Goal: Information Seeking & Learning: Learn about a topic

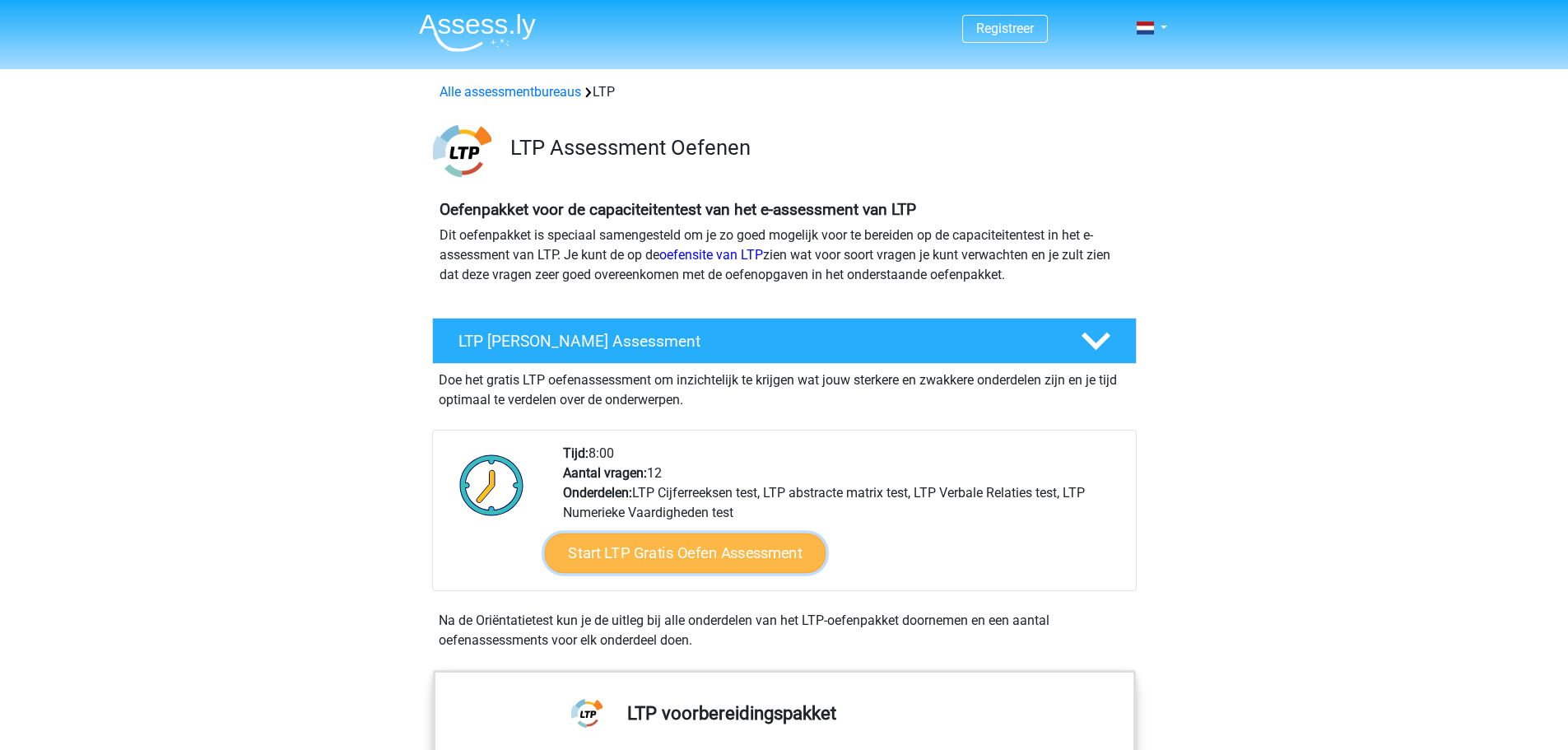
click at [794, 554] on link "Start LTP Gratis Oefen Assessment" at bounding box center [685, 554] width 282 height 40
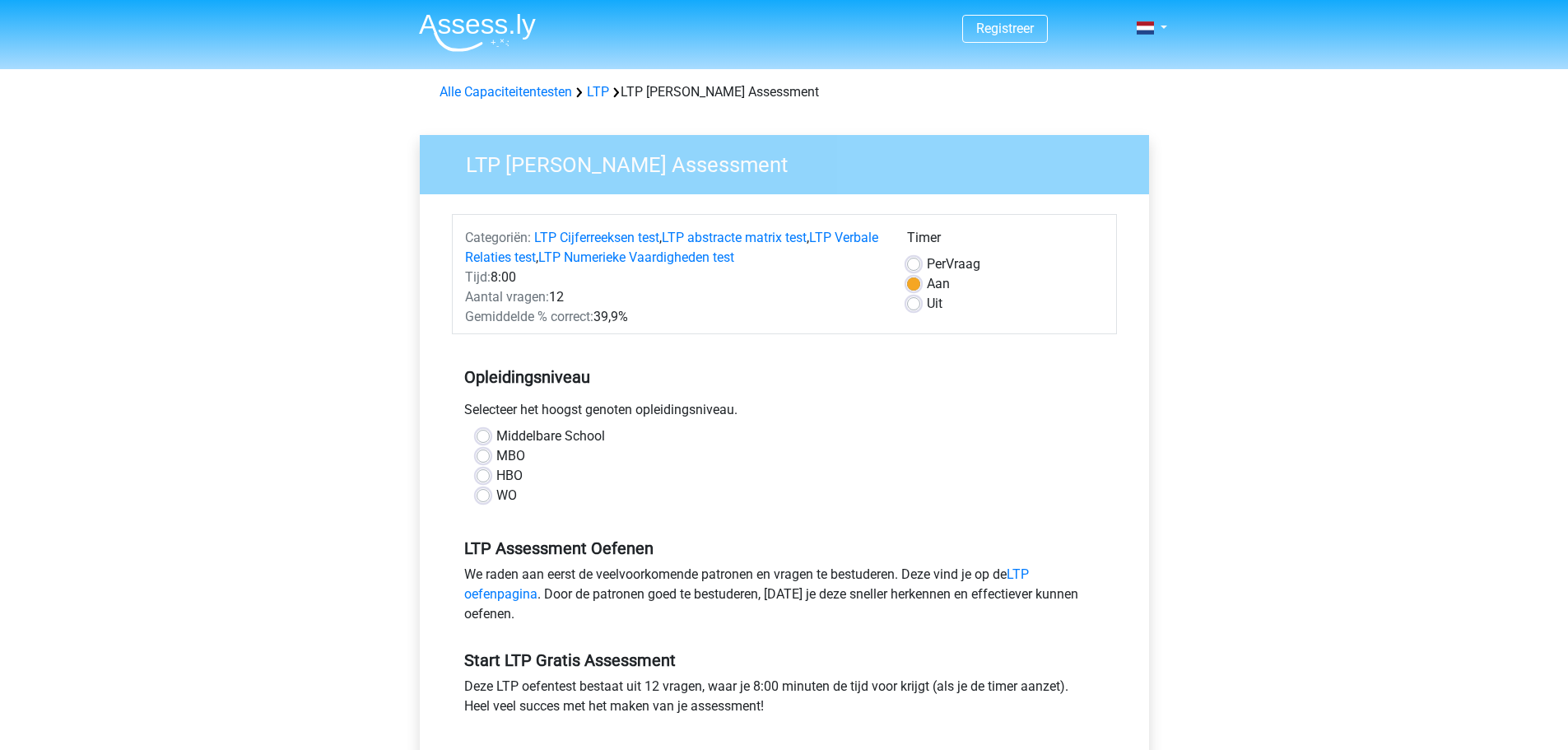
click at [490, 475] on div "HBO" at bounding box center [784, 475] width 616 height 20
click at [497, 475] on label "HBO" at bounding box center [510, 475] width 26 height 20
click at [482, 475] on input "HBO" at bounding box center [484, 474] width 13 height 16
radio input "true"
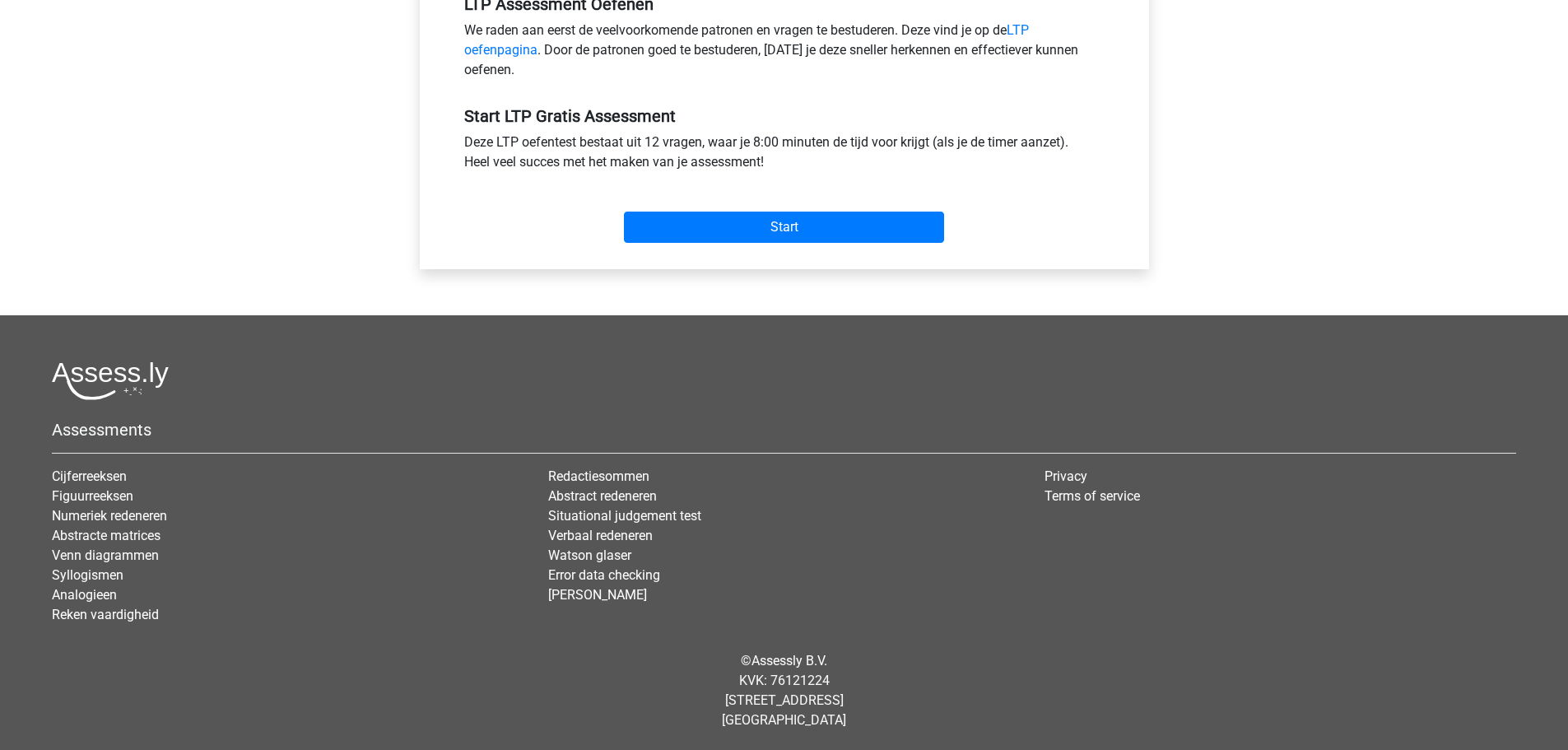
scroll to position [270, 0]
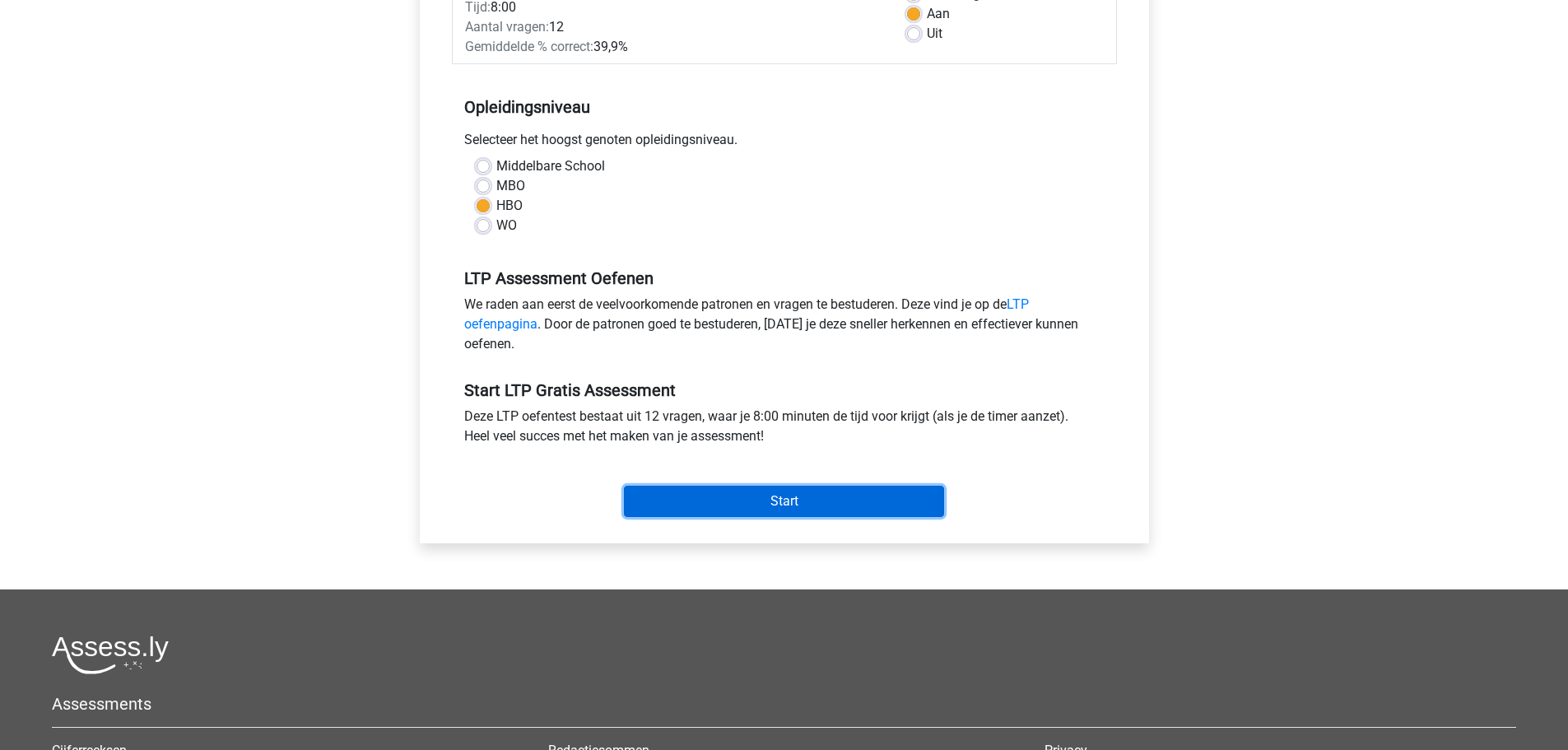
click at [682, 504] on input "Start" at bounding box center [784, 501] width 321 height 31
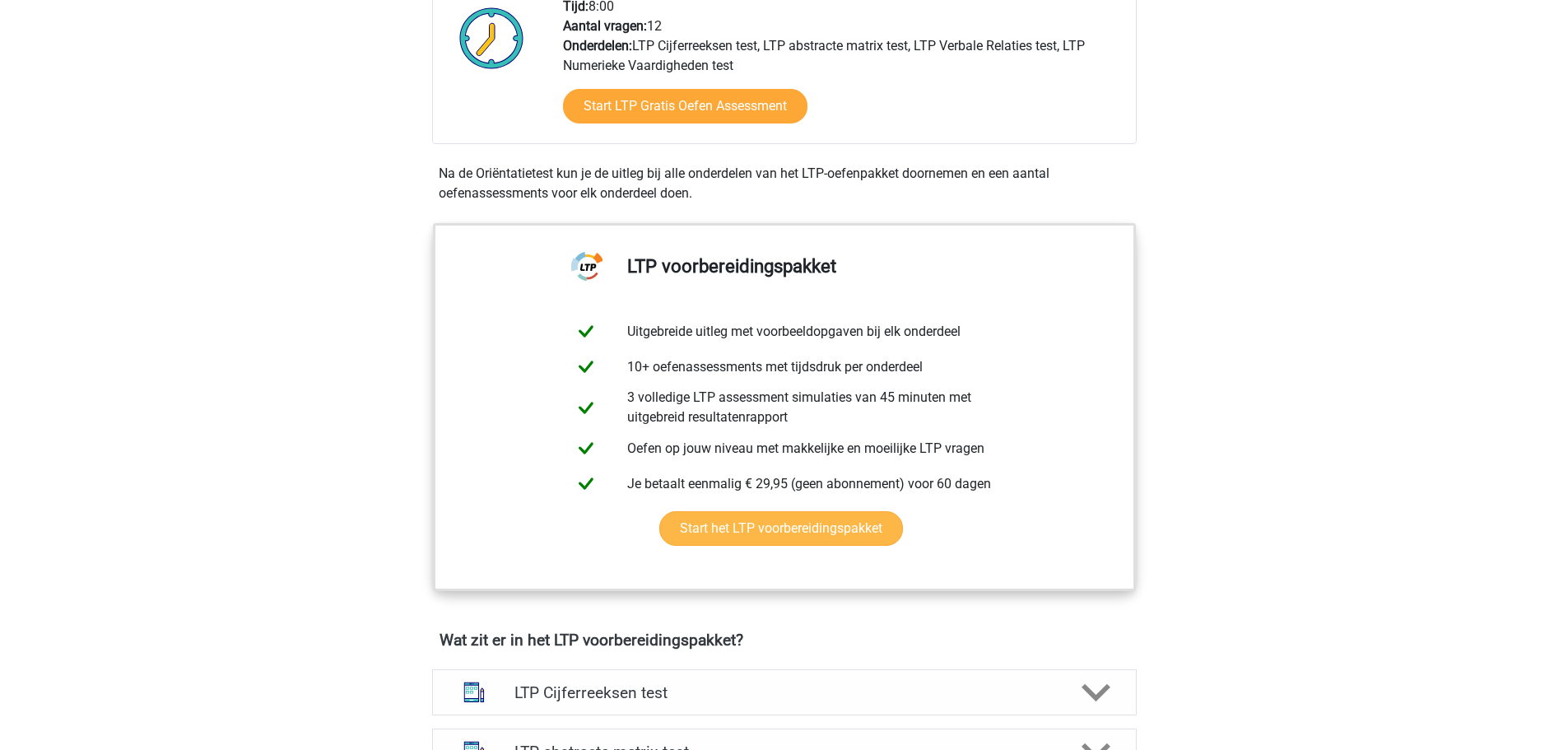
scroll to position [723, 0]
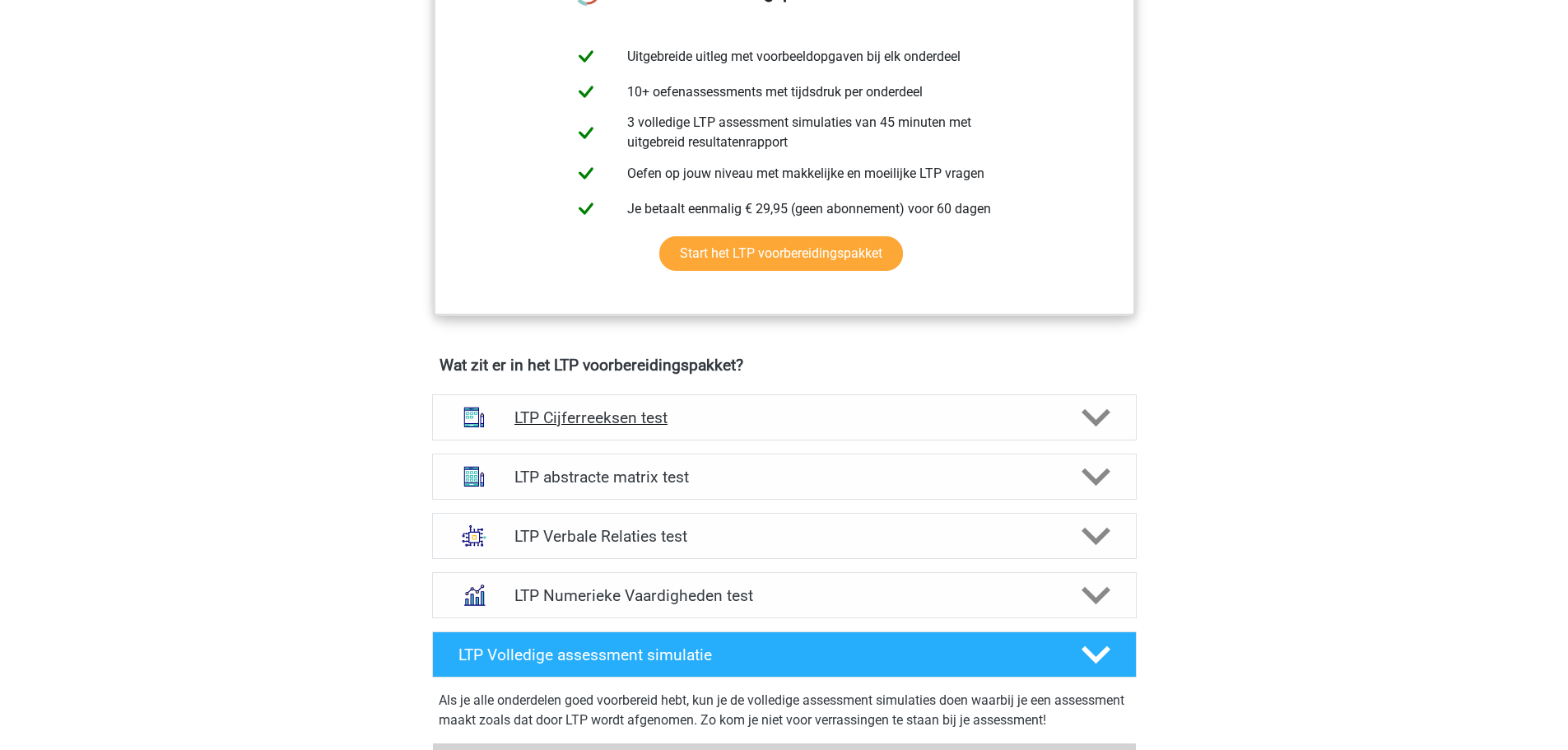
click at [701, 406] on div "LTP Cijferreeksen test" at bounding box center [784, 417] width 704 height 46
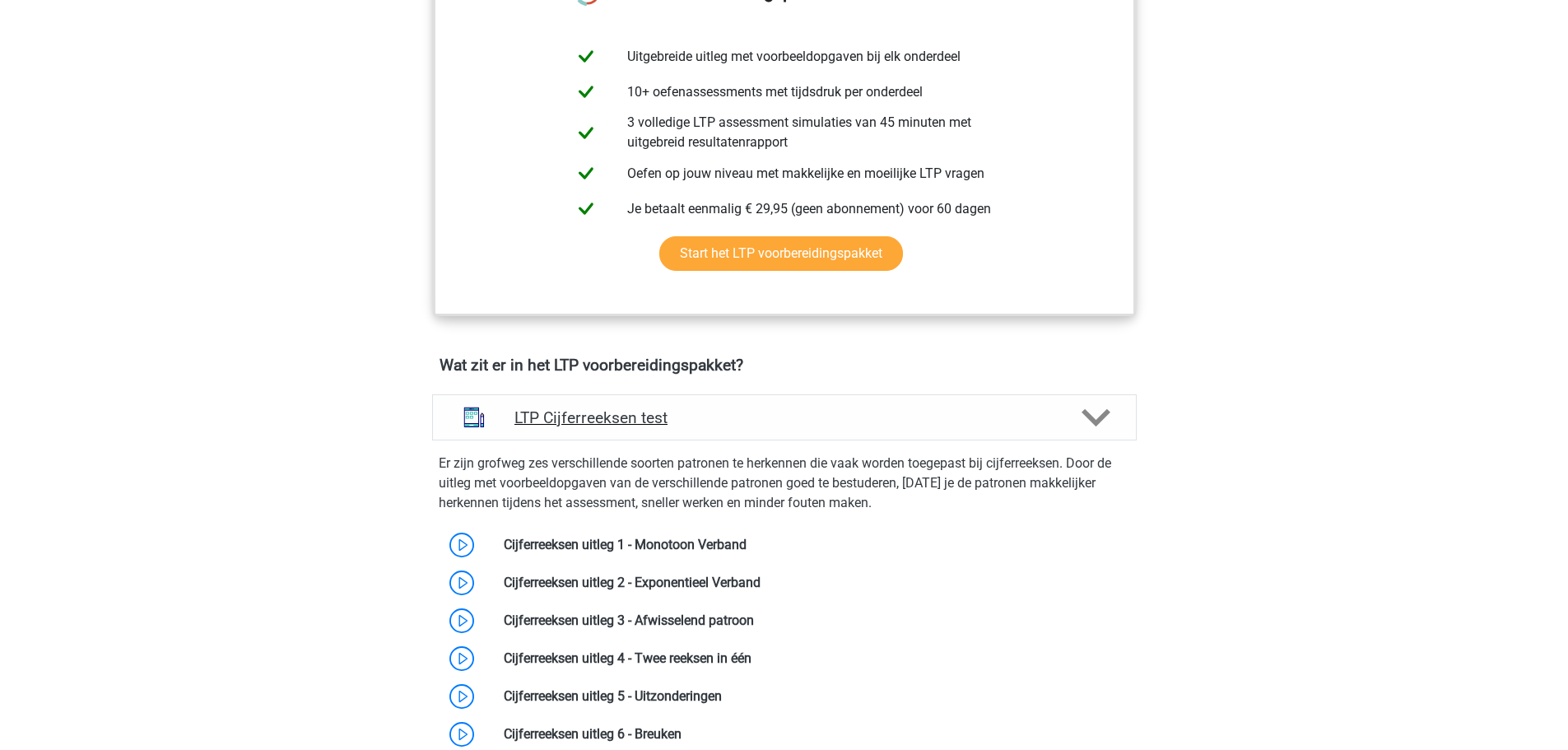
scroll to position [997, 0]
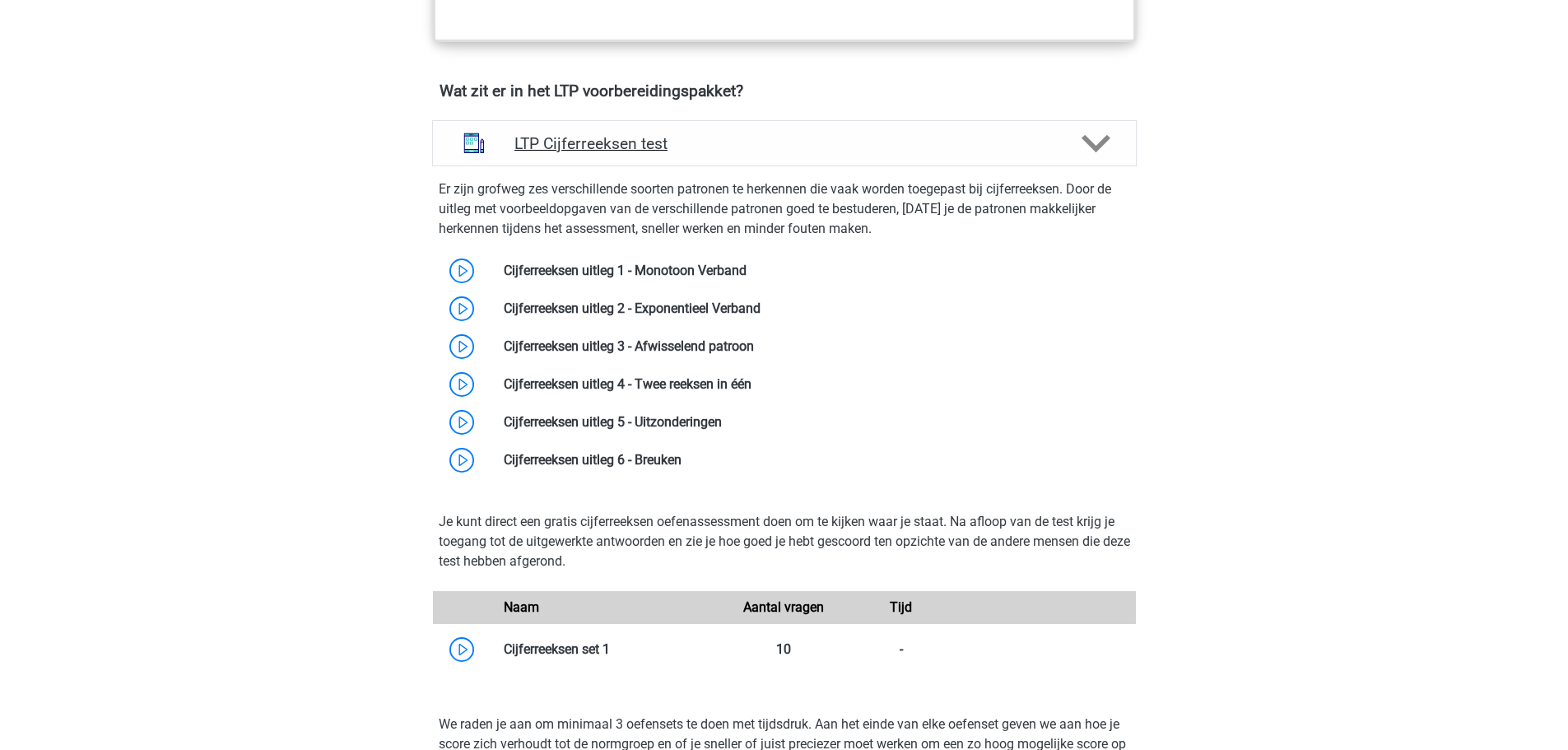
click at [900, 142] on h4 "LTP Cijferreeksen test" at bounding box center [784, 143] width 539 height 19
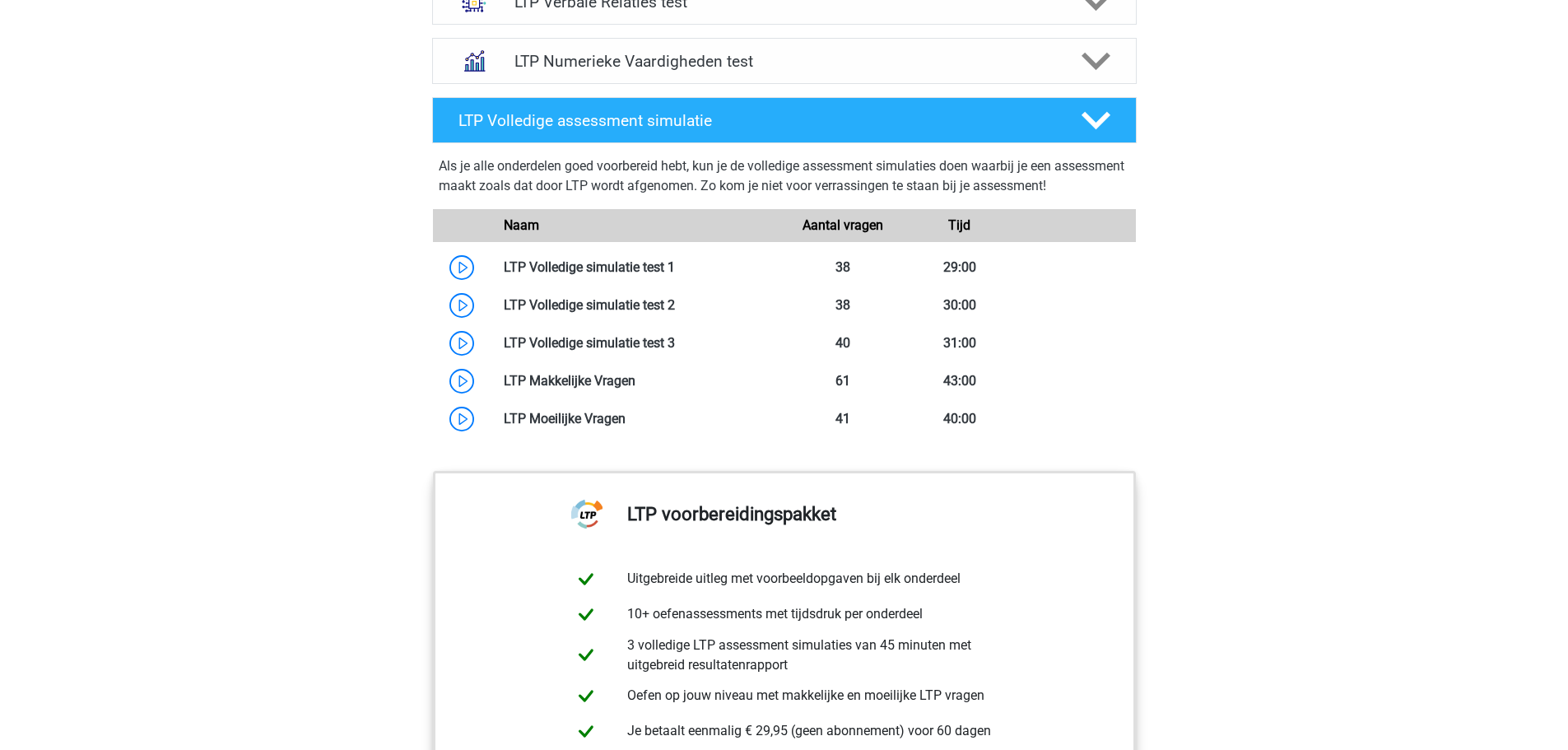
scroll to position [1271, 0]
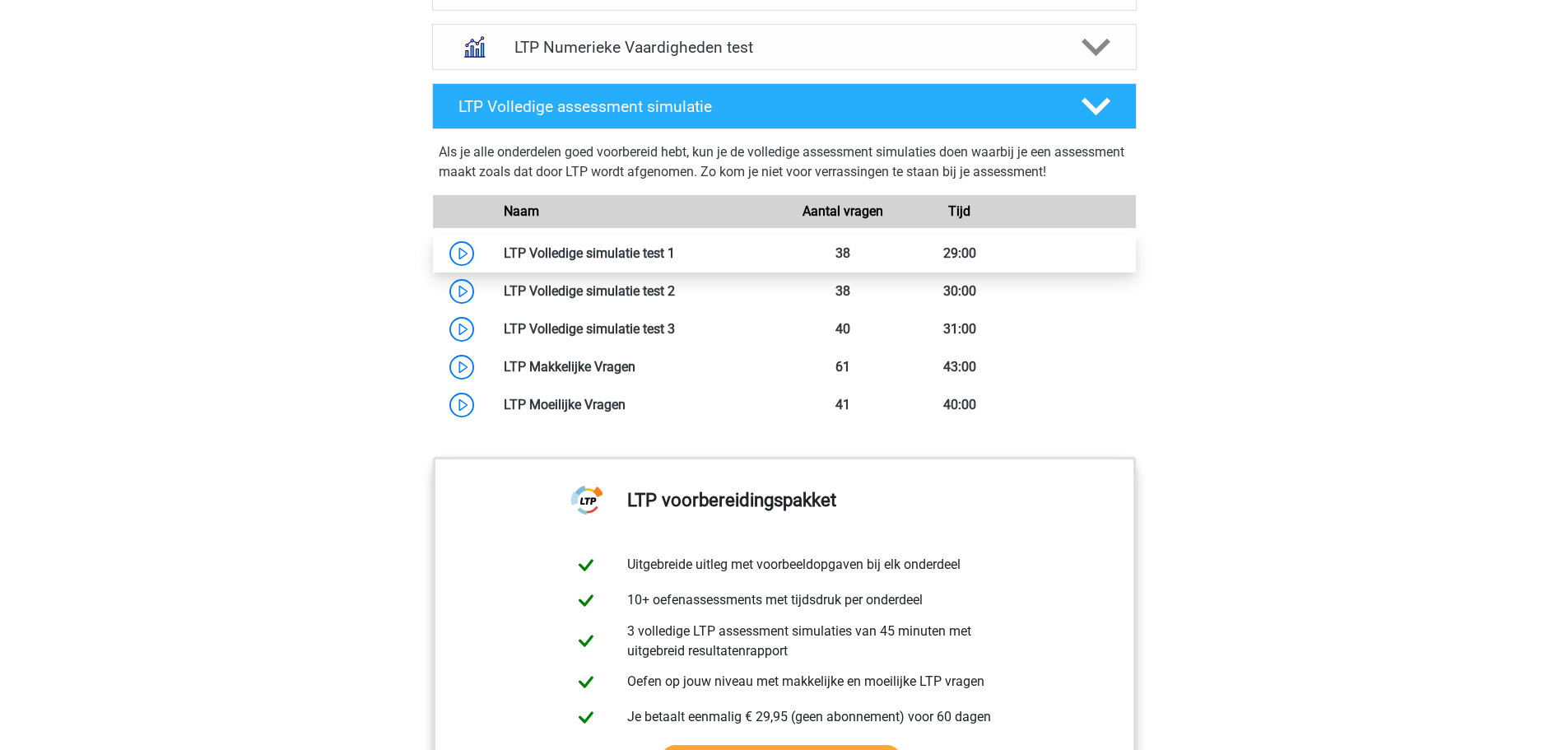
click at [675, 247] on link at bounding box center [675, 253] width 0 height 16
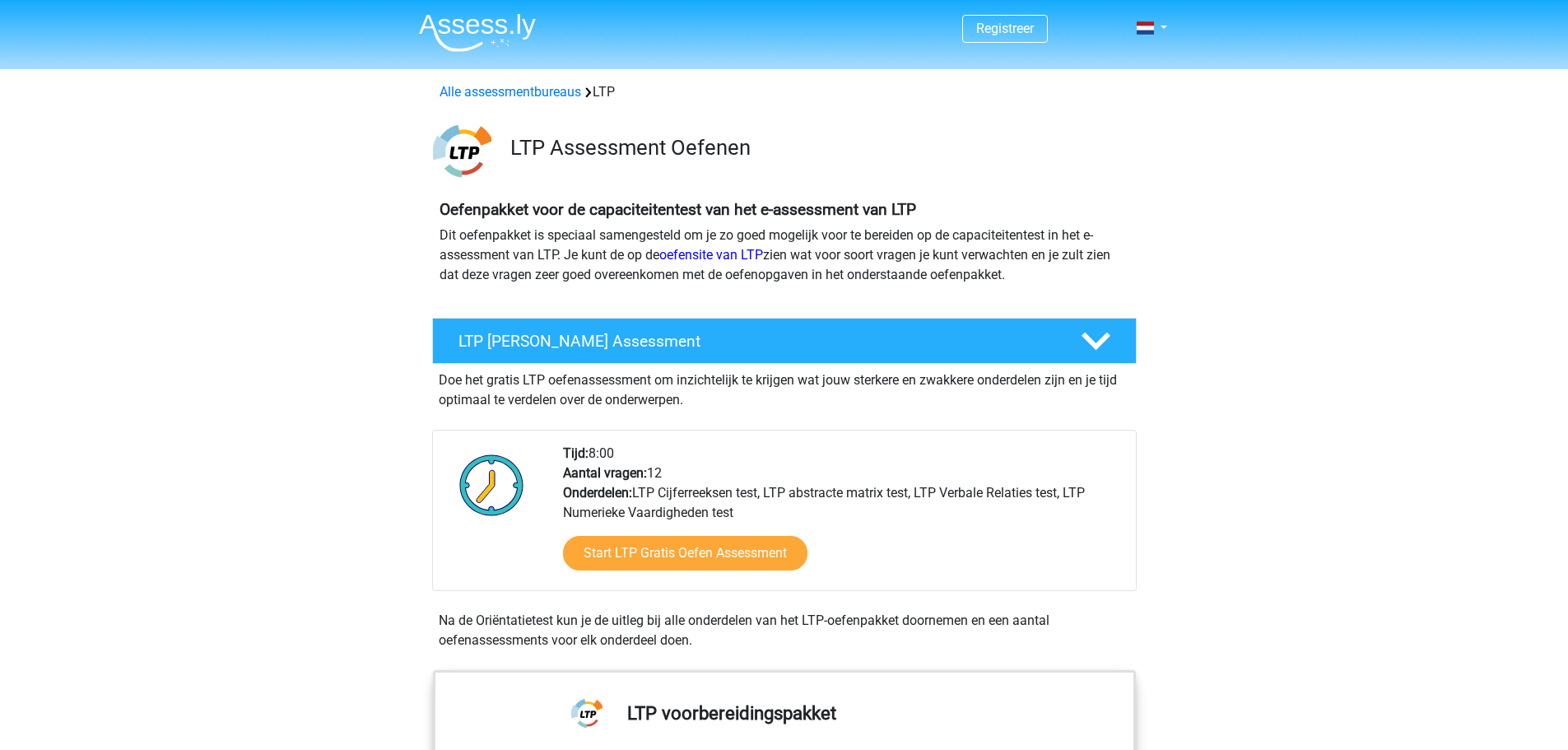
scroll to position [824, 0]
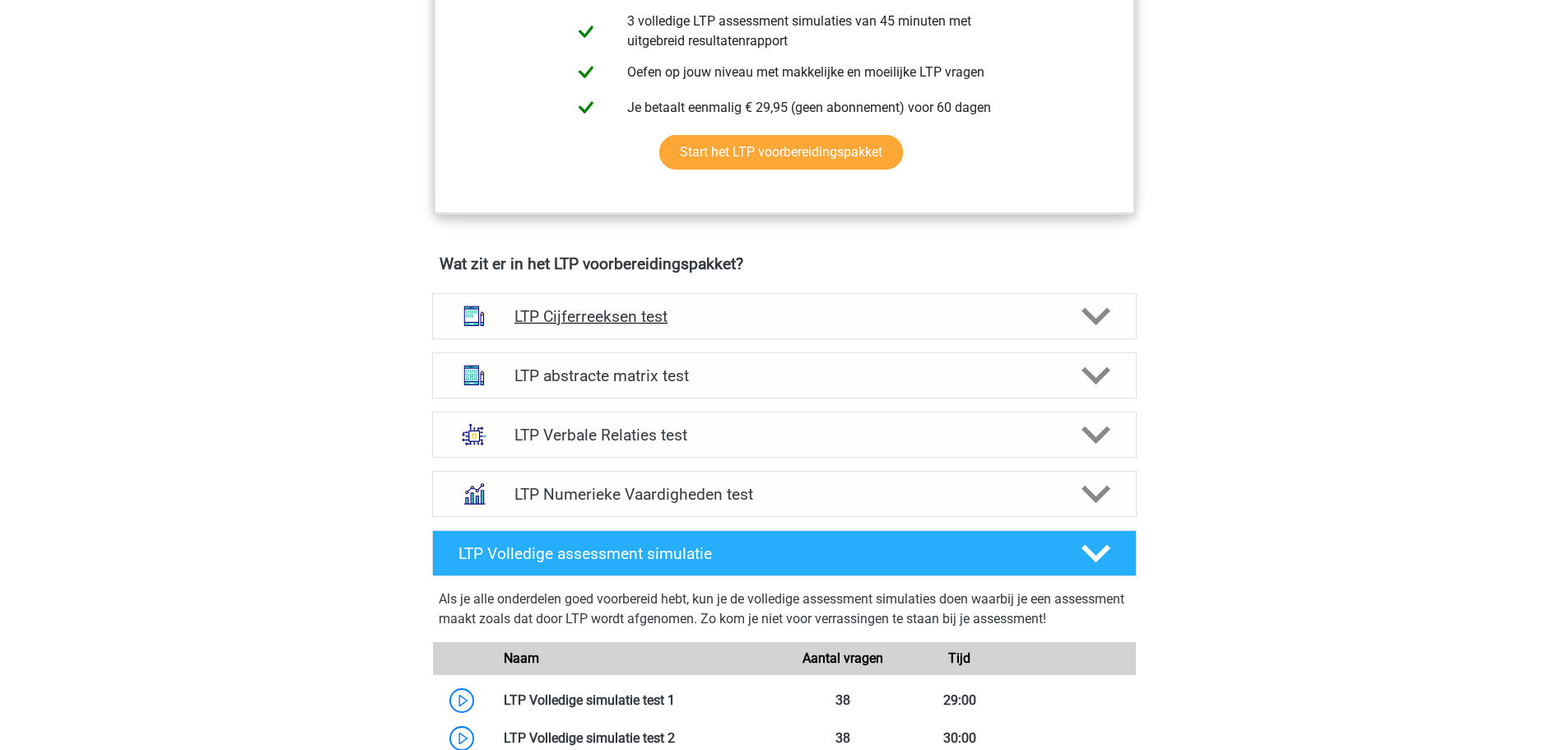
click at [626, 302] on div "LTP Cijferreeksen test" at bounding box center [784, 316] width 704 height 46
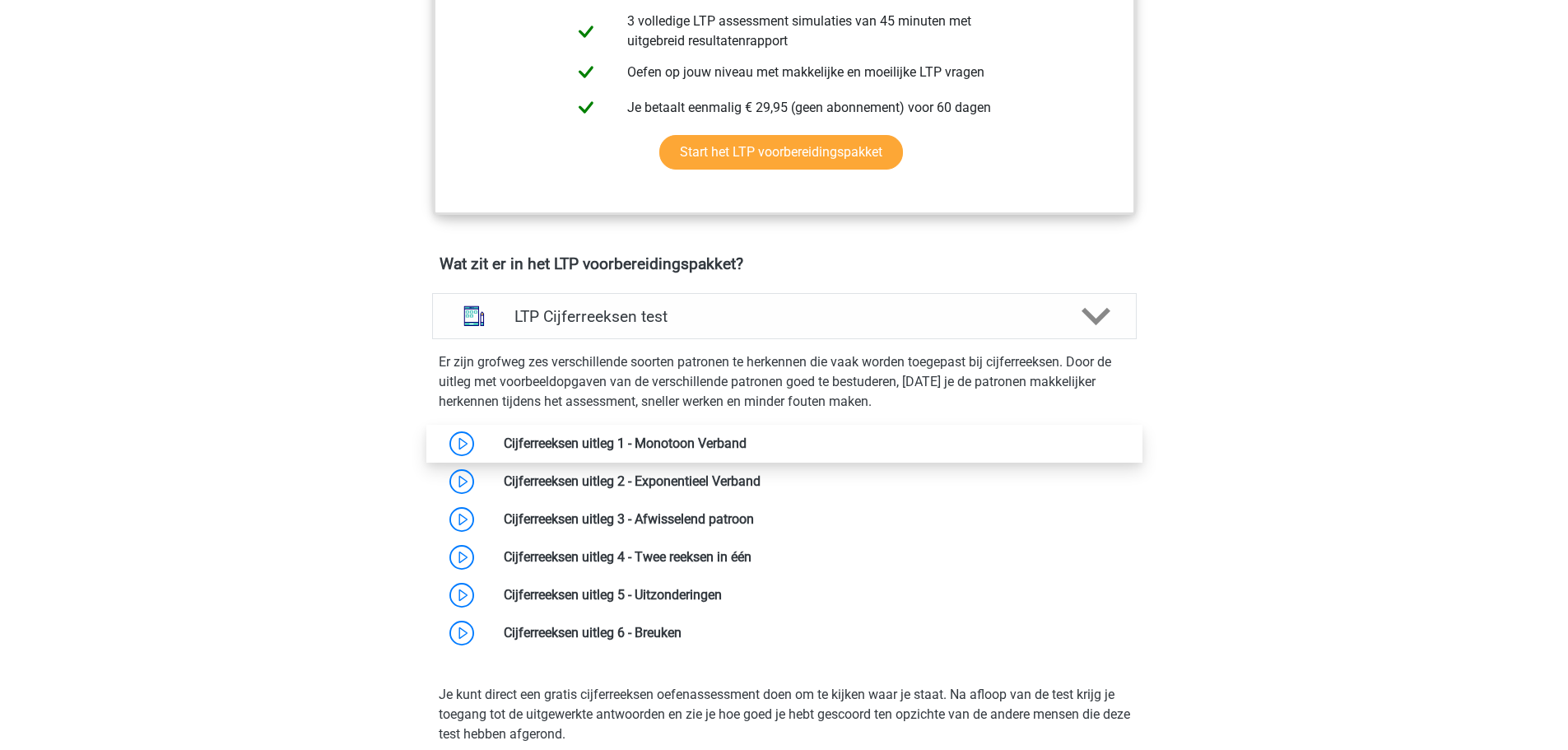
click at [747, 443] on link at bounding box center [747, 443] width 0 height 16
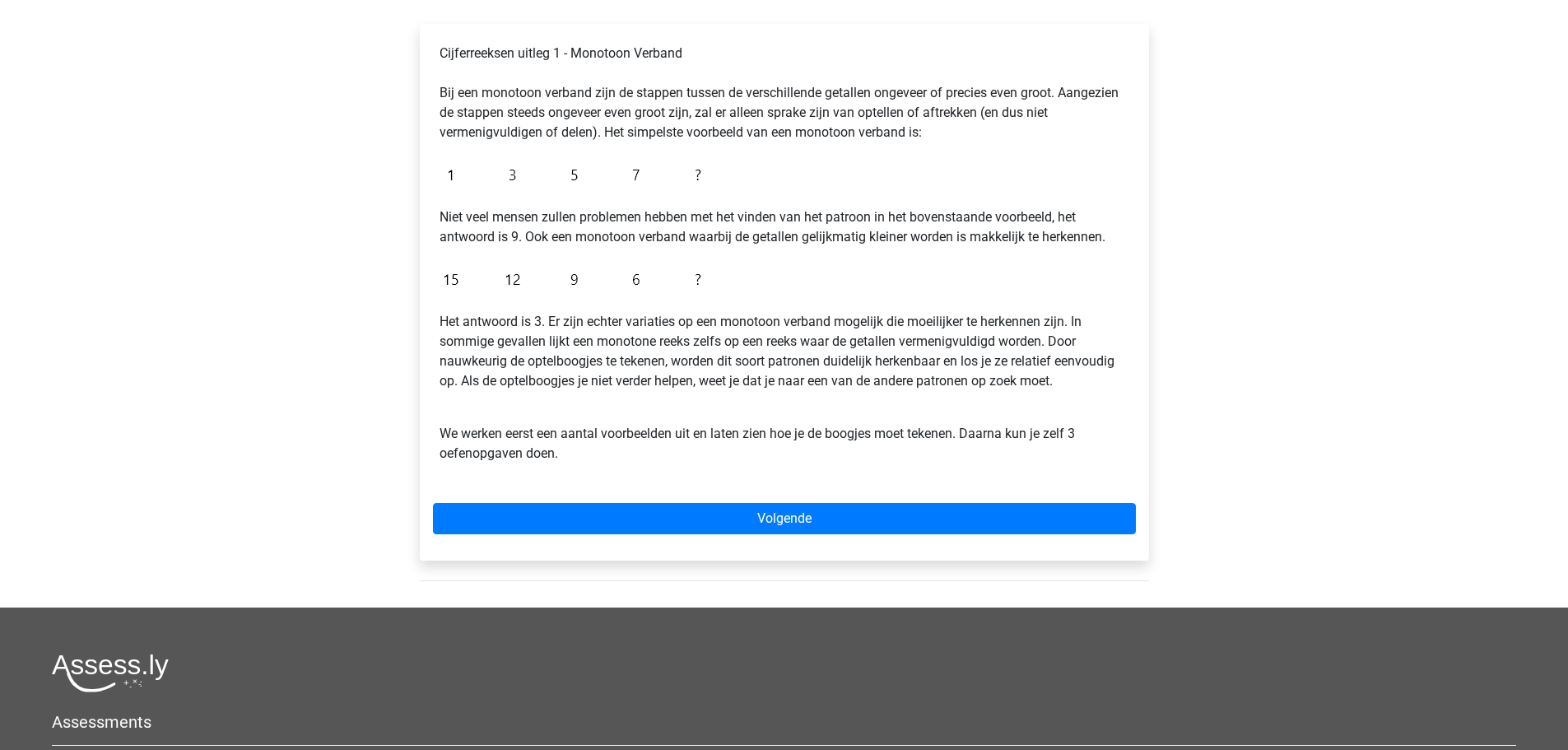
scroll to position [275, 0]
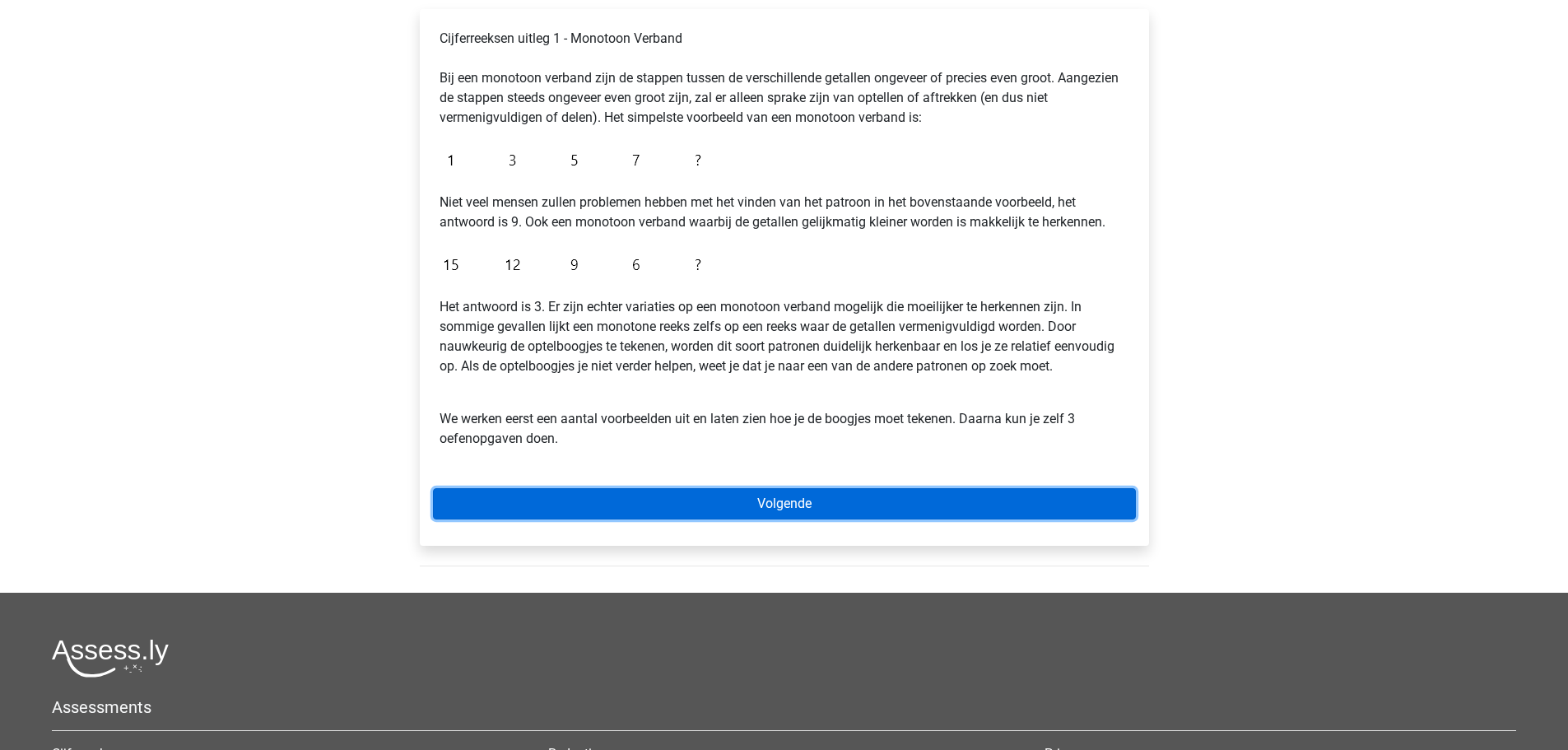
click at [591, 491] on link "Volgende" at bounding box center [784, 504] width 703 height 31
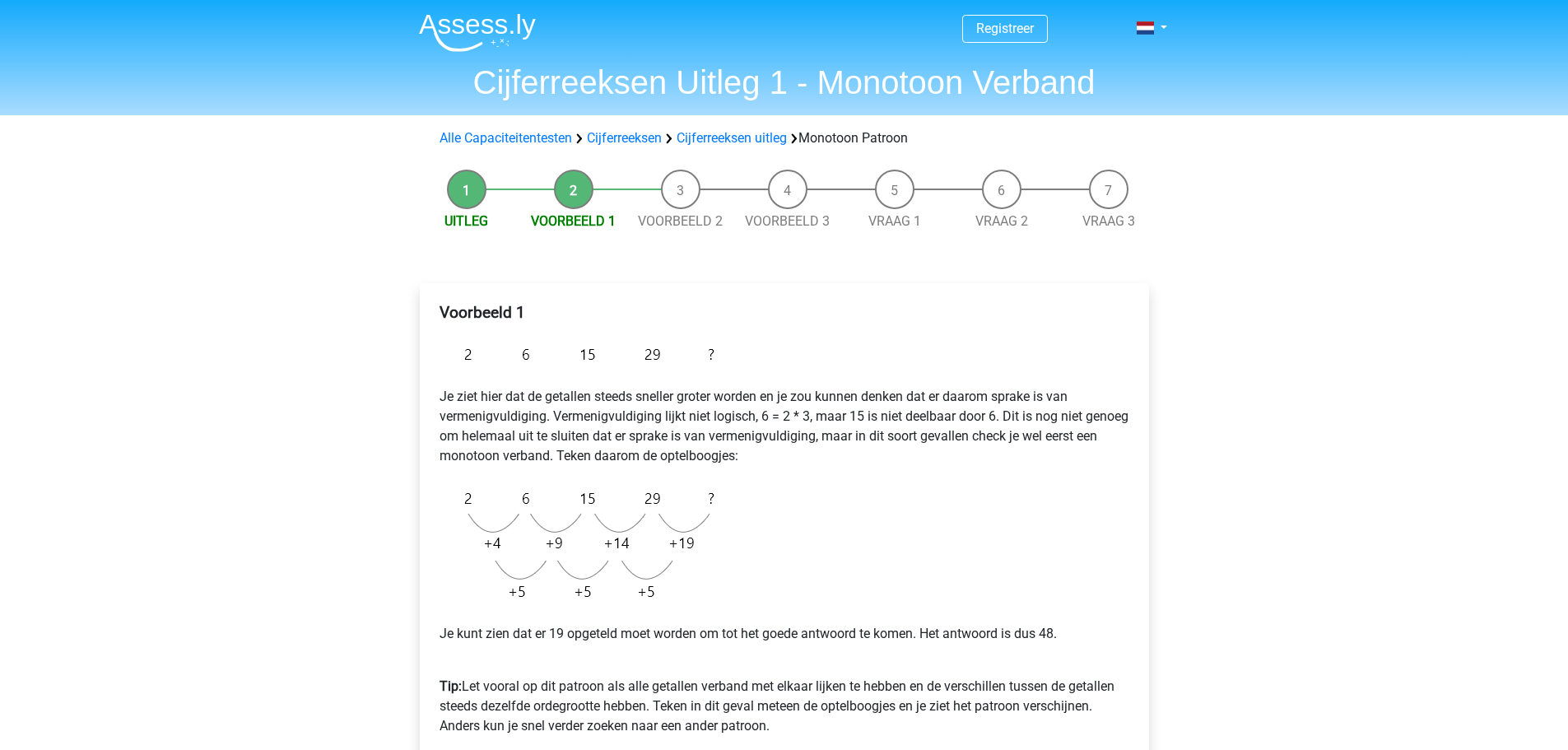
scroll to position [275, 0]
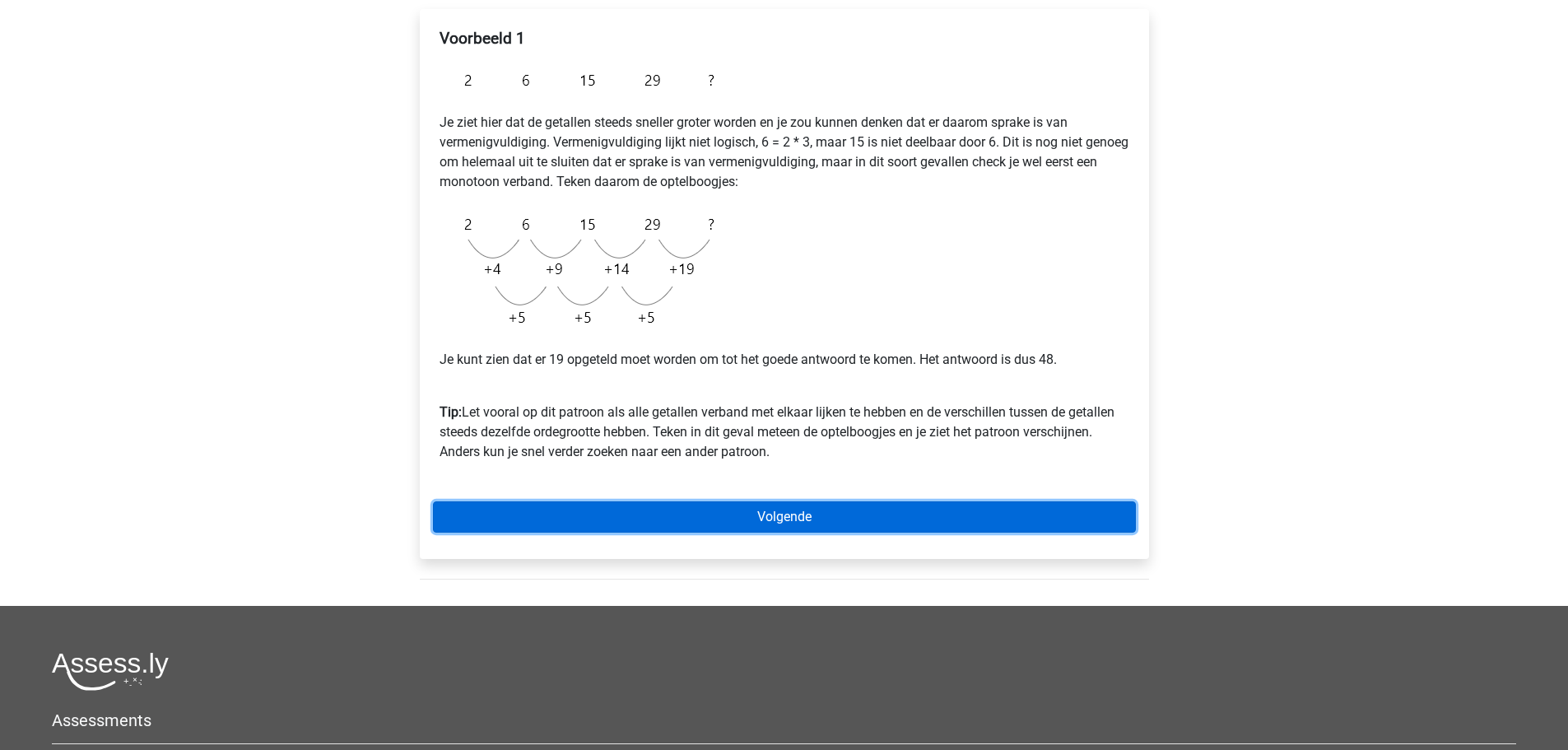
click at [561, 512] on link "Volgende" at bounding box center [784, 517] width 703 height 31
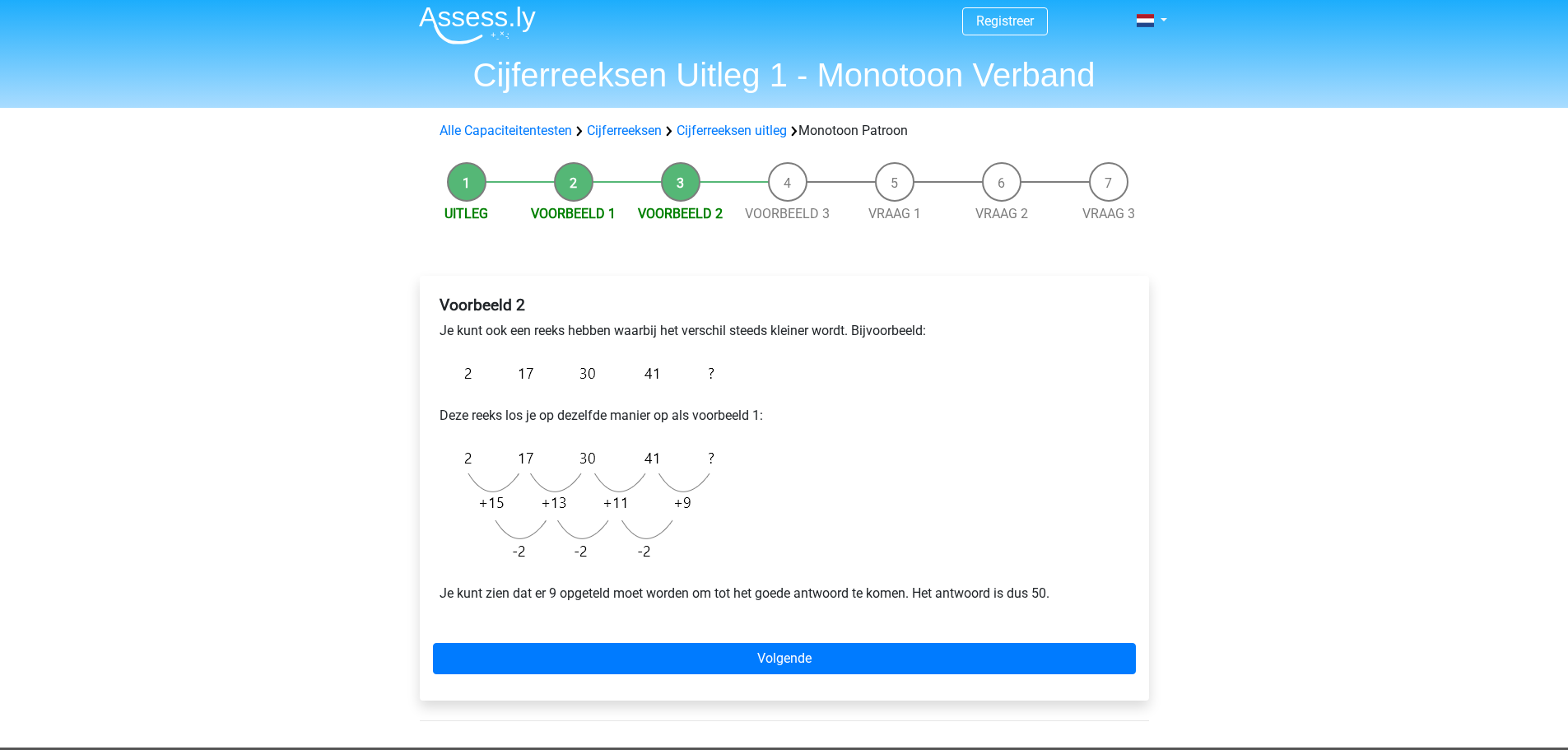
scroll to position [275, 0]
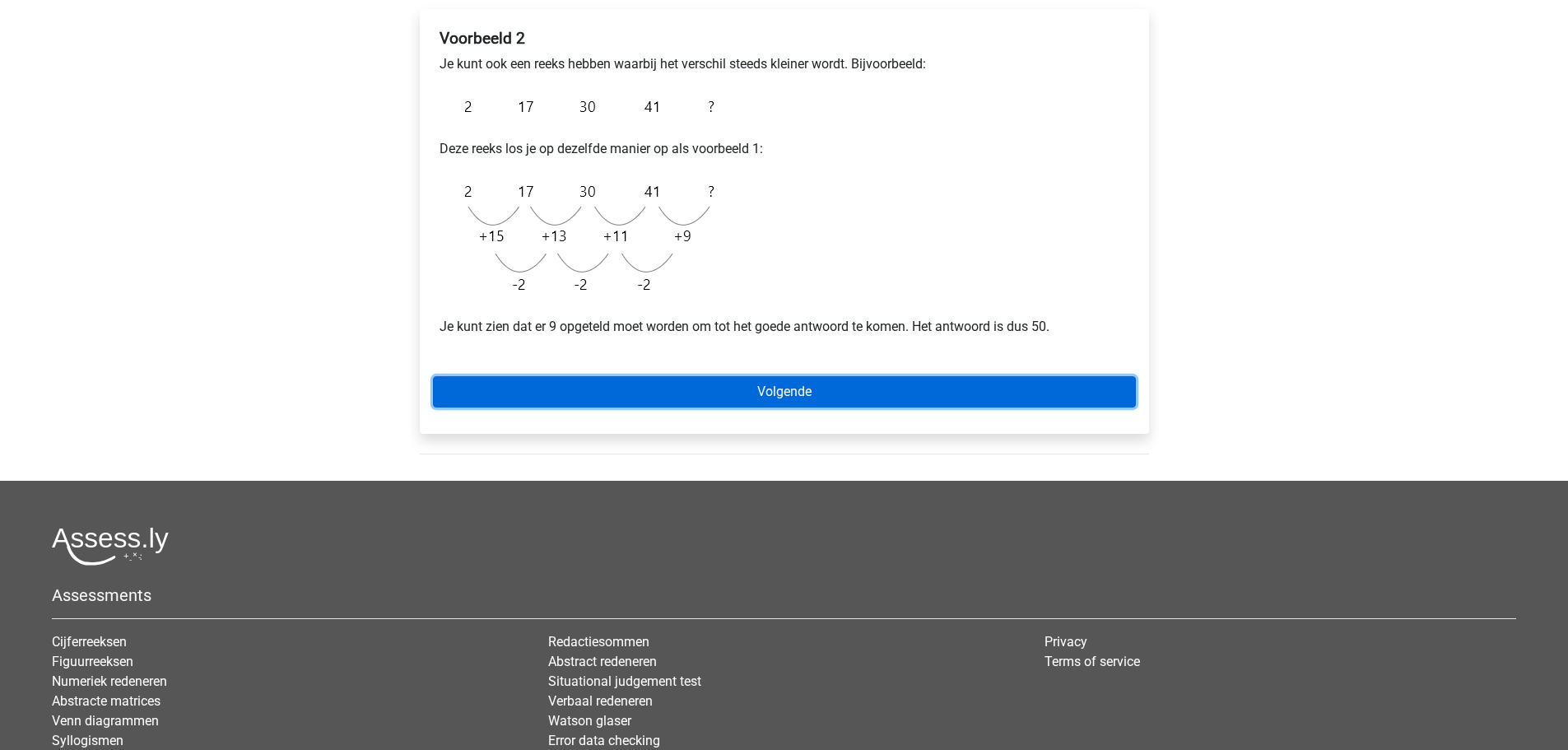
click at [642, 391] on link "Volgende" at bounding box center [784, 392] width 703 height 31
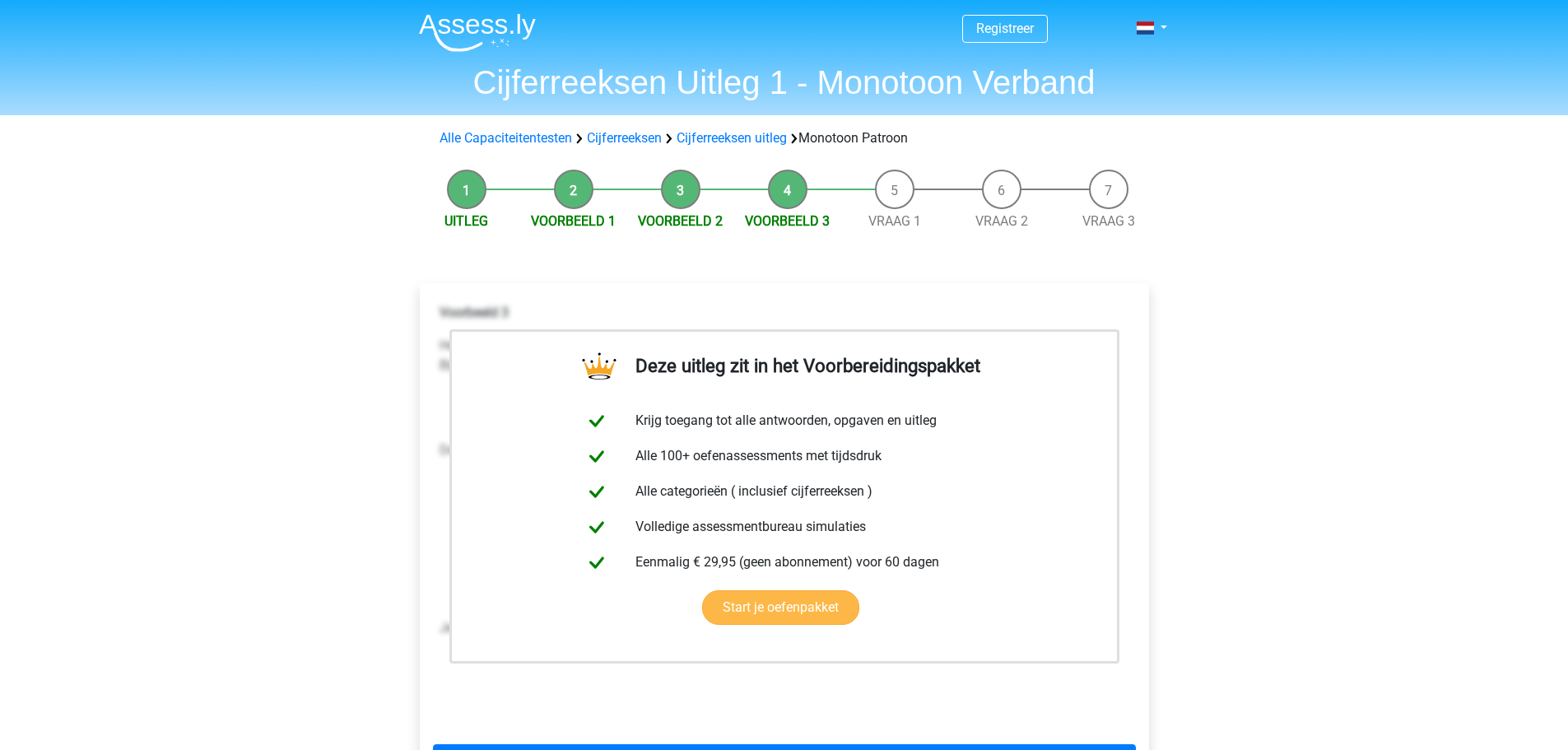
scroll to position [534, 0]
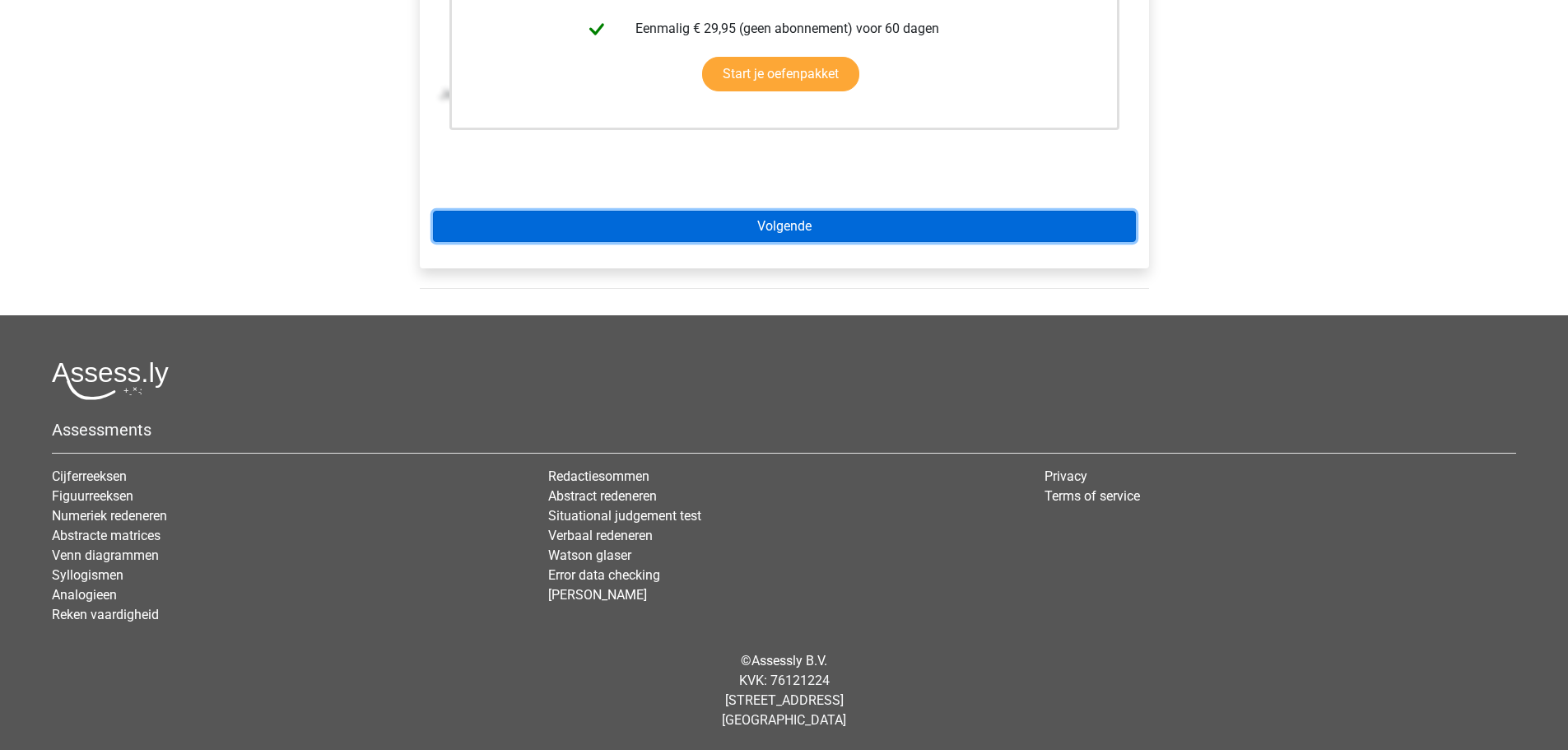
click at [746, 211] on link "Volgende" at bounding box center [784, 226] width 703 height 31
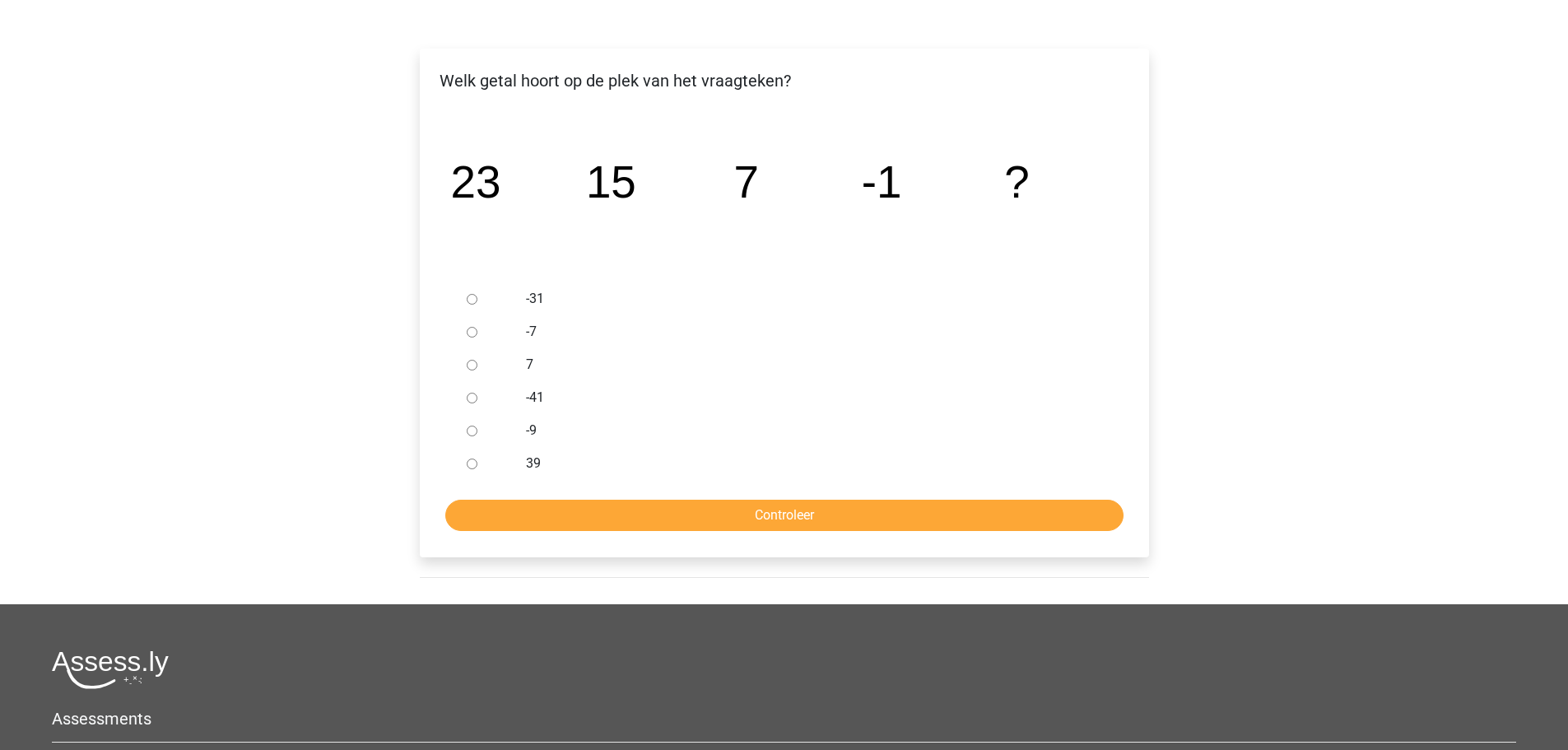
scroll to position [275, 0]
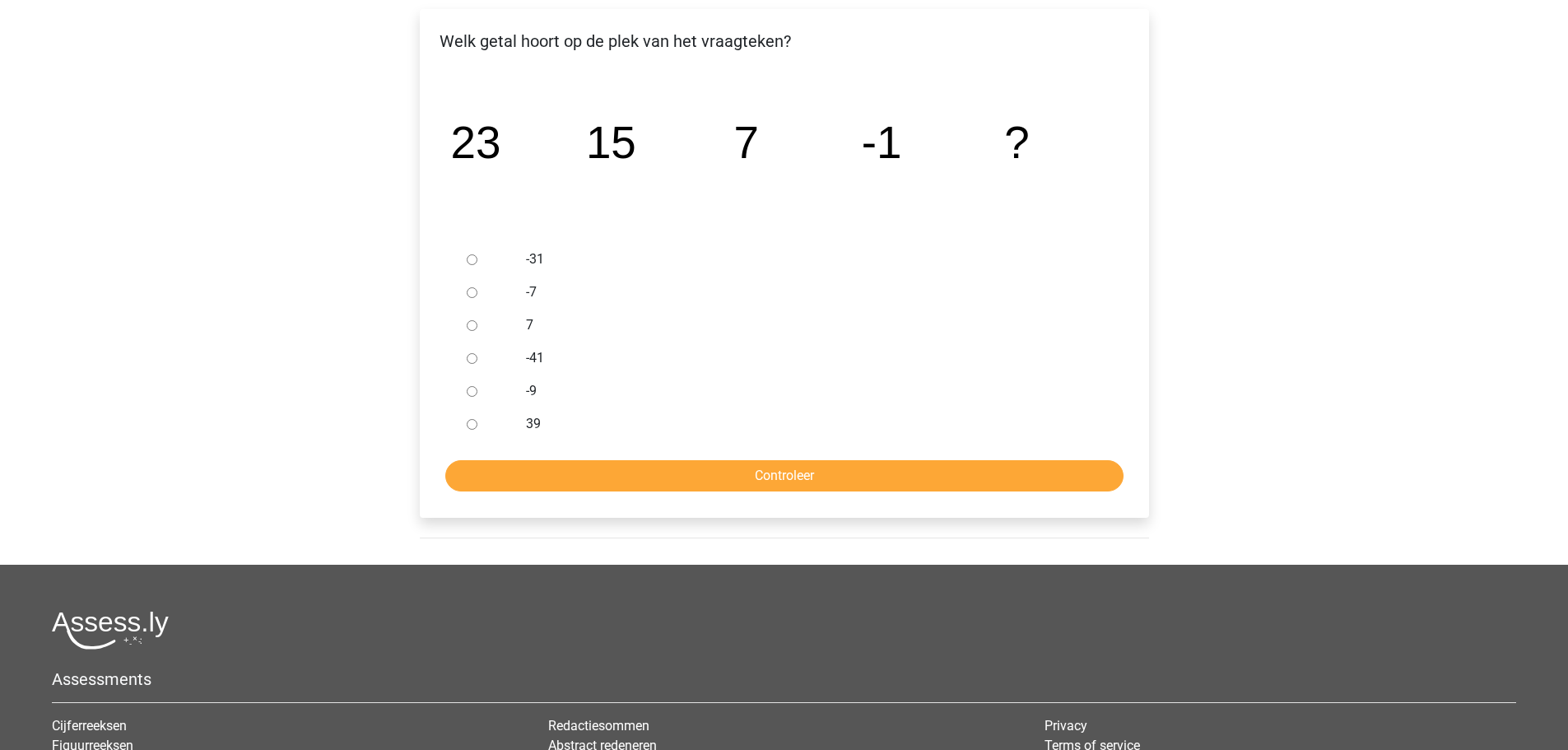
click at [467, 393] on input "-9" at bounding box center [471, 392] width 10 height 10
radio input "true"
click at [574, 477] on input "Controleer" at bounding box center [784, 475] width 678 height 31
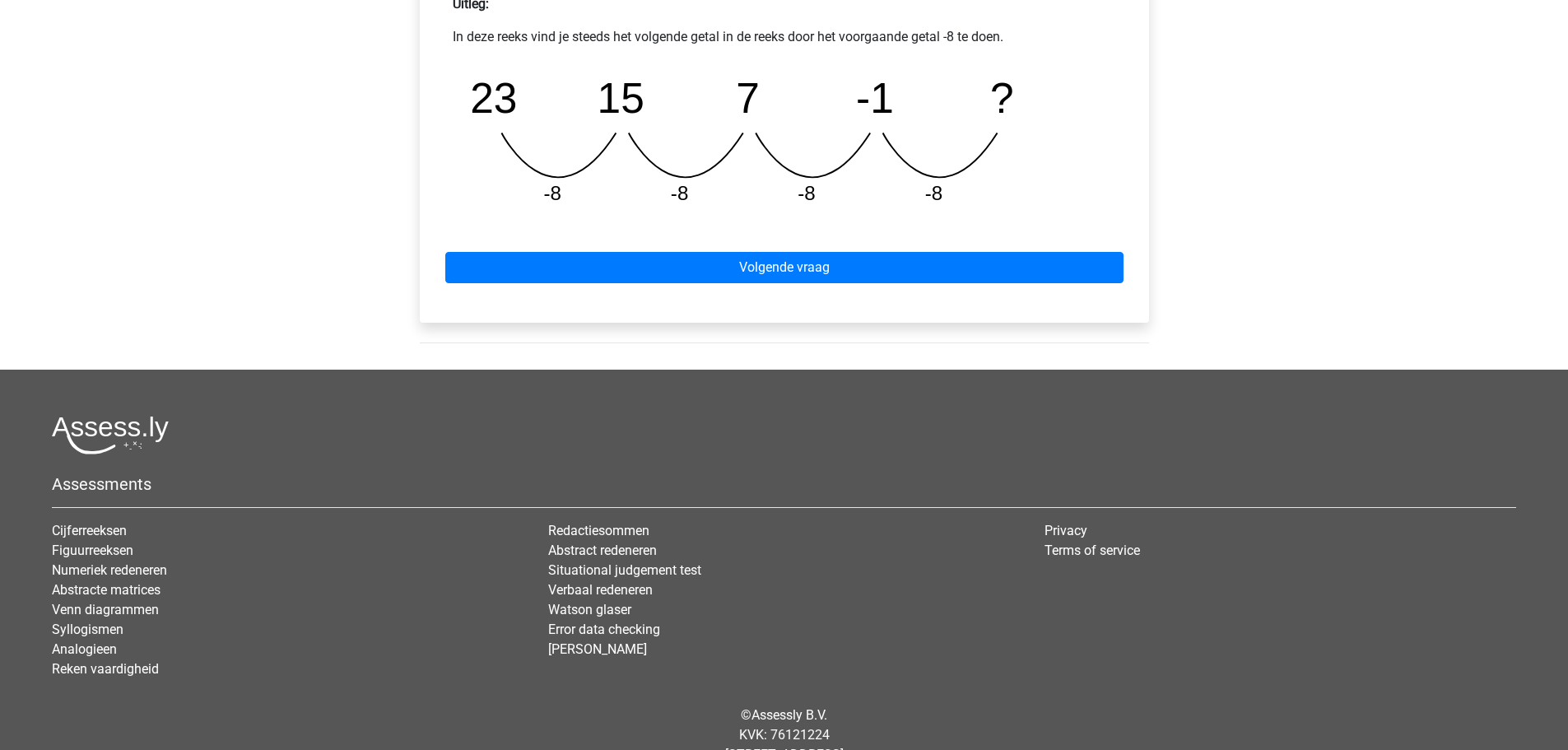
scroll to position [824, 0]
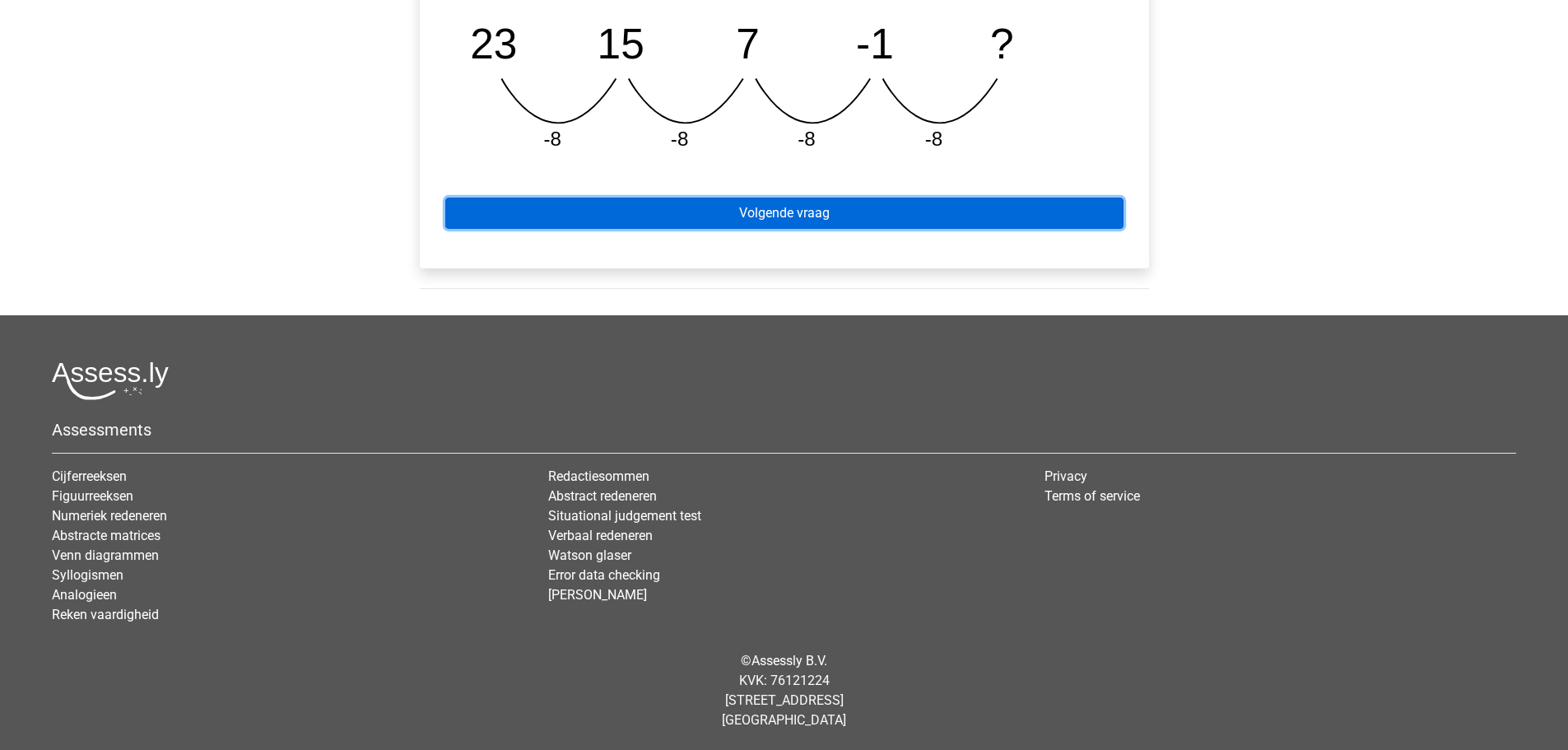
click at [678, 200] on link "Volgende vraag" at bounding box center [784, 213] width 678 height 31
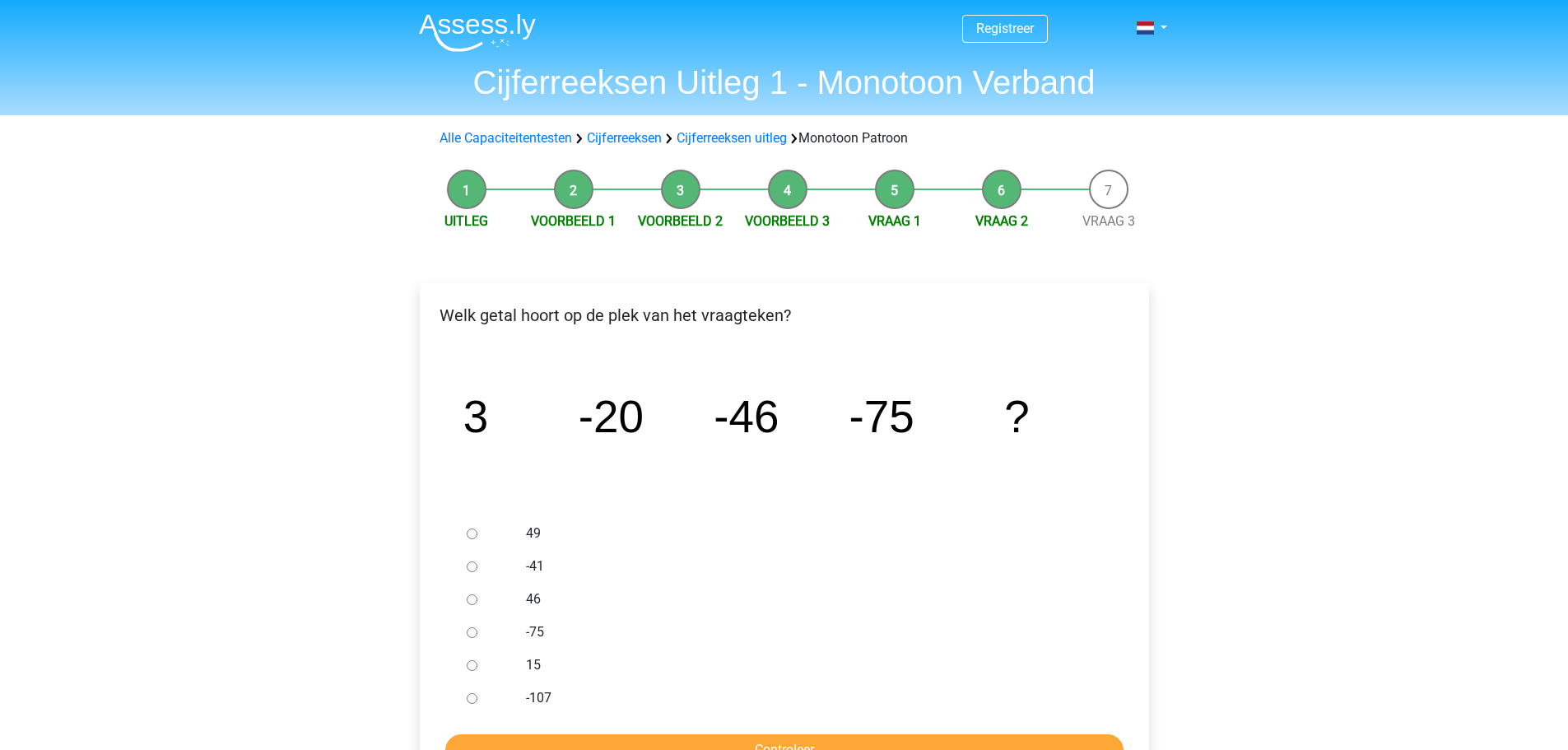
scroll to position [275, 0]
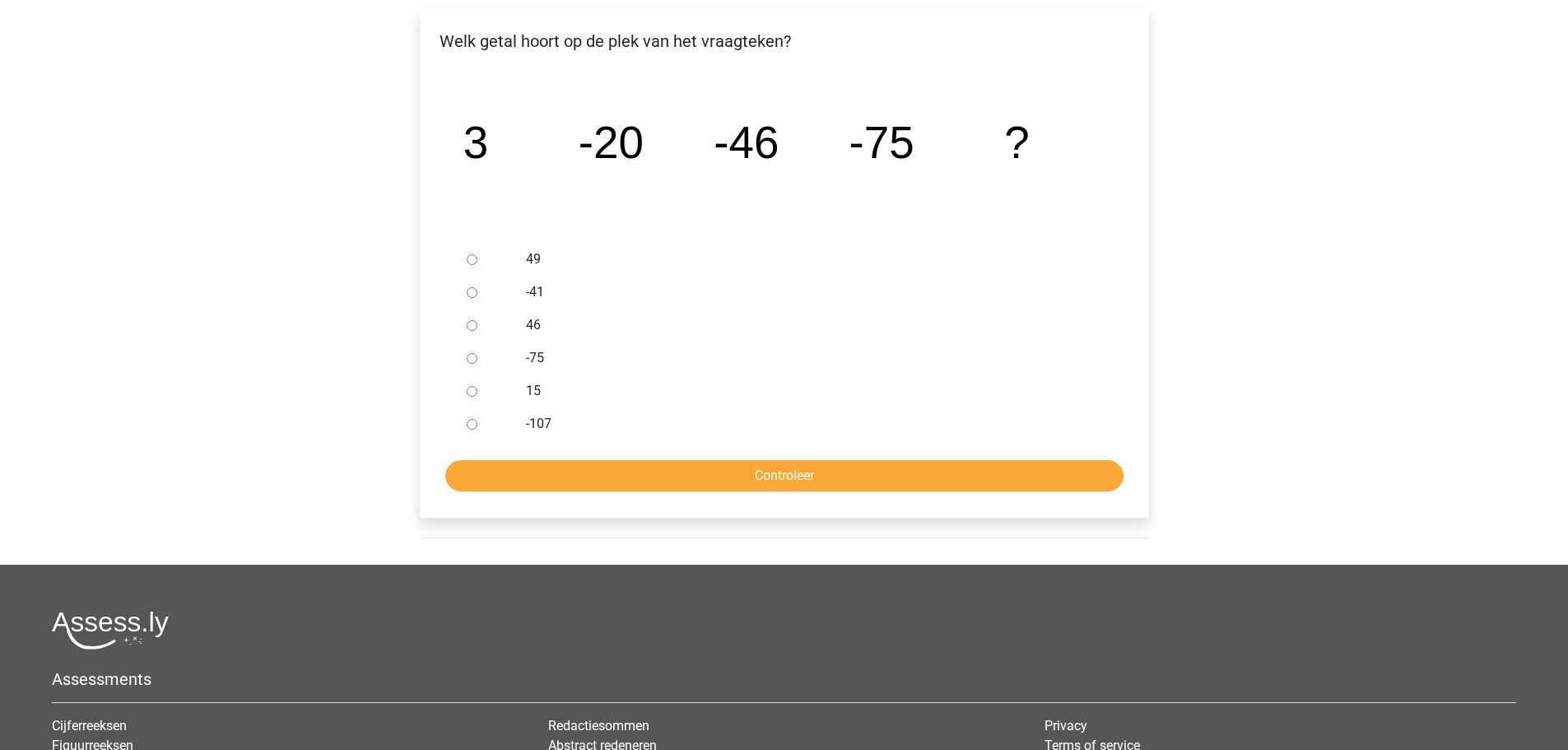
click at [536, 409] on div "-107" at bounding box center [811, 424] width 594 height 33
click at [538, 427] on label "-107" at bounding box center [811, 424] width 569 height 20
click at [477, 427] on input "-107" at bounding box center [471, 424] width 10 height 10
radio input "true"
click at [588, 475] on input "Controleer" at bounding box center [784, 475] width 678 height 31
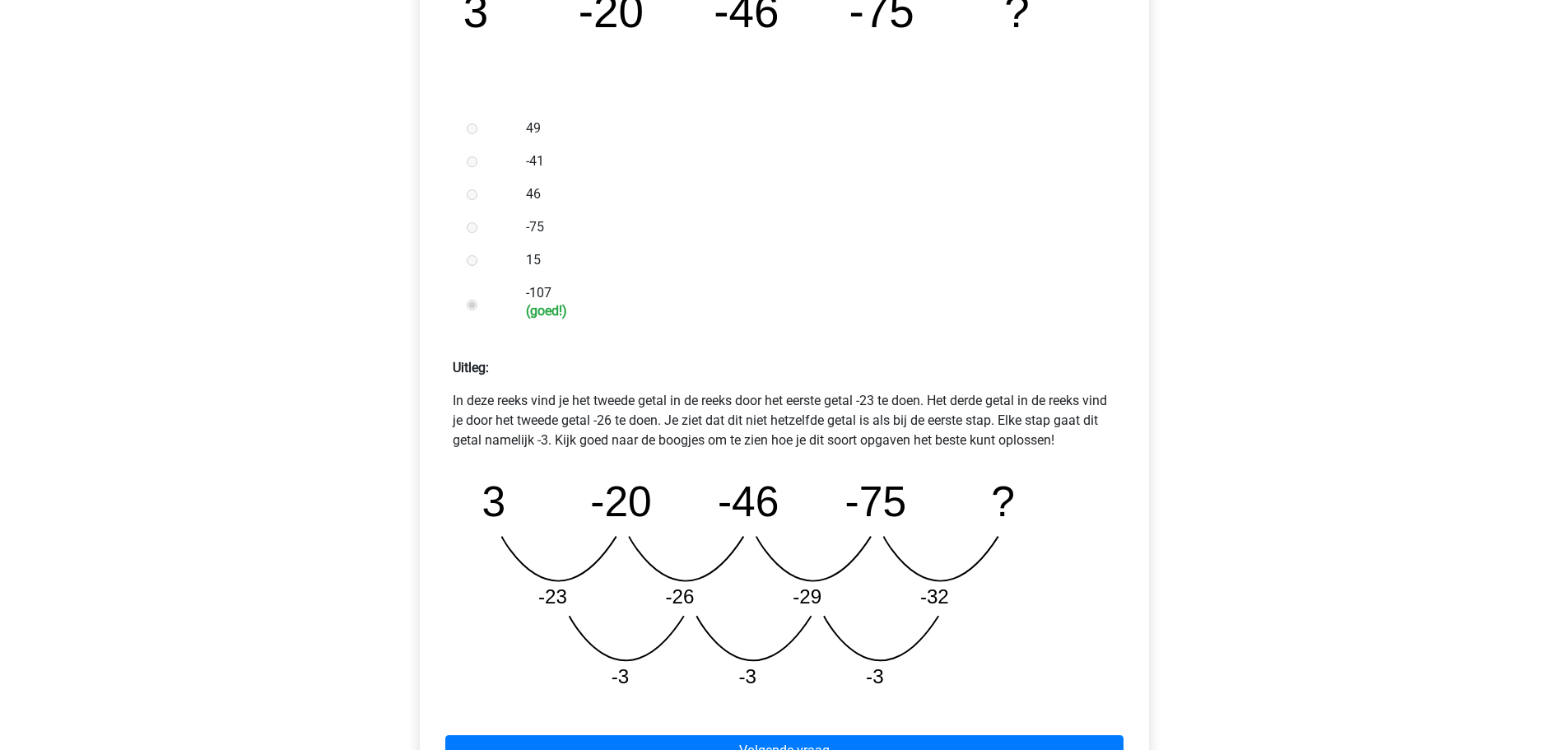
scroll to position [549, 0]
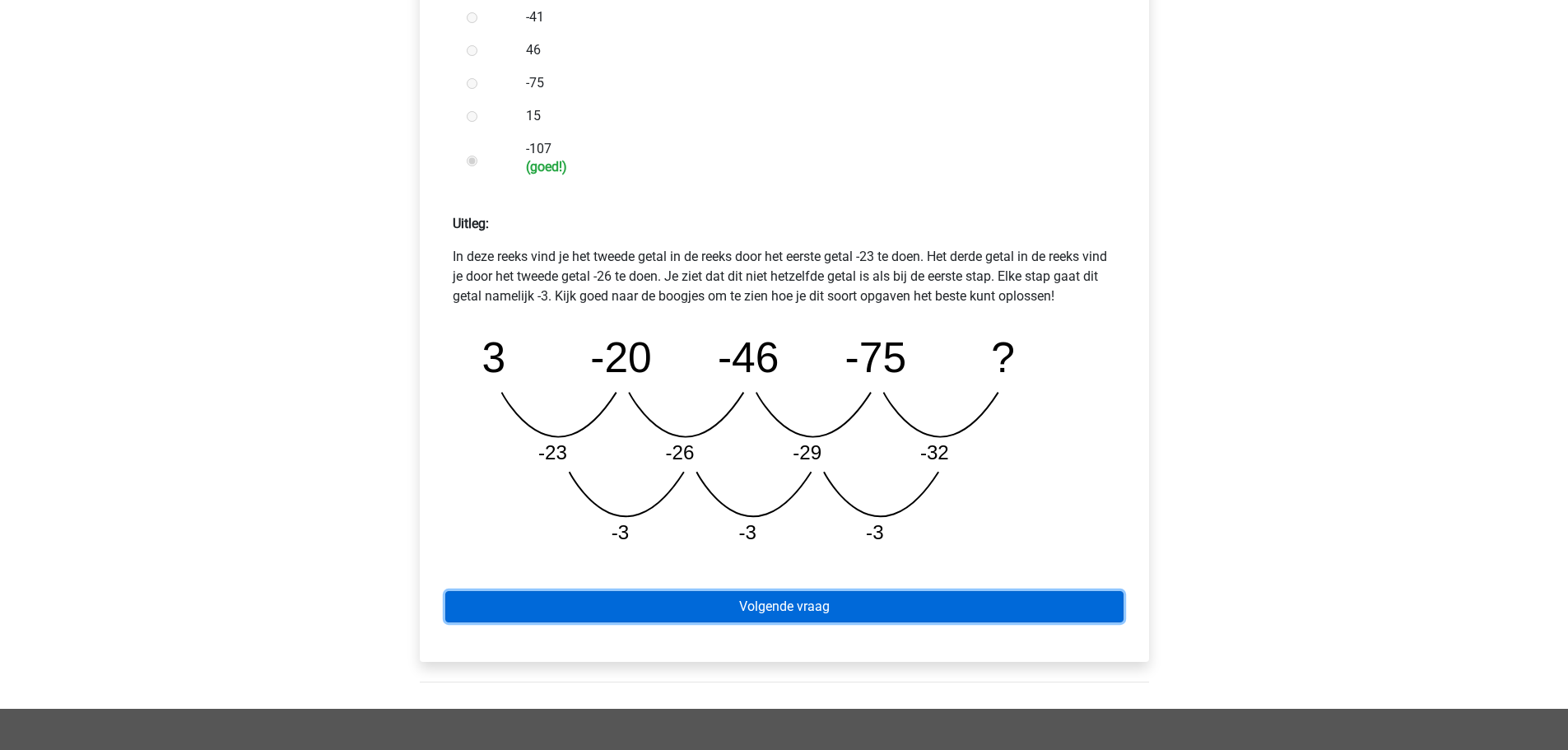
click at [646, 601] on link "Volgende vraag" at bounding box center [784, 607] width 678 height 31
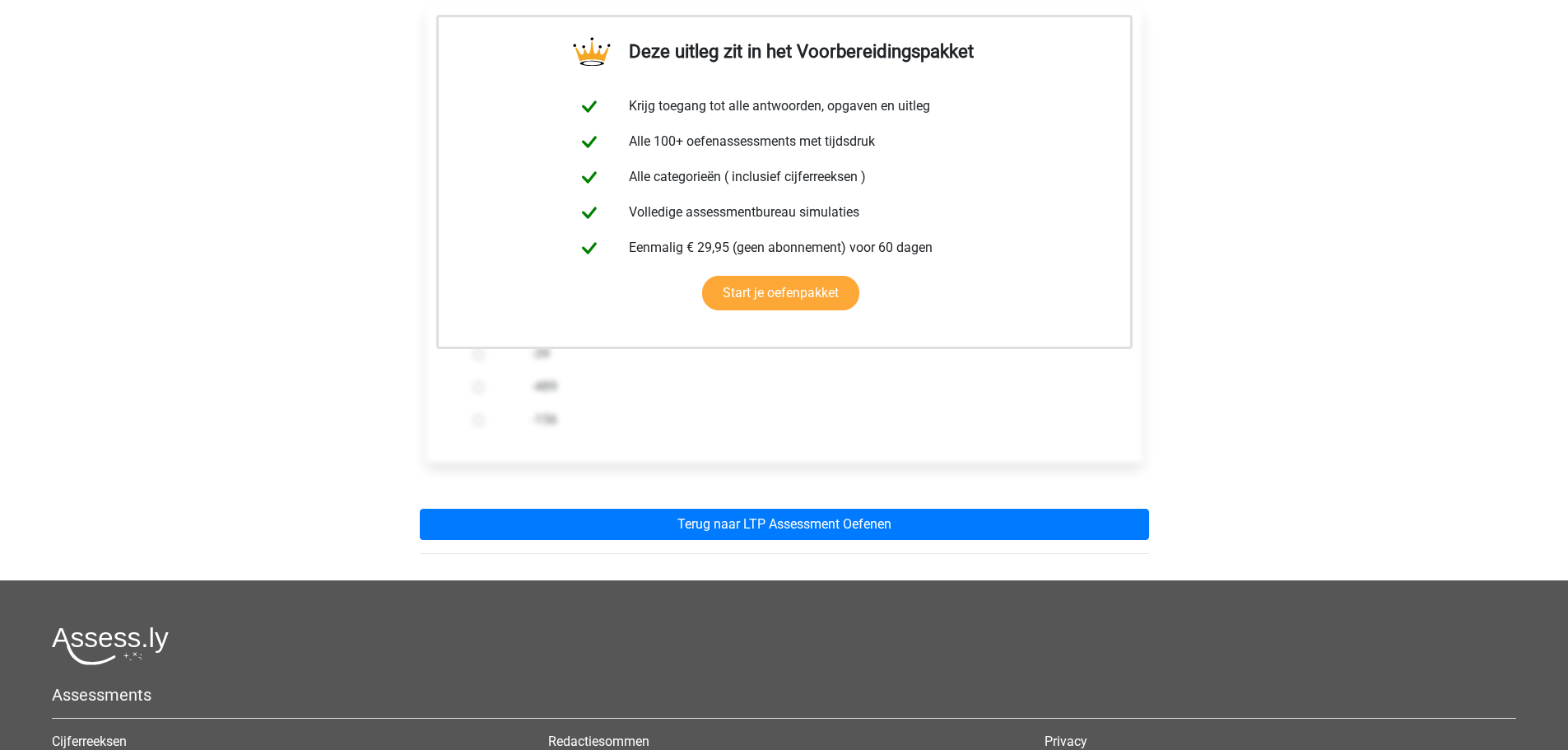
scroll to position [273, 0]
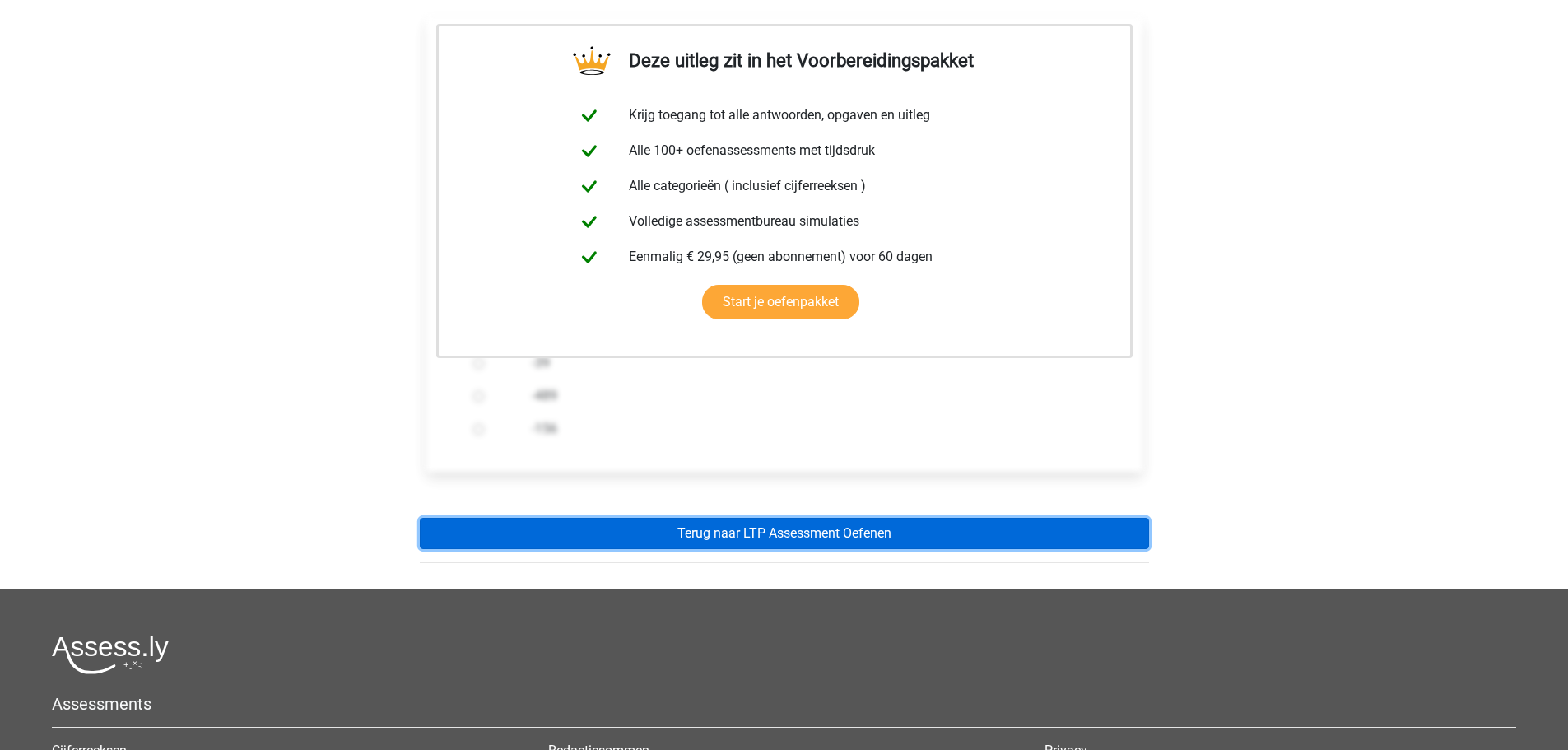
click at [723, 540] on link "Terug naar LTP Assessment Oefenen" at bounding box center [784, 533] width 730 height 31
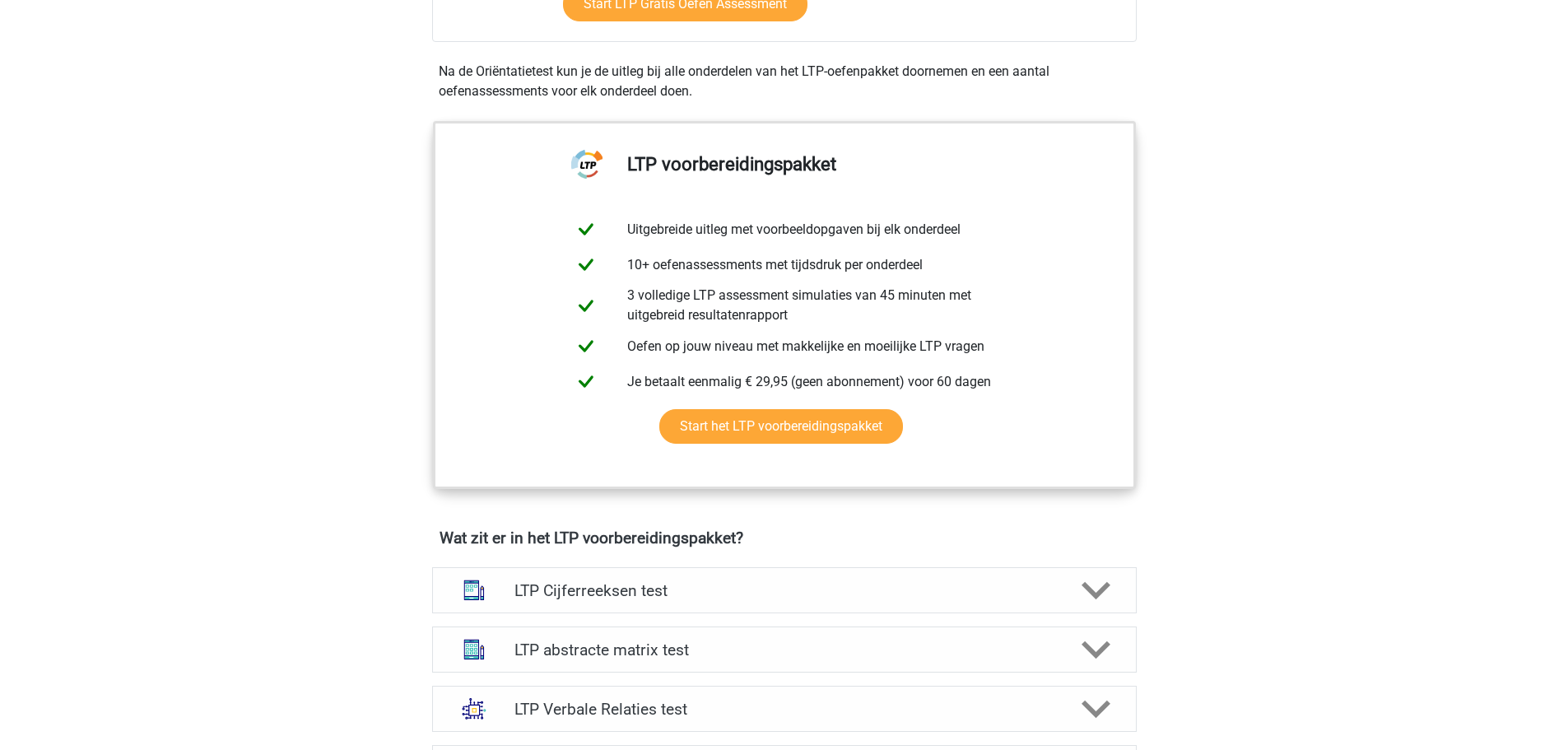
scroll to position [824, 0]
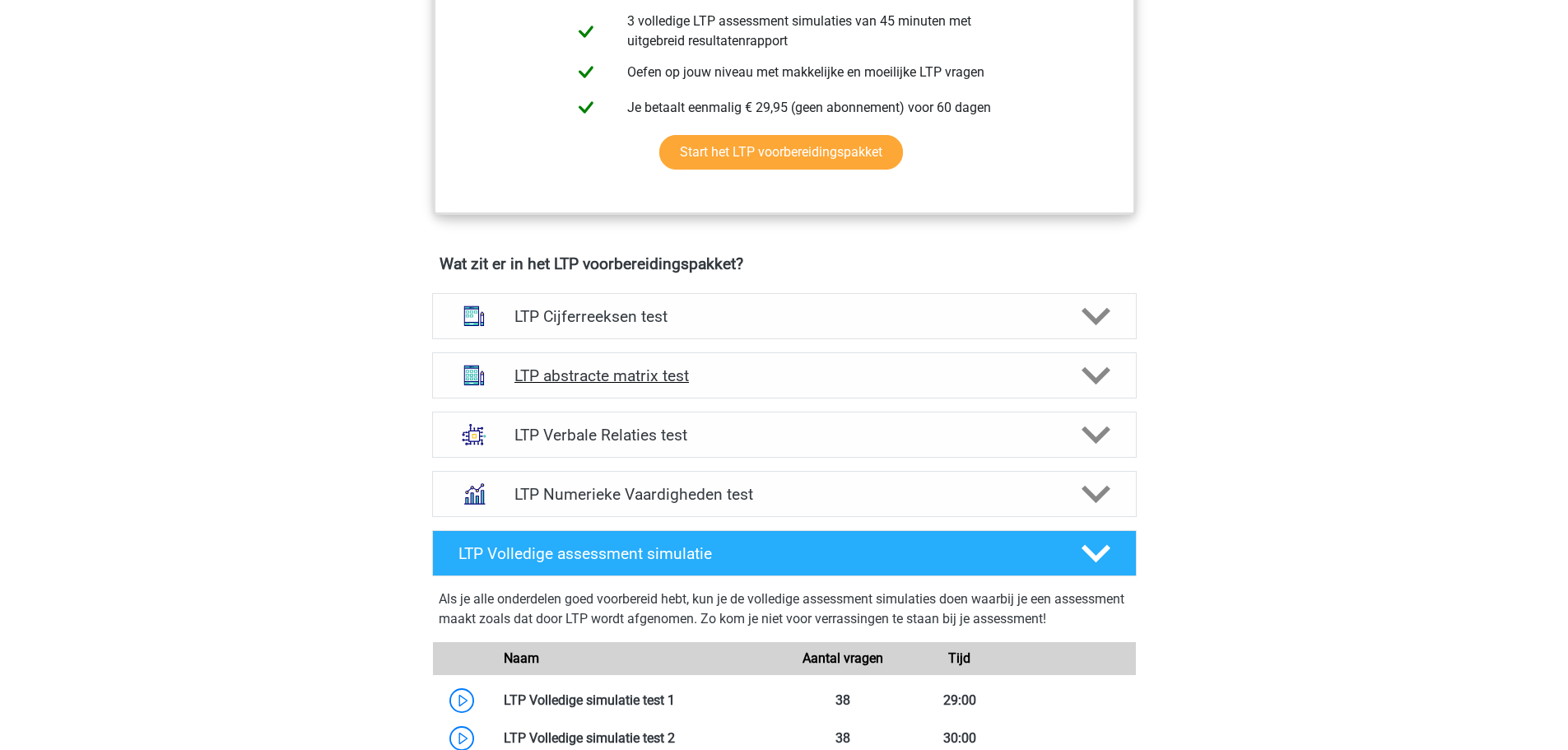
click at [611, 377] on h4 "LTP abstracte matrix test" at bounding box center [784, 376] width 539 height 19
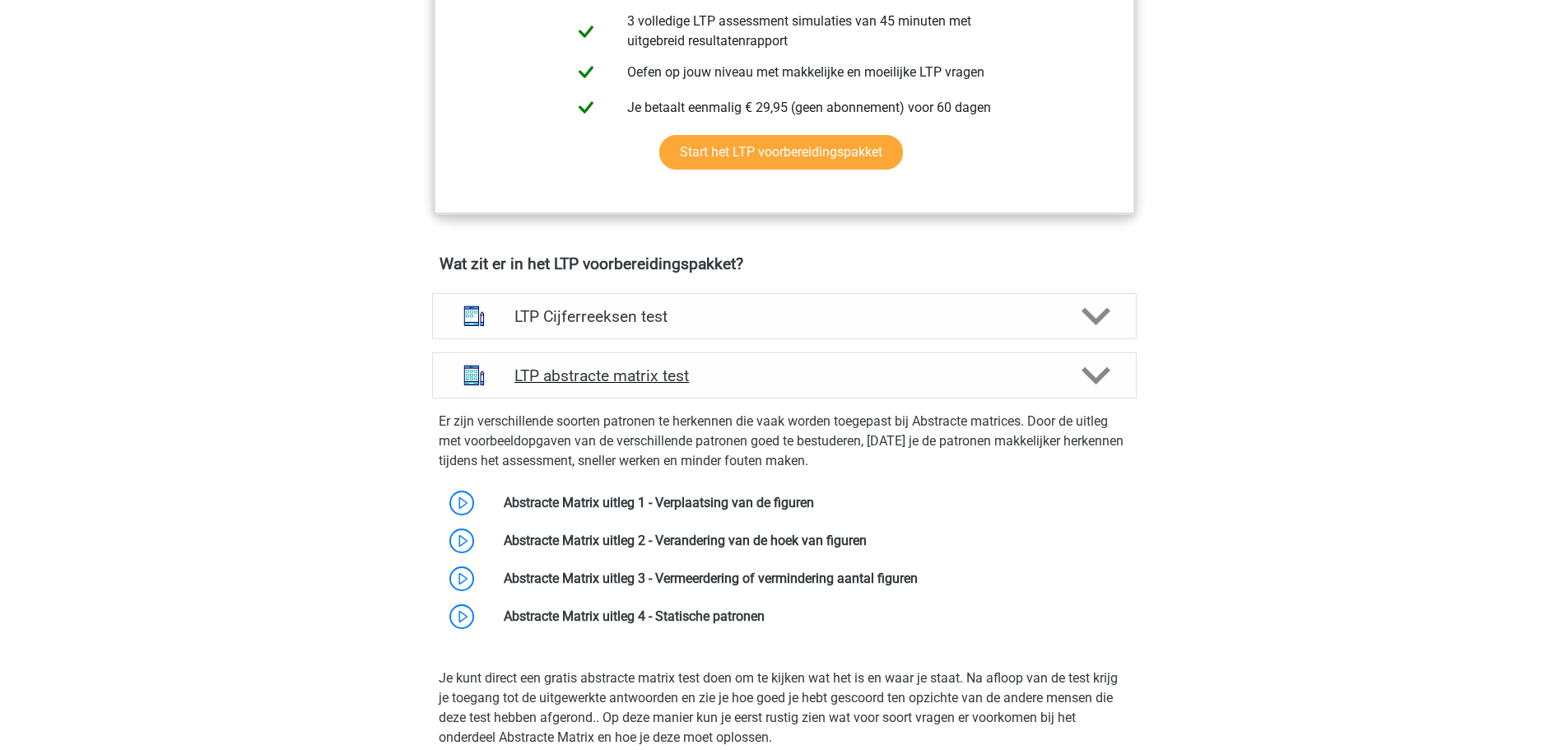
click at [632, 378] on h4 "LTP abstracte matrix test" at bounding box center [784, 376] width 539 height 19
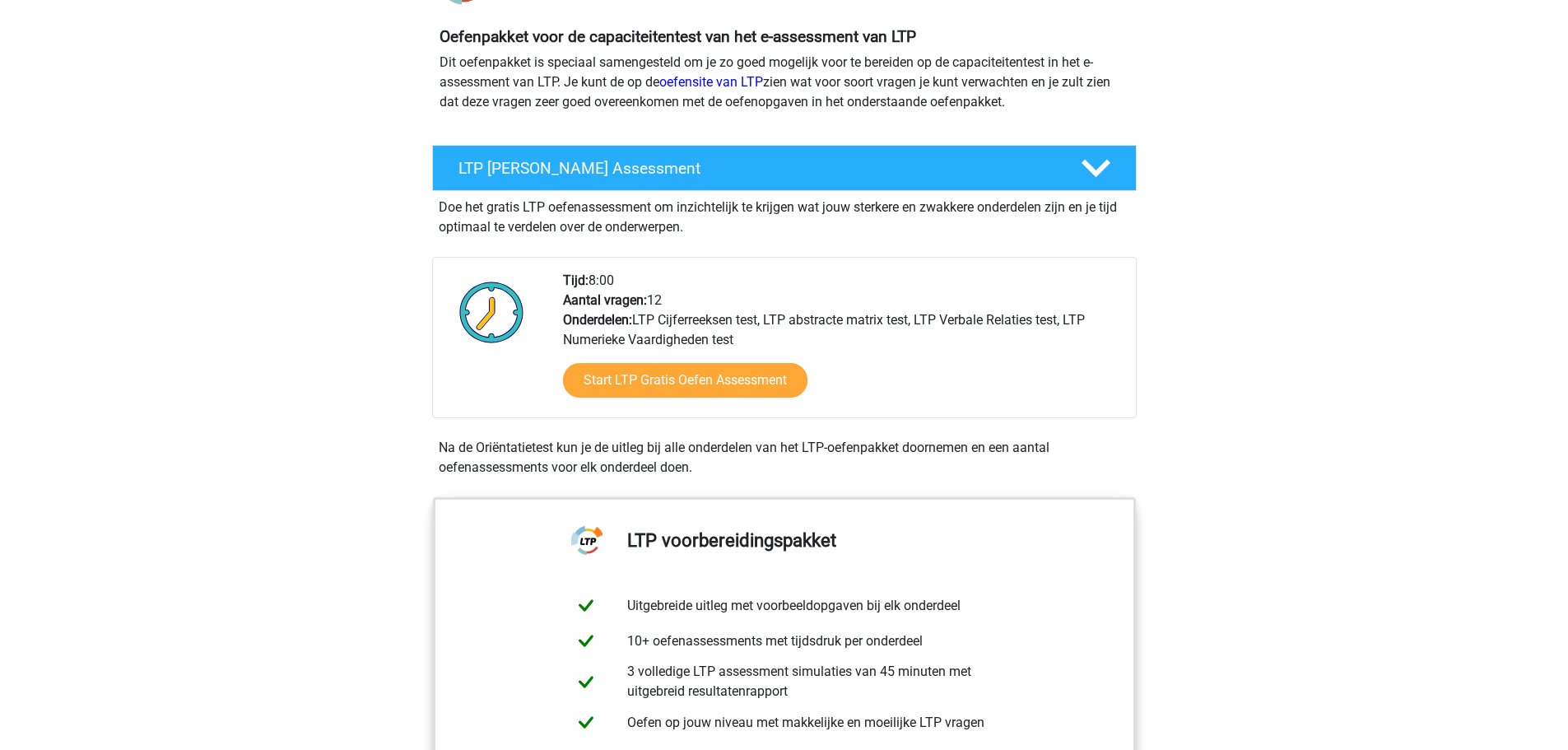
scroll to position [723, 0]
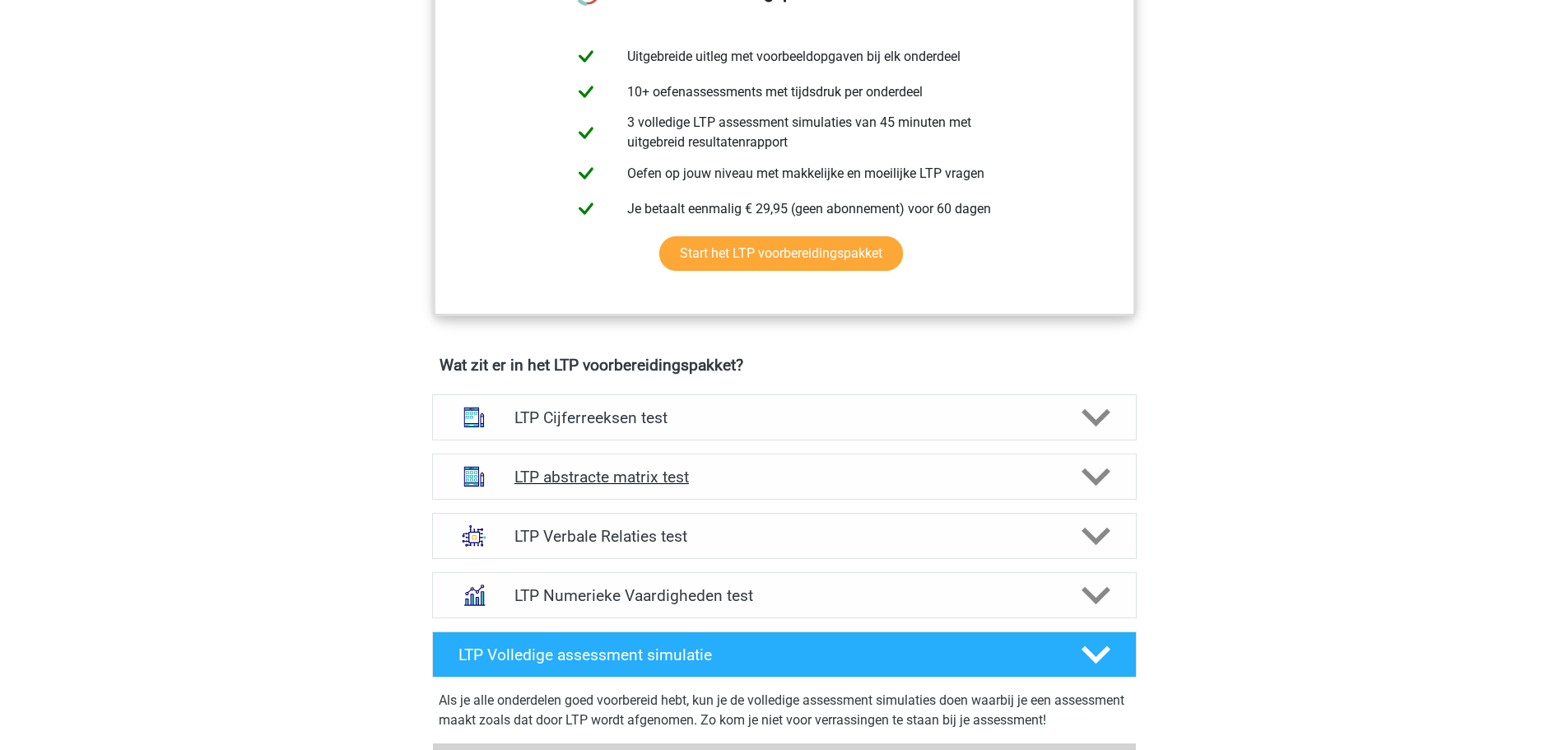
click at [632, 489] on div "LTP abstracte matrix test" at bounding box center [784, 476] width 704 height 46
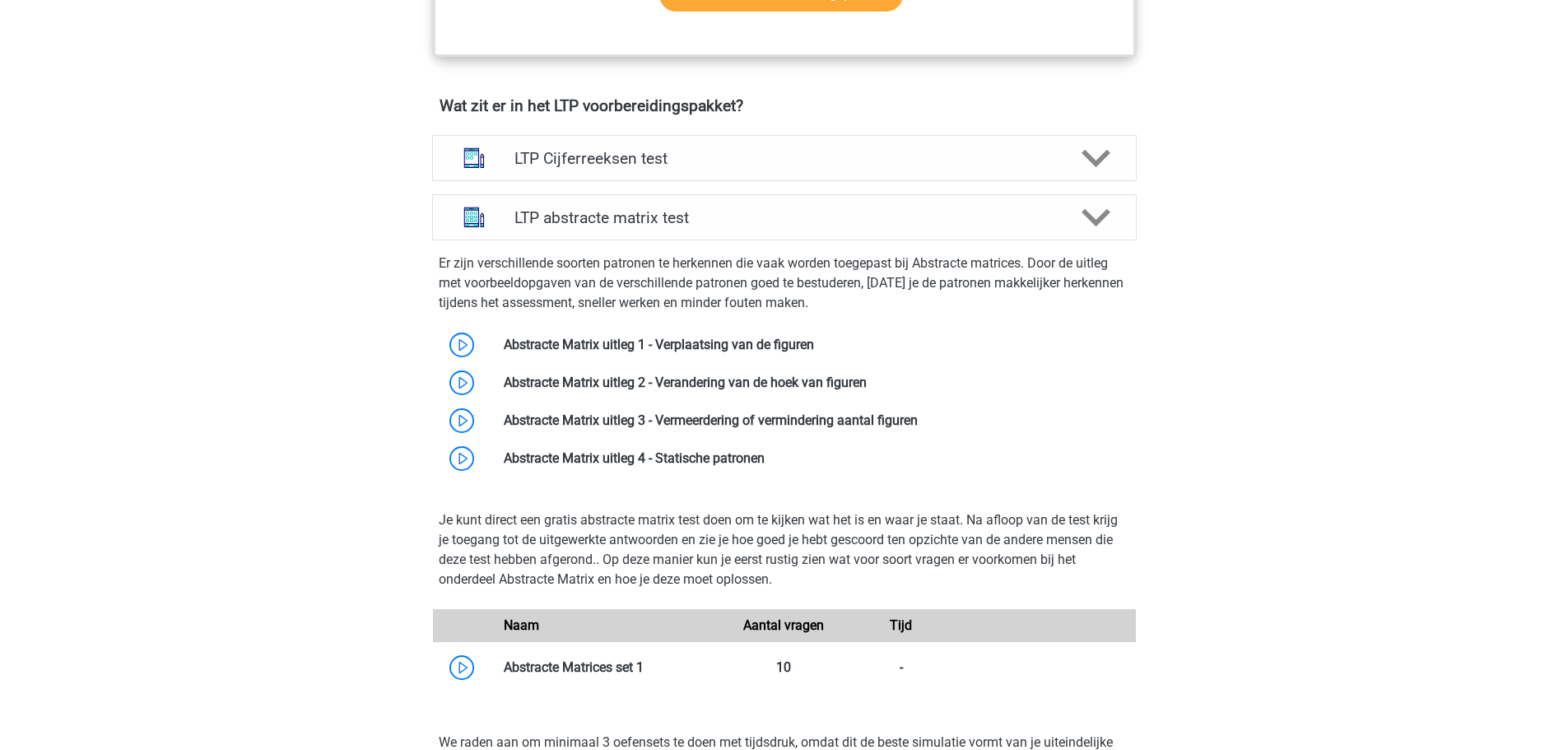
scroll to position [997, 0]
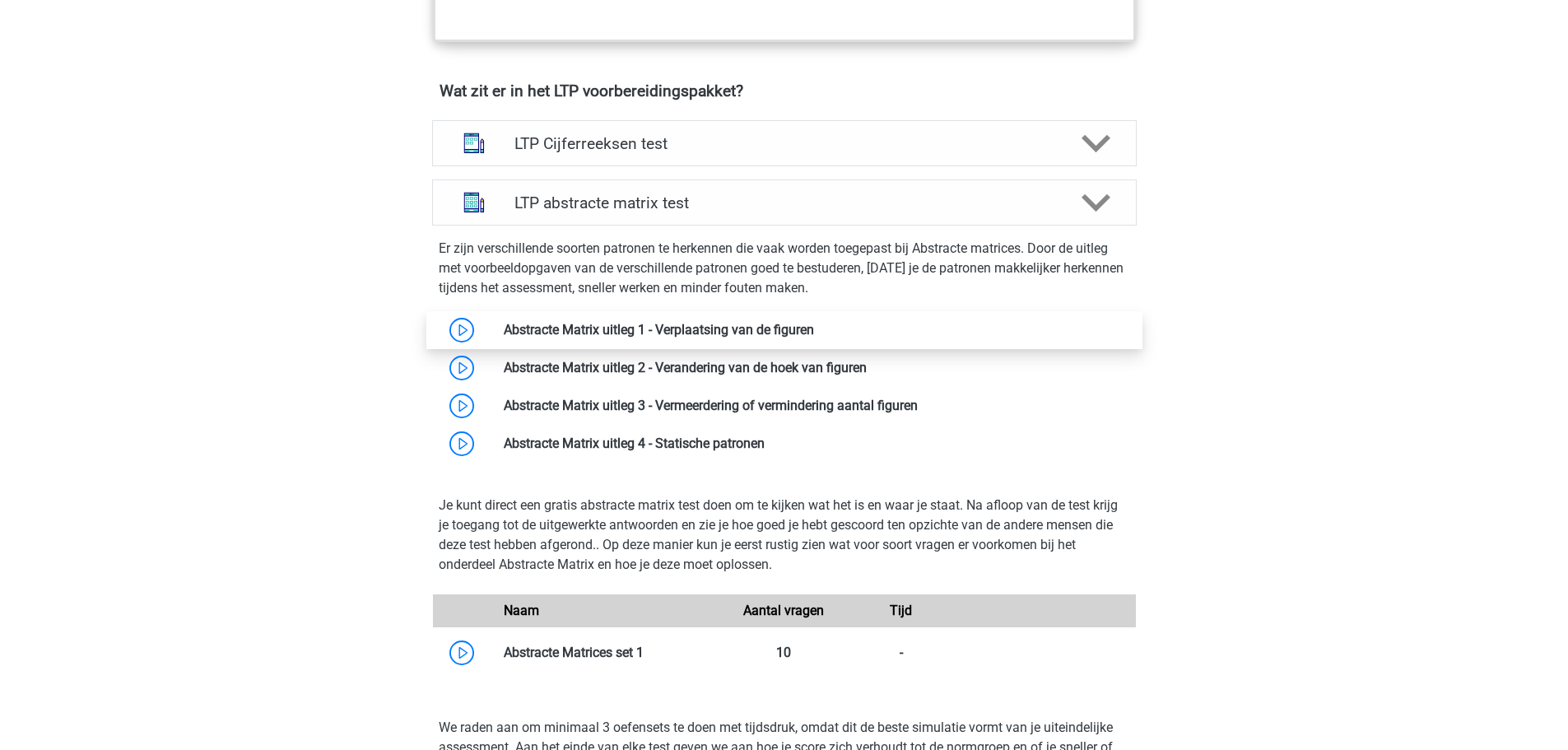
click at [815, 322] on link at bounding box center [815, 329] width 0 height 16
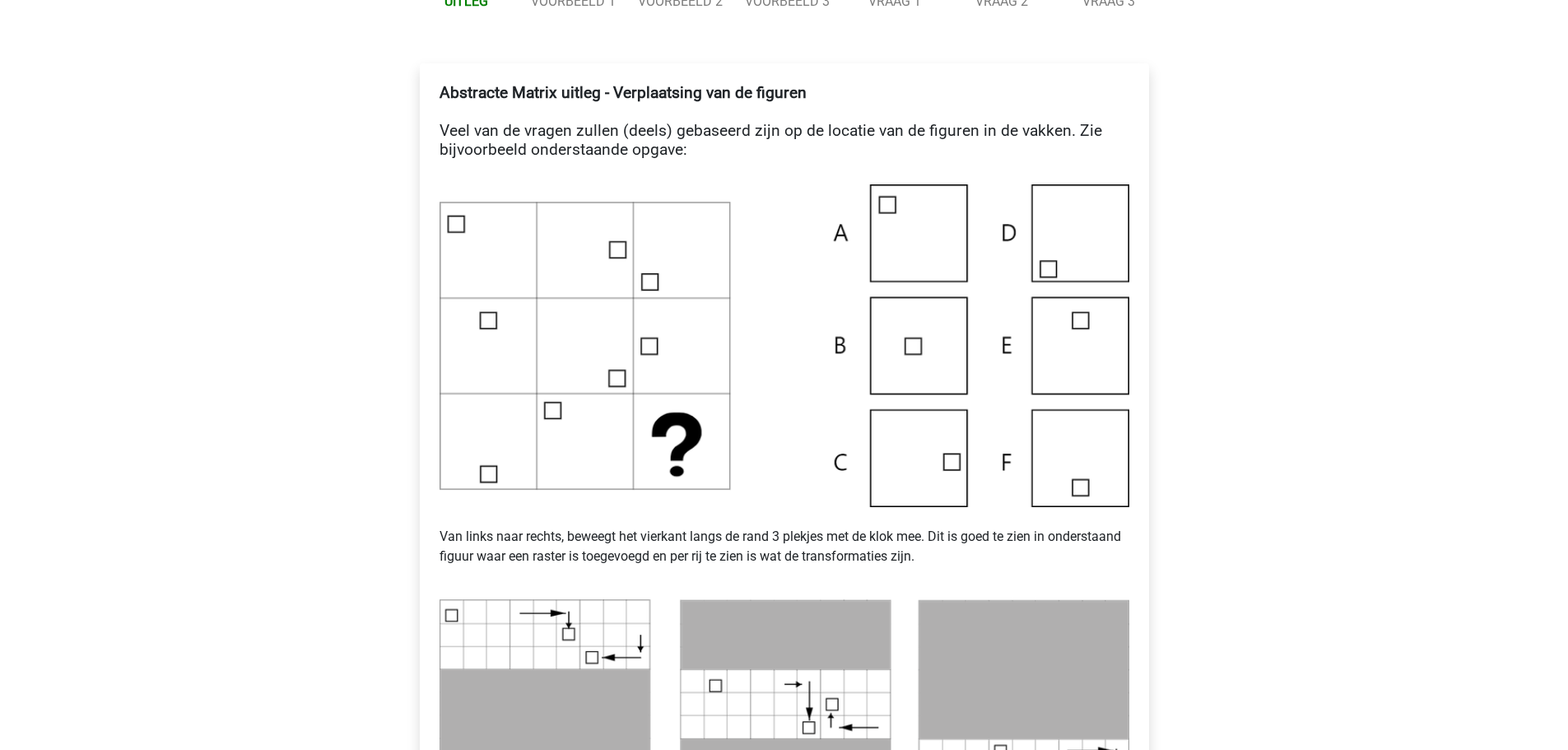
scroll to position [275, 0]
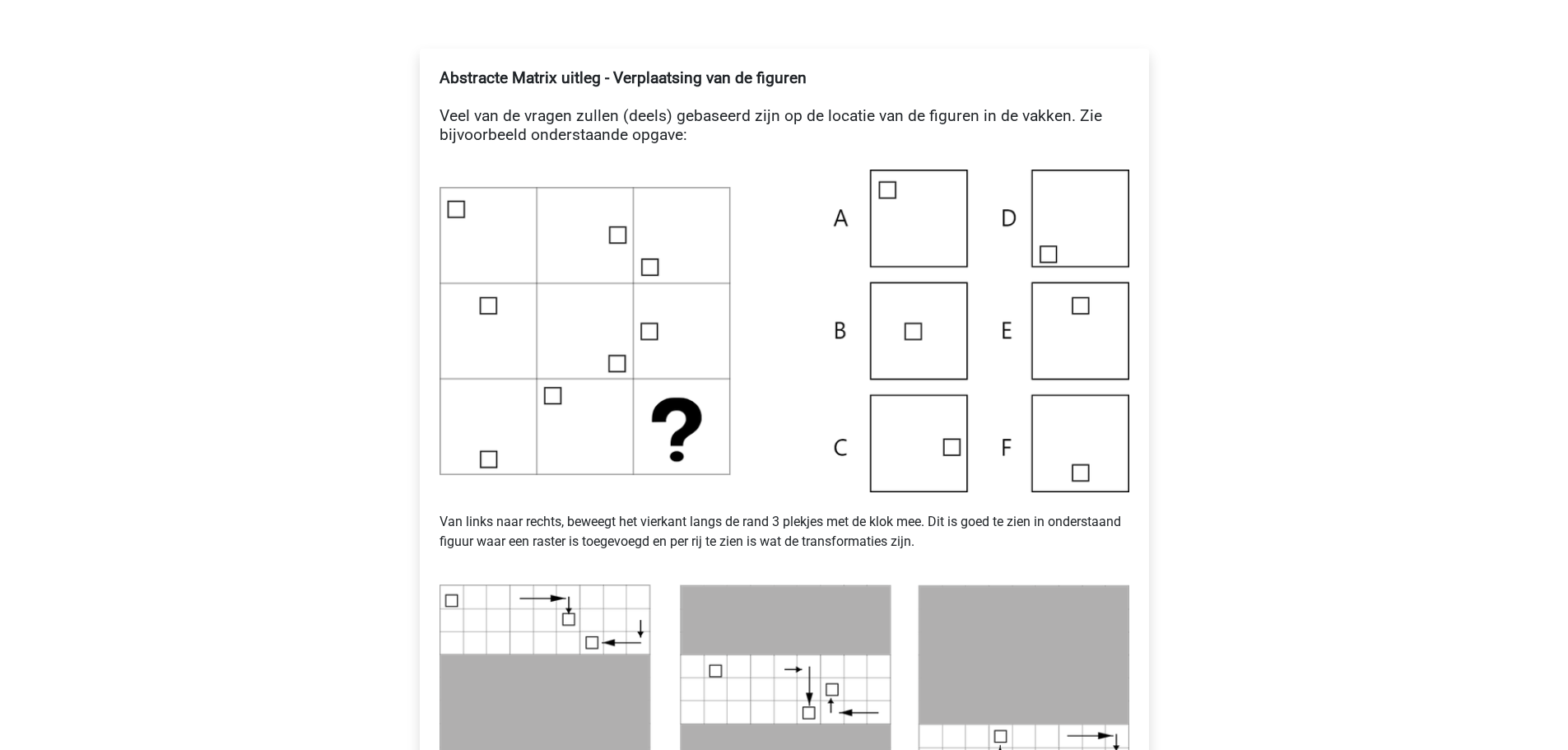
click at [867, 356] on img at bounding box center [784, 331] width 690 height 323
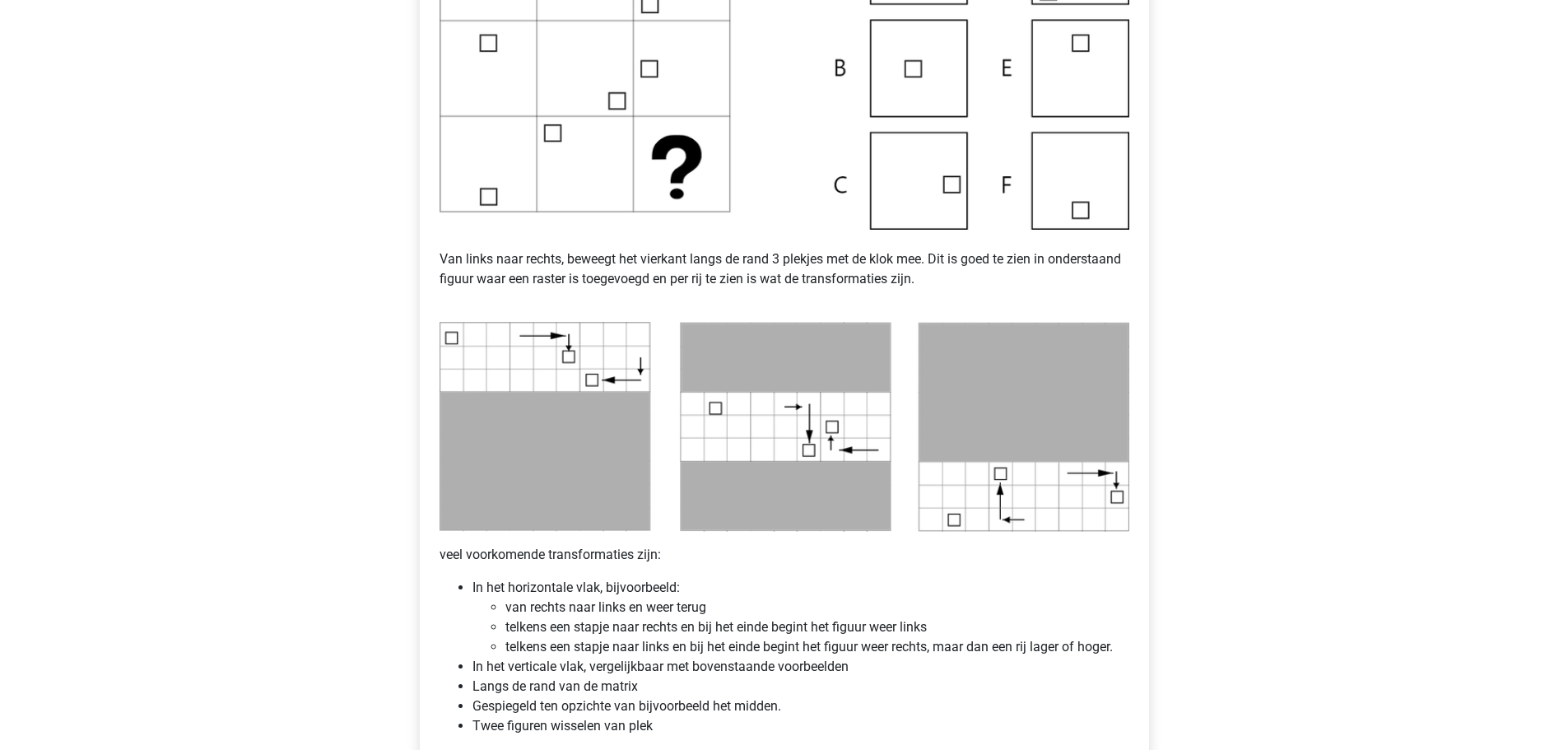
scroll to position [549, 0]
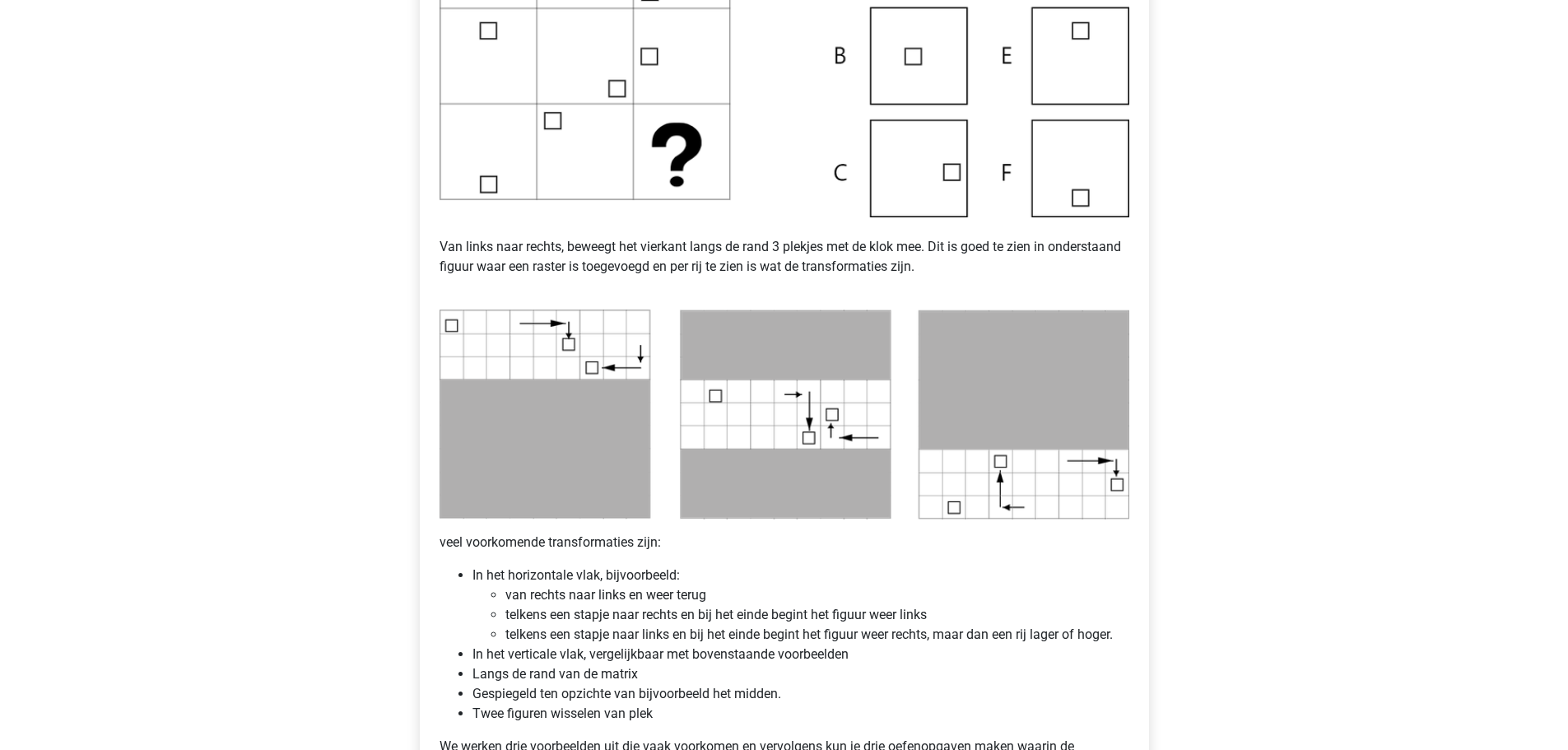
click at [901, 44] on img at bounding box center [784, 56] width 690 height 323
drag, startPoint x: 909, startPoint y: 52, endPoint x: 908, endPoint y: 61, distance: 9.1
click at [910, 53] on img at bounding box center [784, 56] width 690 height 323
drag, startPoint x: 638, startPoint y: 599, endPoint x: 635, endPoint y: 613, distance: 14.3
drag, startPoint x: 635, startPoint y: 613, endPoint x: 511, endPoint y: 600, distance: 124.7
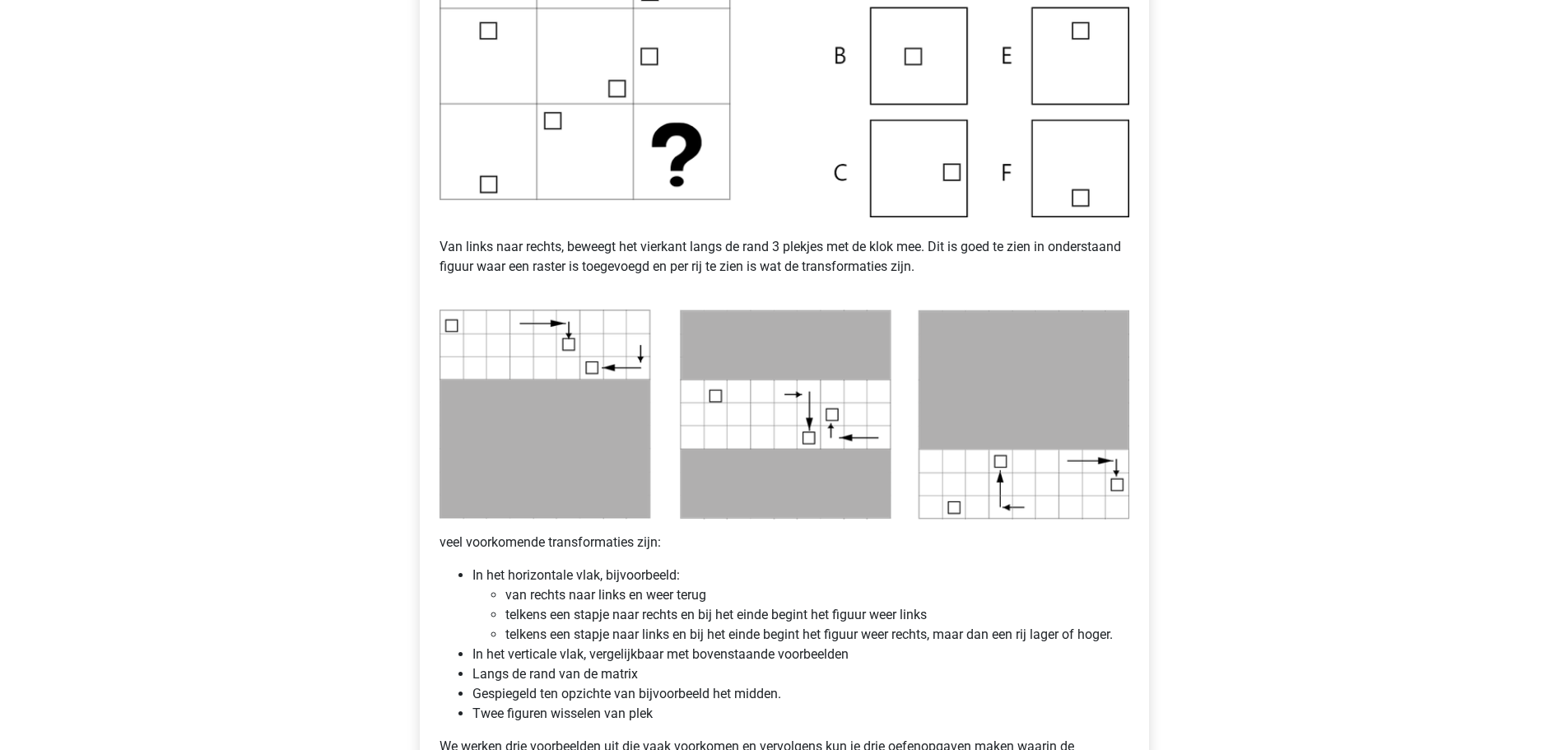
click at [511, 600] on li "van rechts naar links en weer terug" at bounding box center [817, 595] width 624 height 20
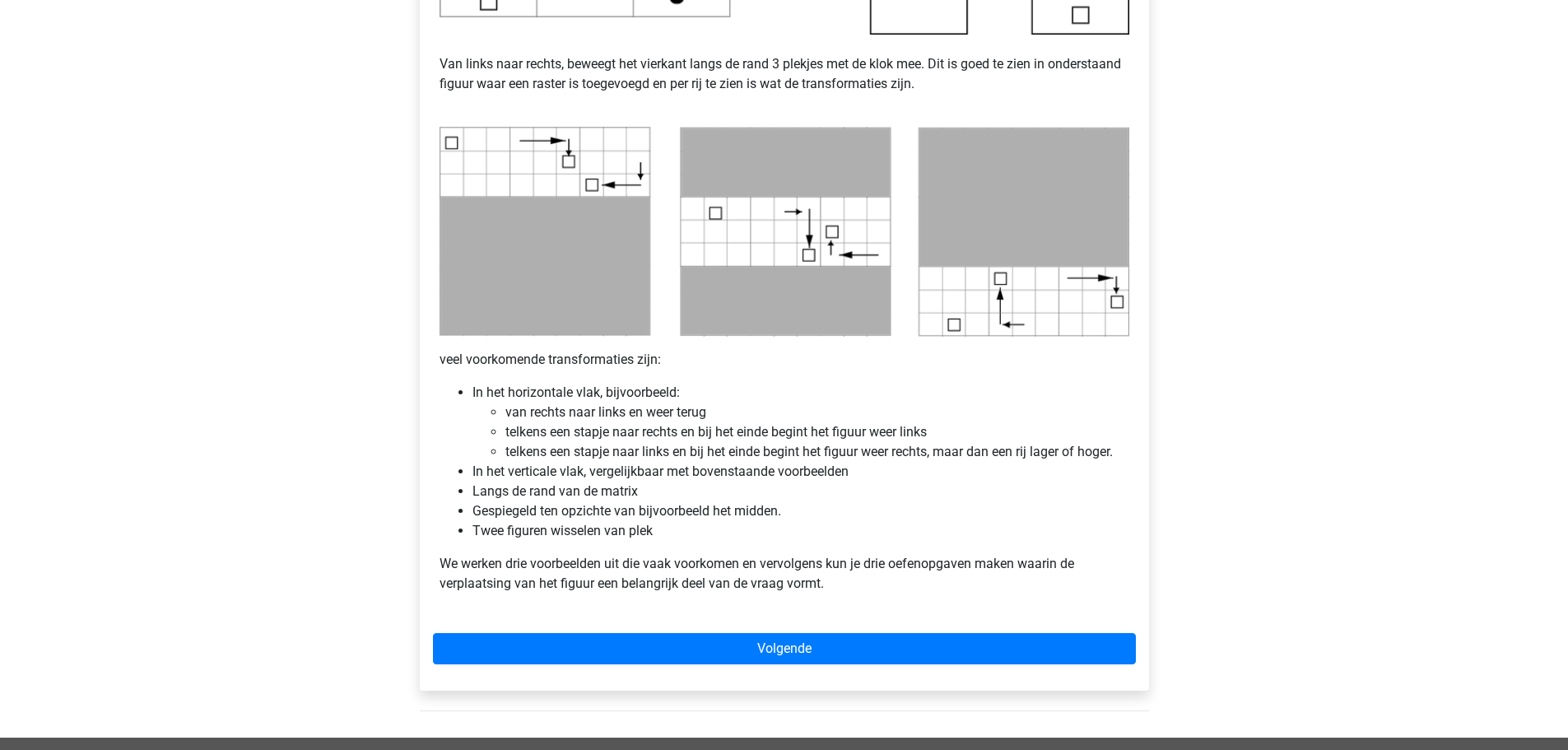
scroll to position [750, 0]
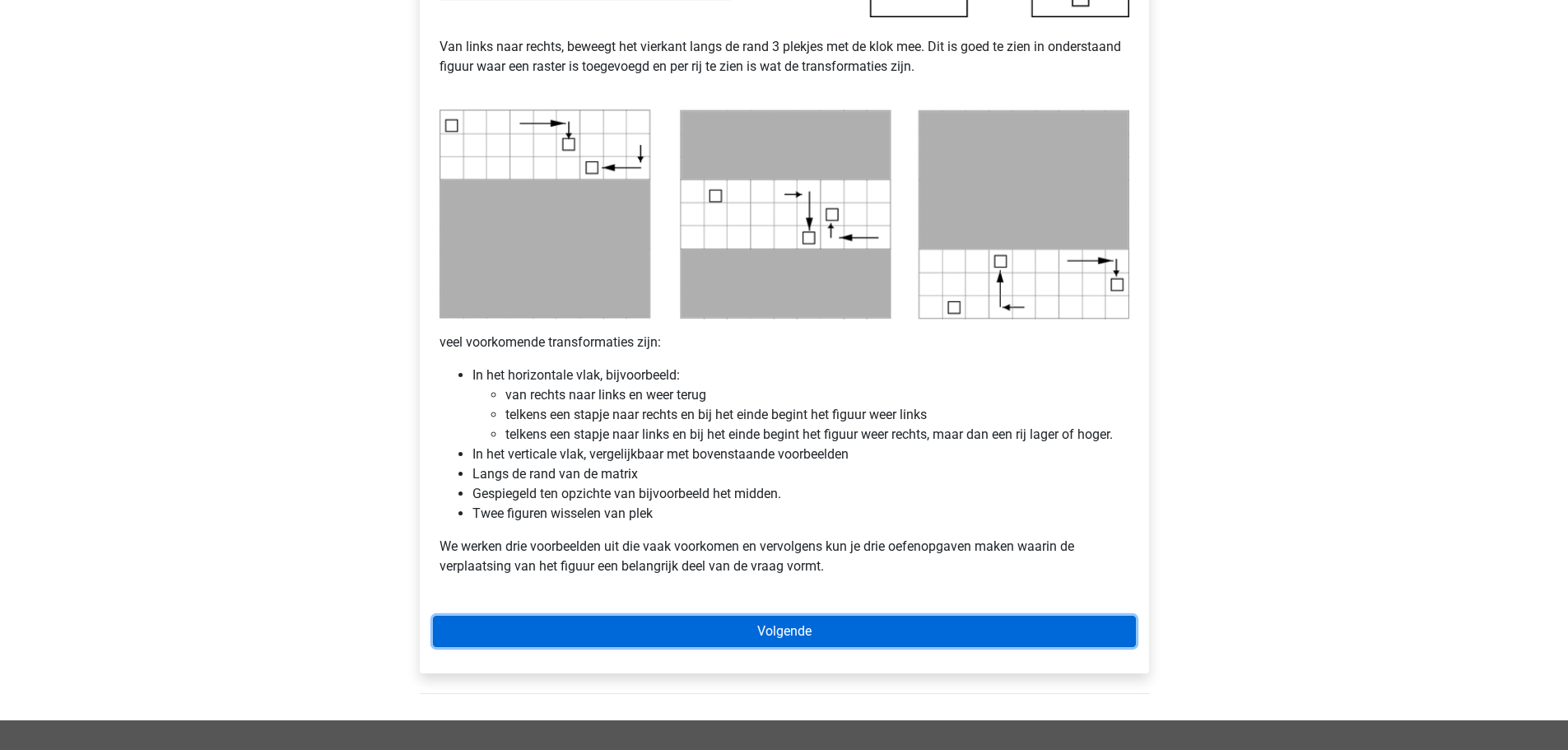
click at [629, 627] on link "Volgende" at bounding box center [784, 631] width 703 height 31
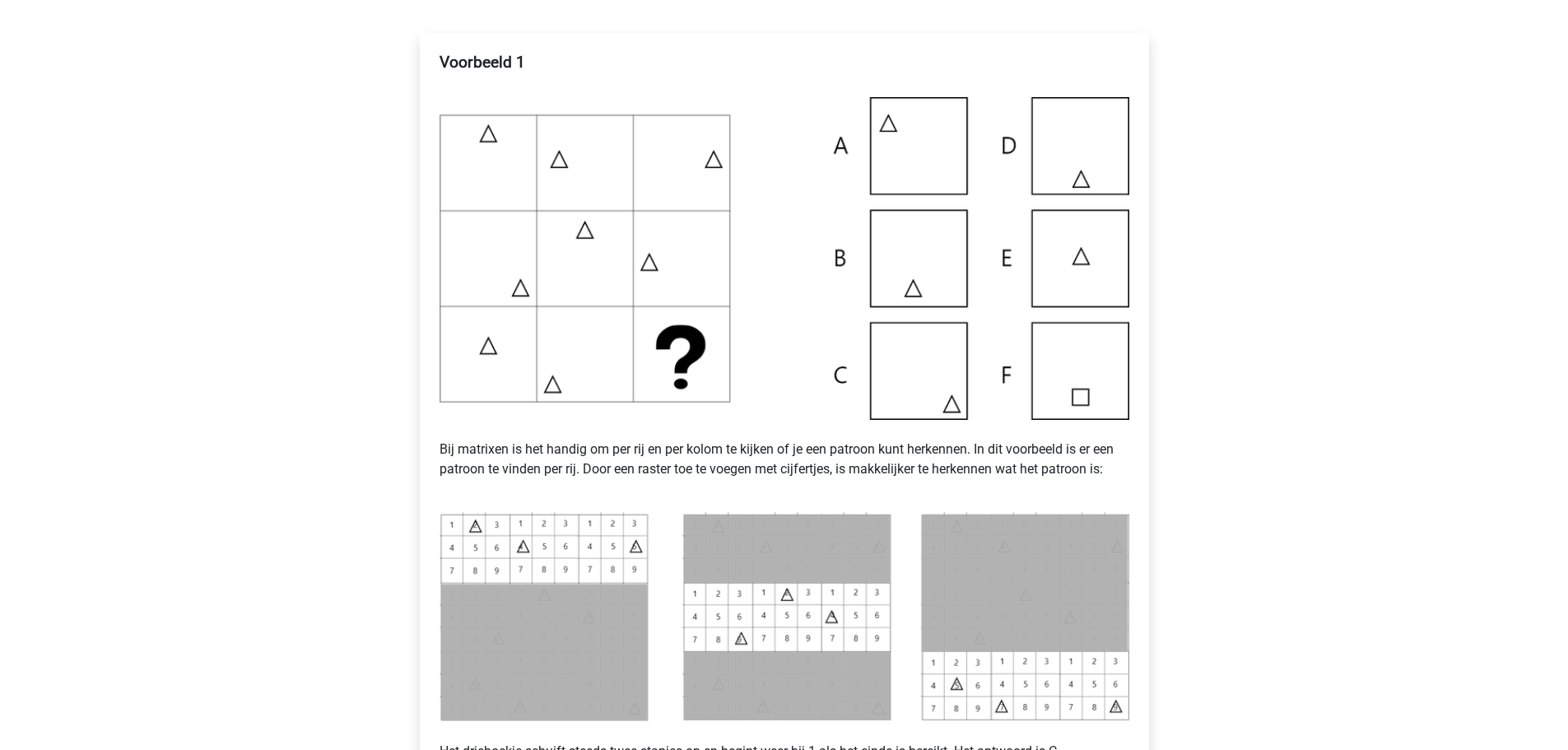
scroll to position [275, 0]
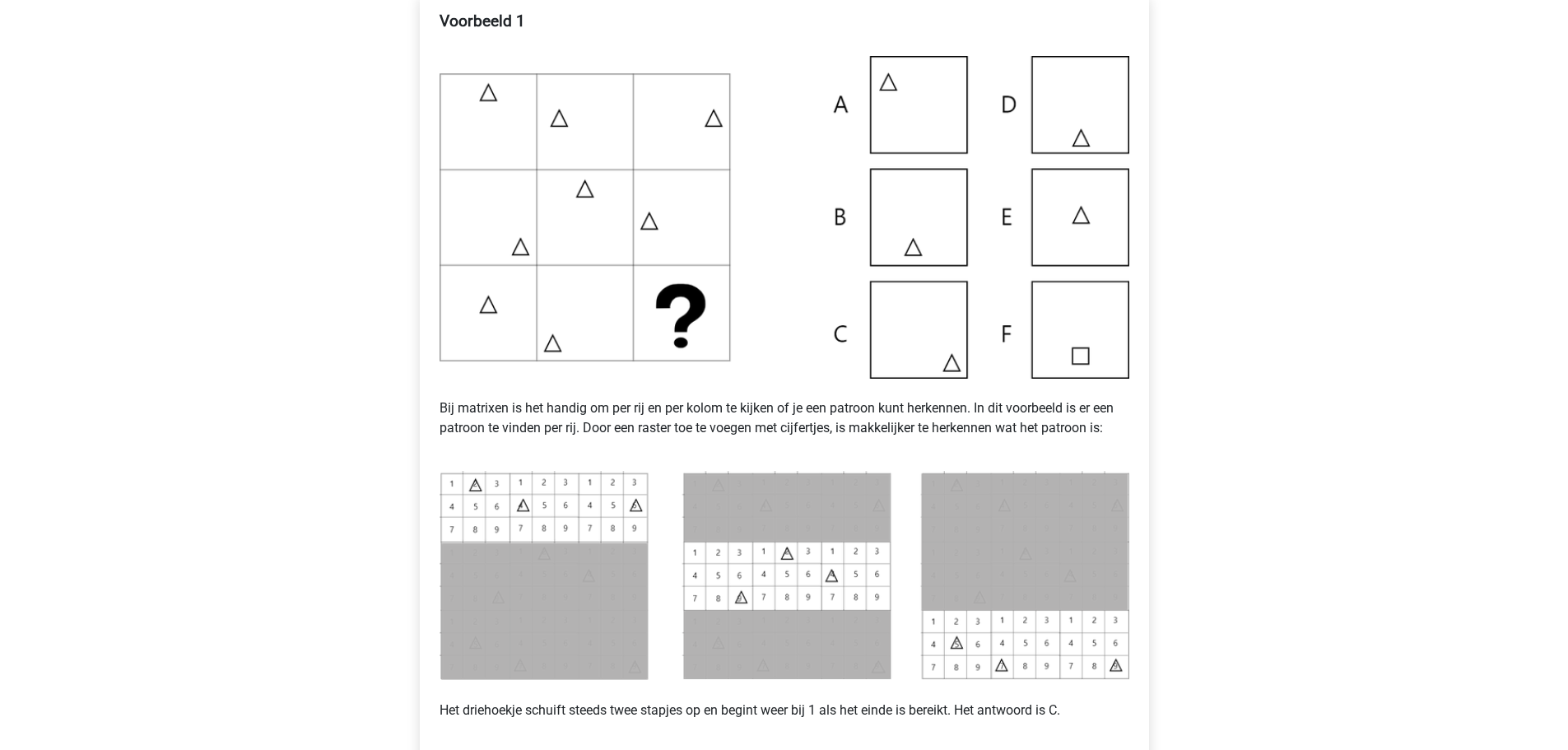
click at [933, 313] on img at bounding box center [784, 217] width 690 height 323
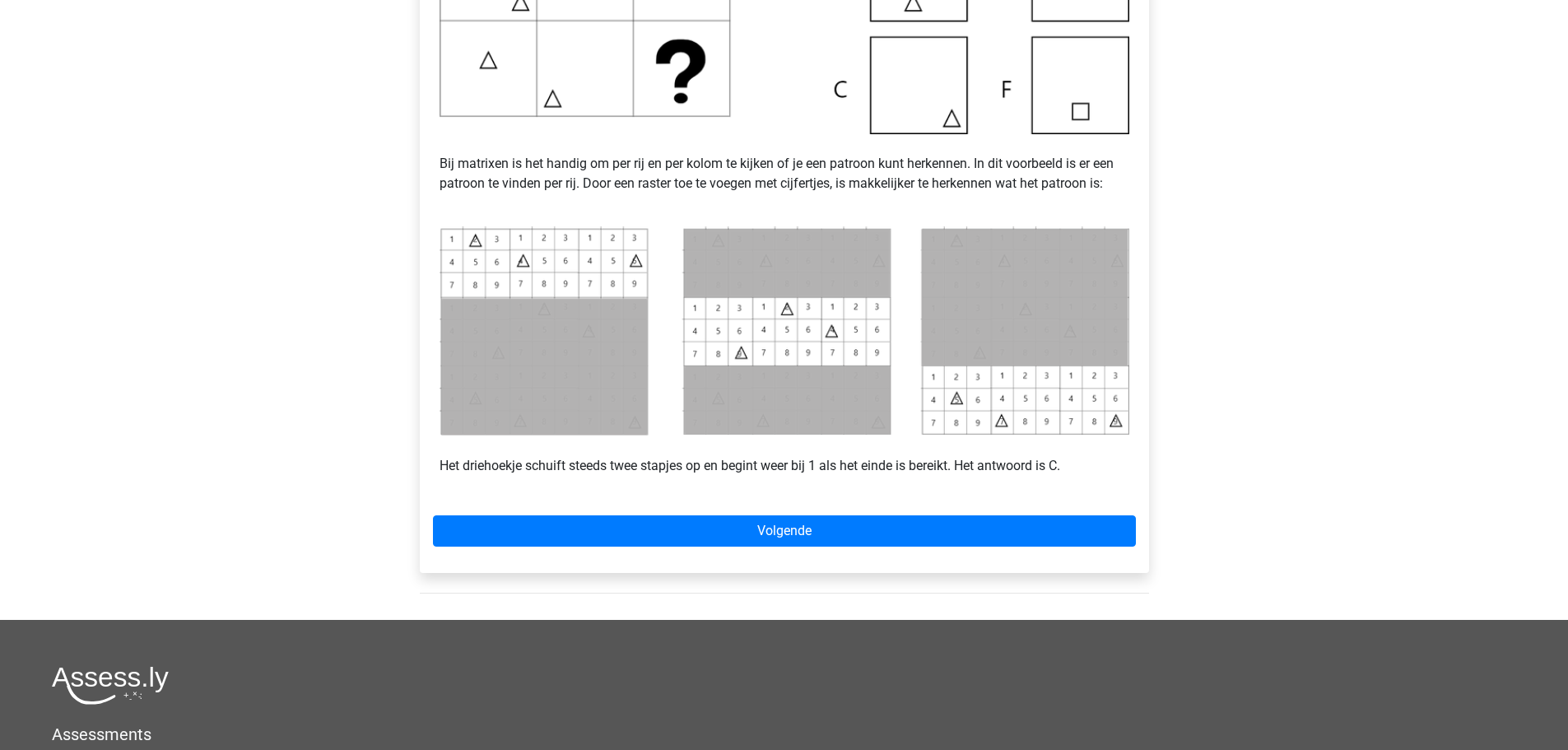
scroll to position [607, 0]
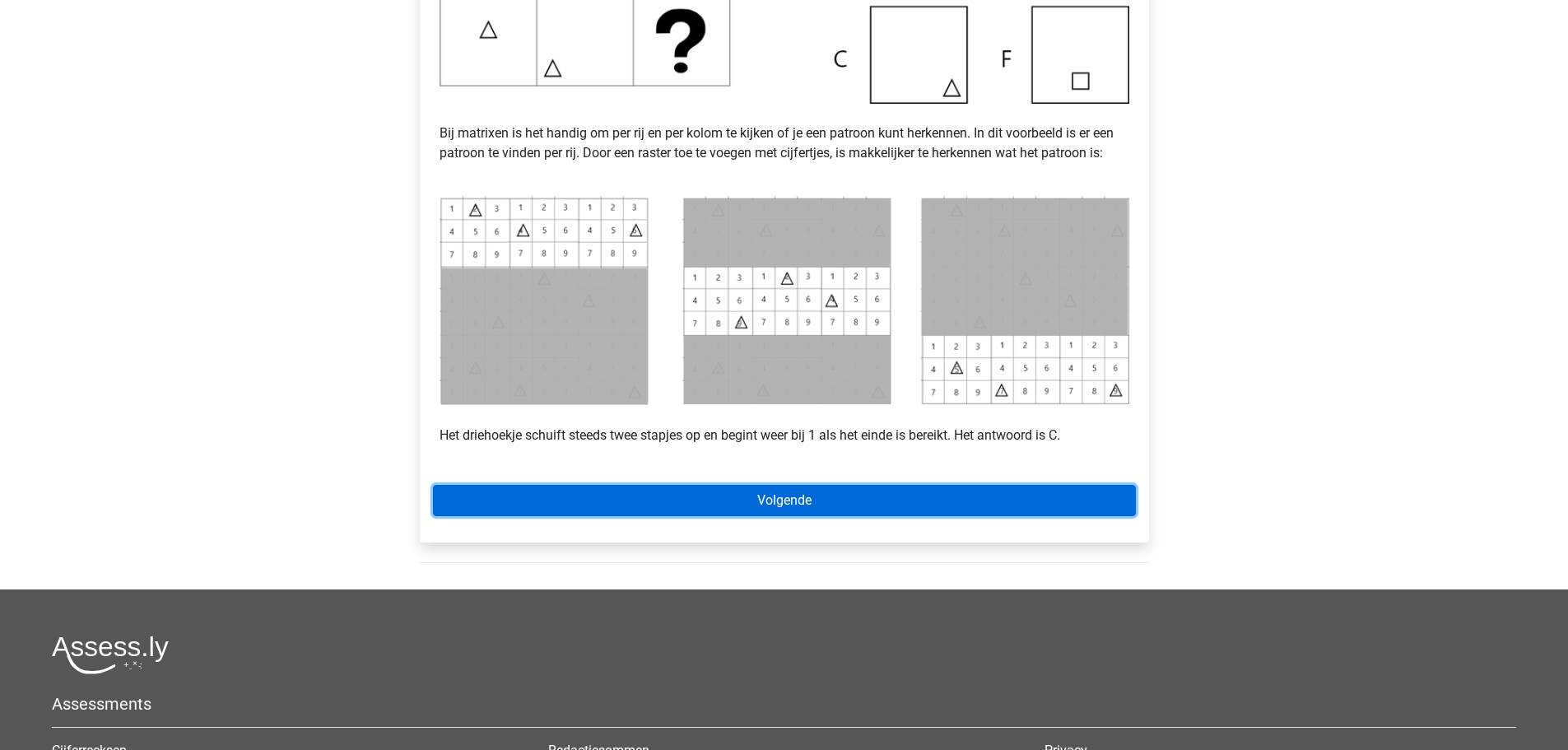
click at [904, 499] on link "Volgende" at bounding box center [784, 500] width 703 height 31
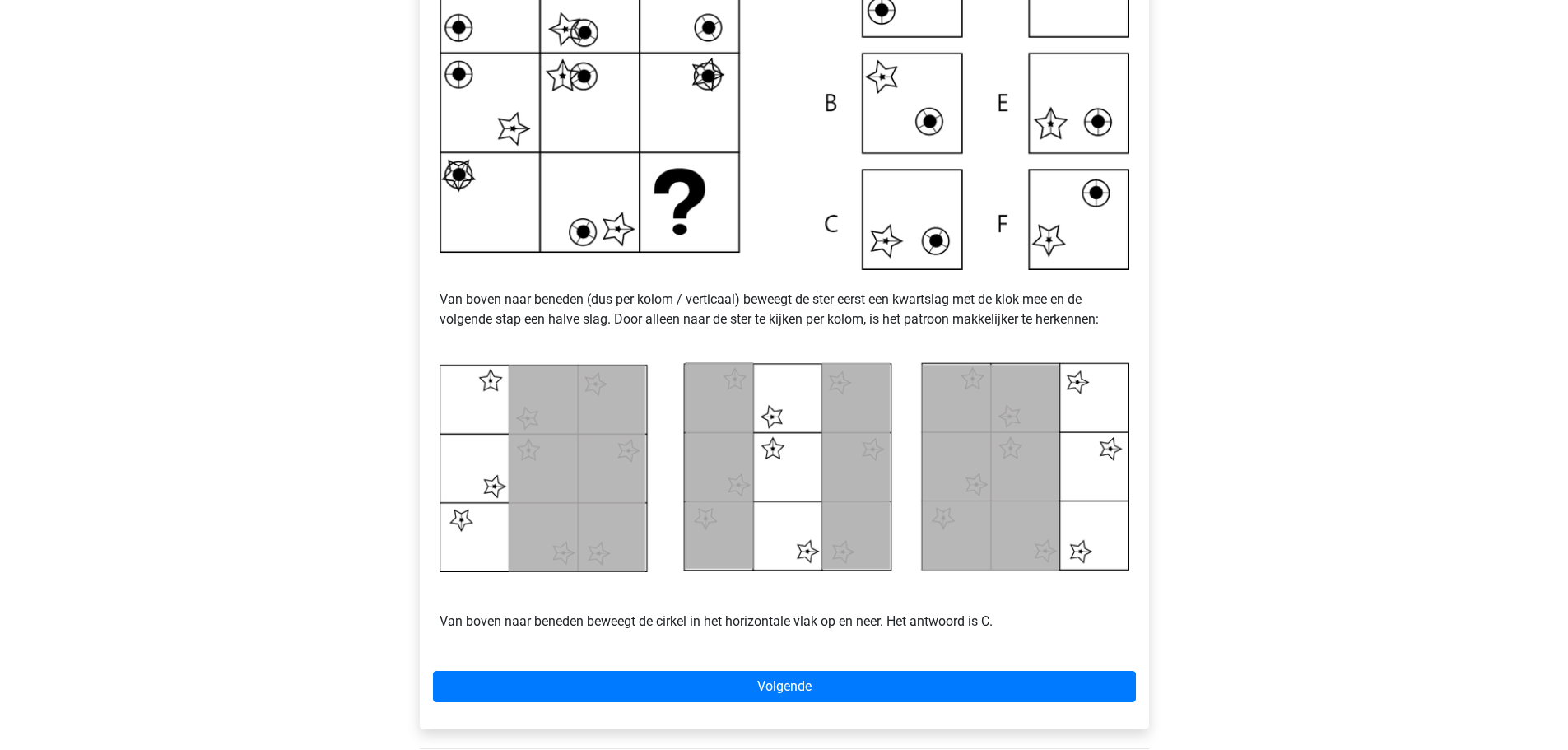
scroll to position [911, 0]
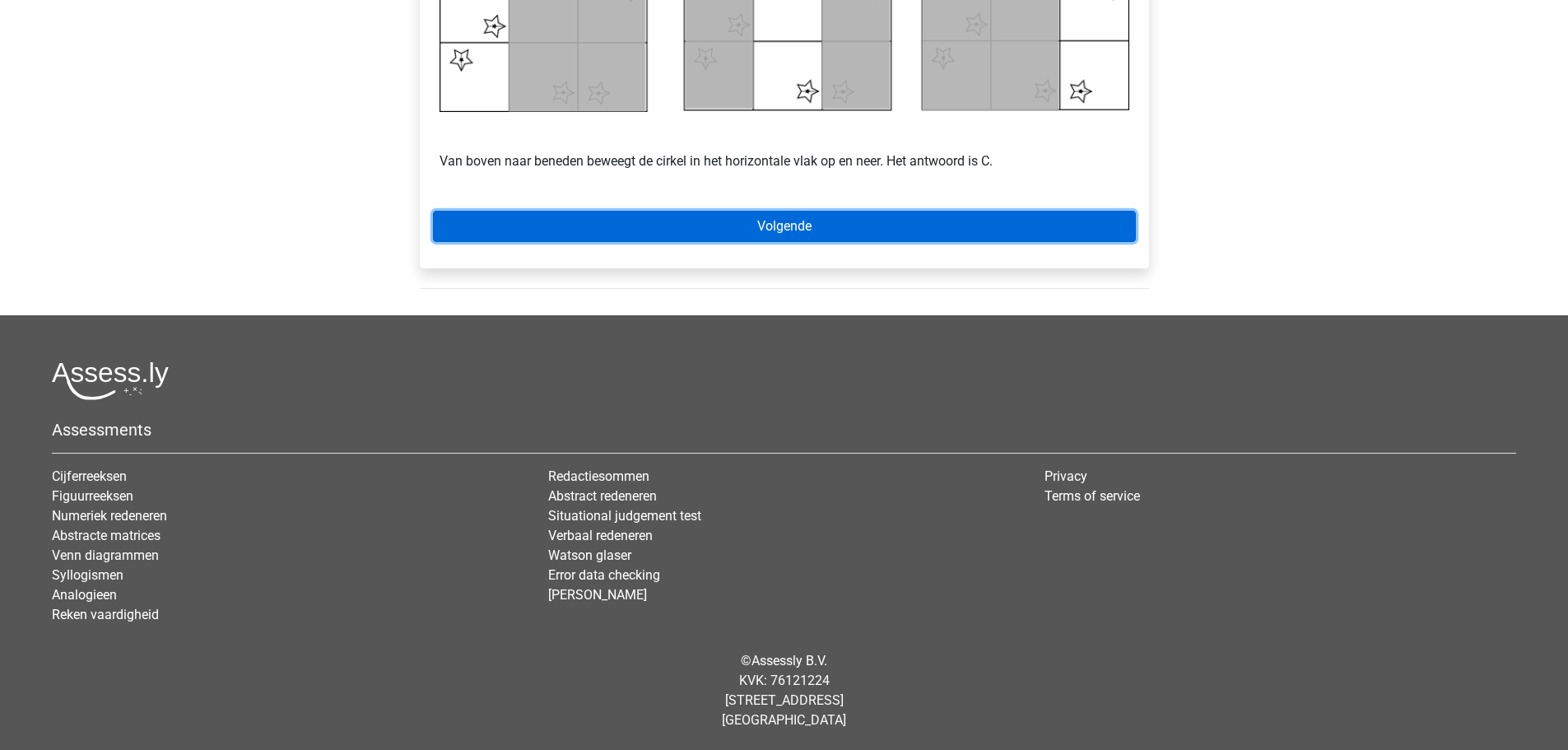
click at [1000, 230] on link "Volgende" at bounding box center [784, 226] width 703 height 31
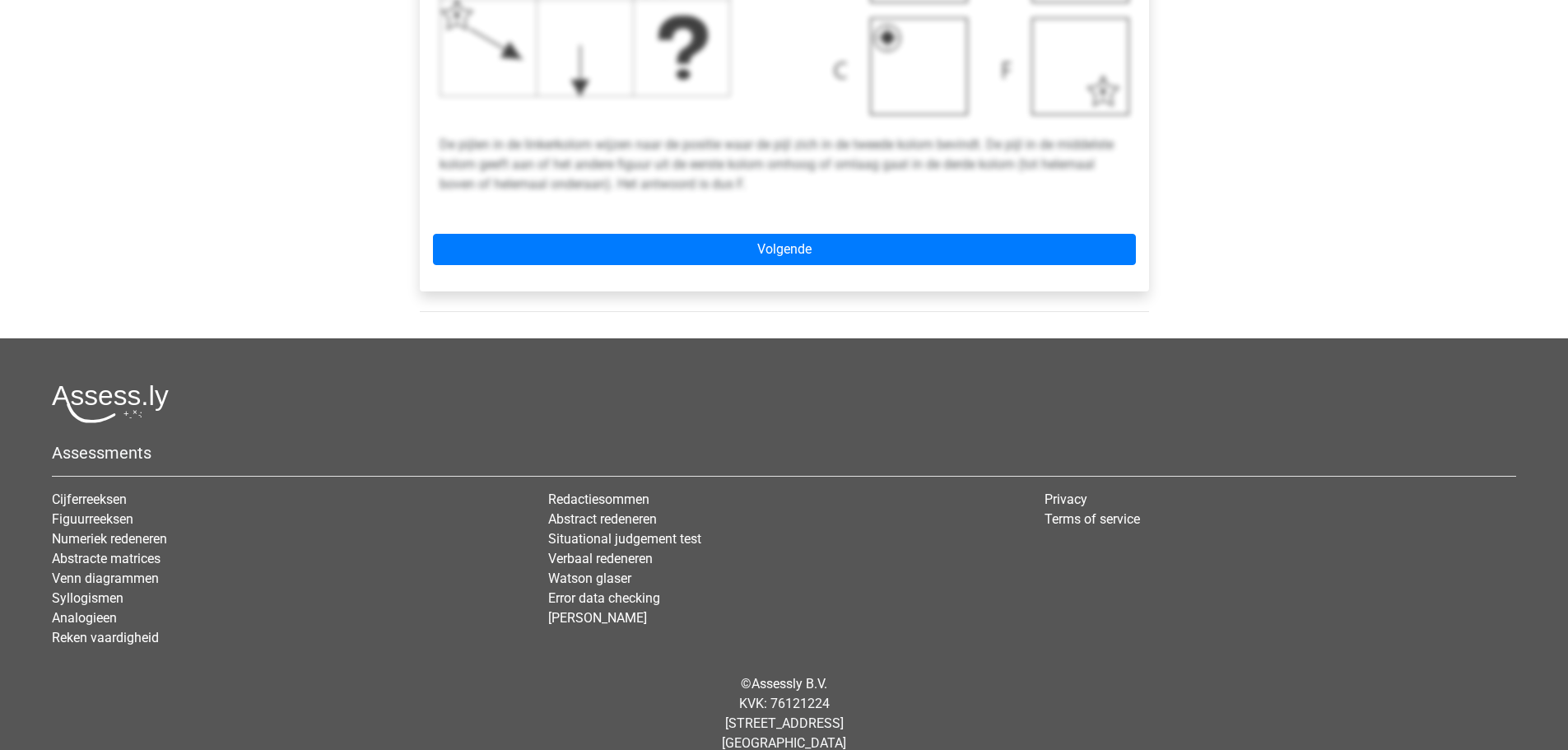
scroll to position [821, 0]
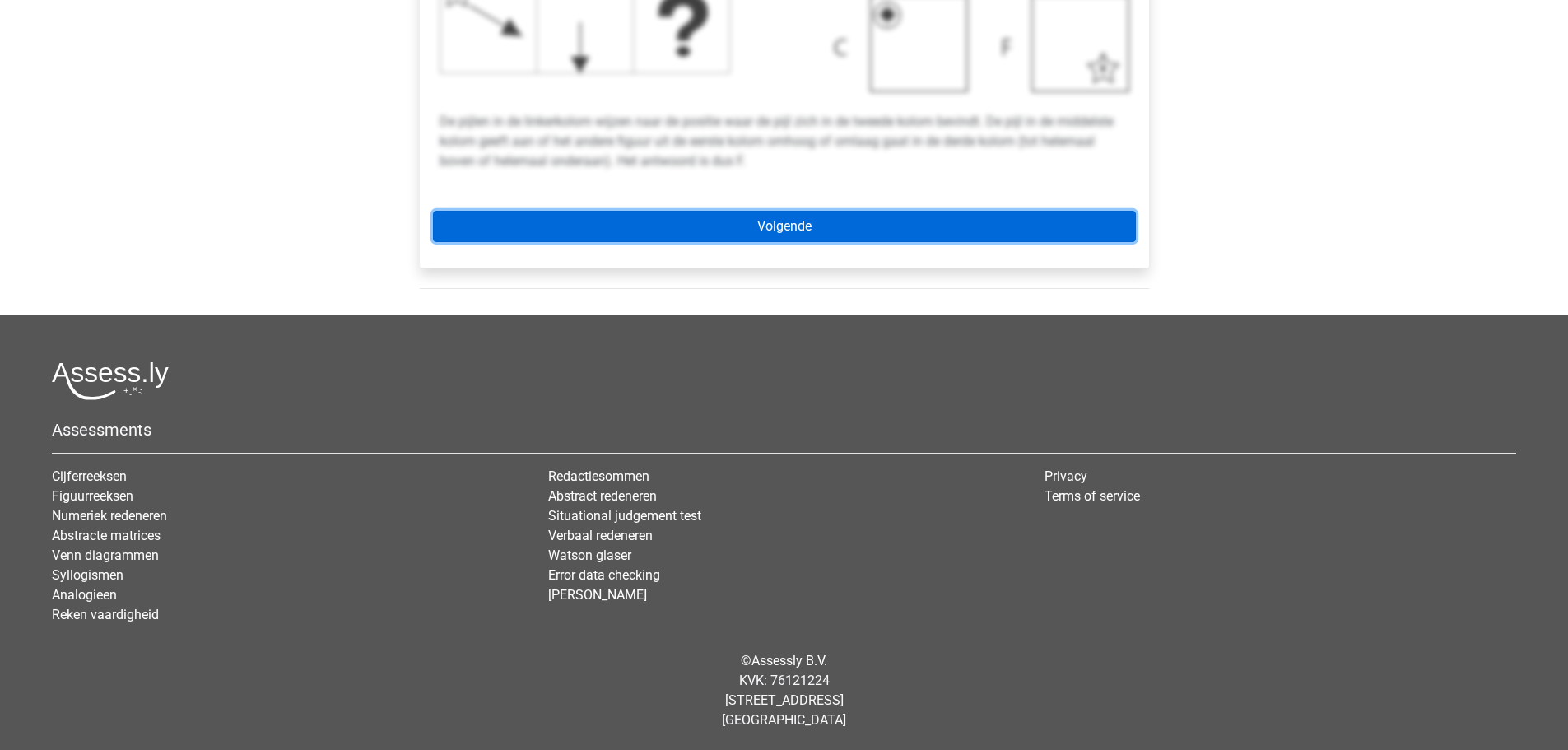
click at [834, 232] on link "Volgende" at bounding box center [784, 226] width 703 height 31
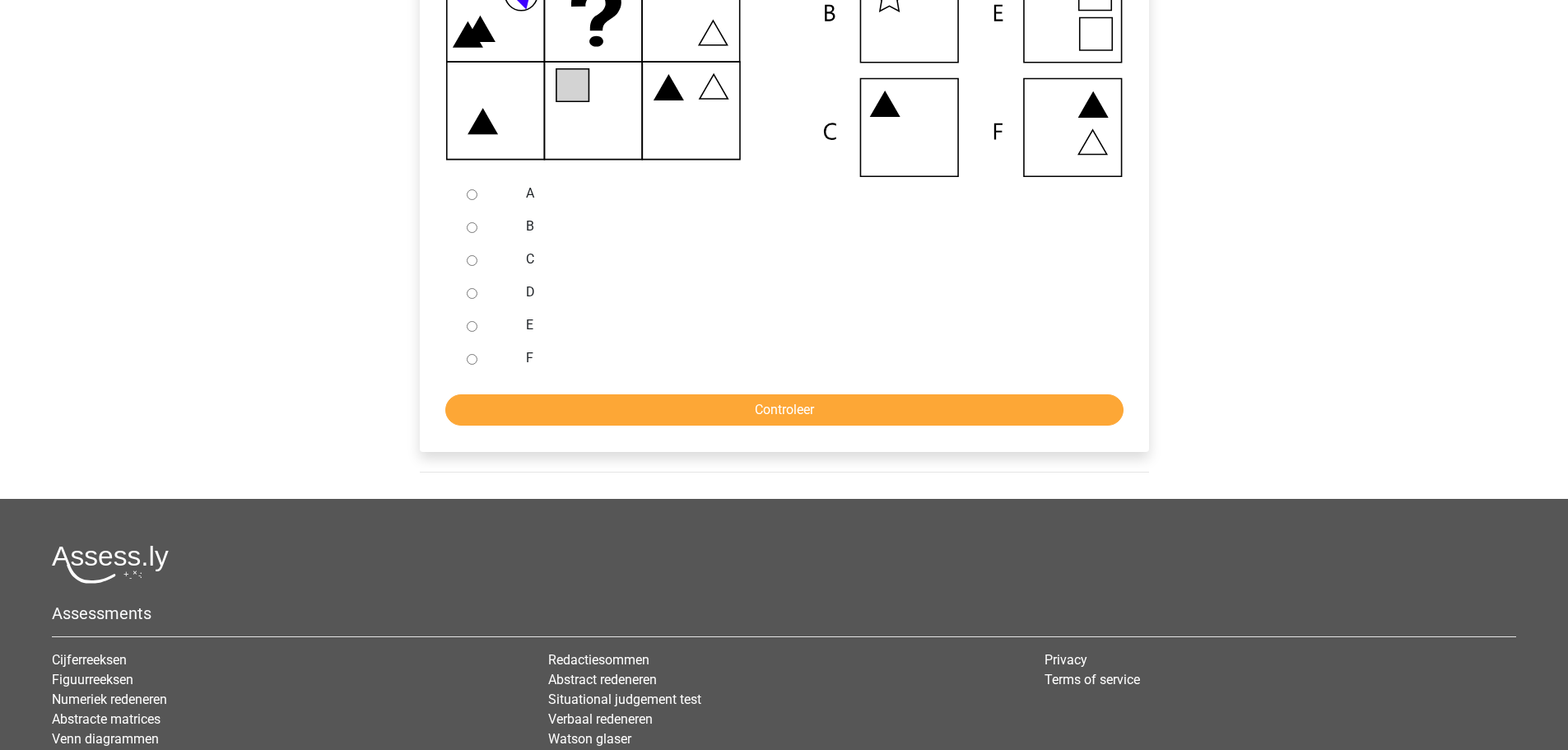
scroll to position [549, 0]
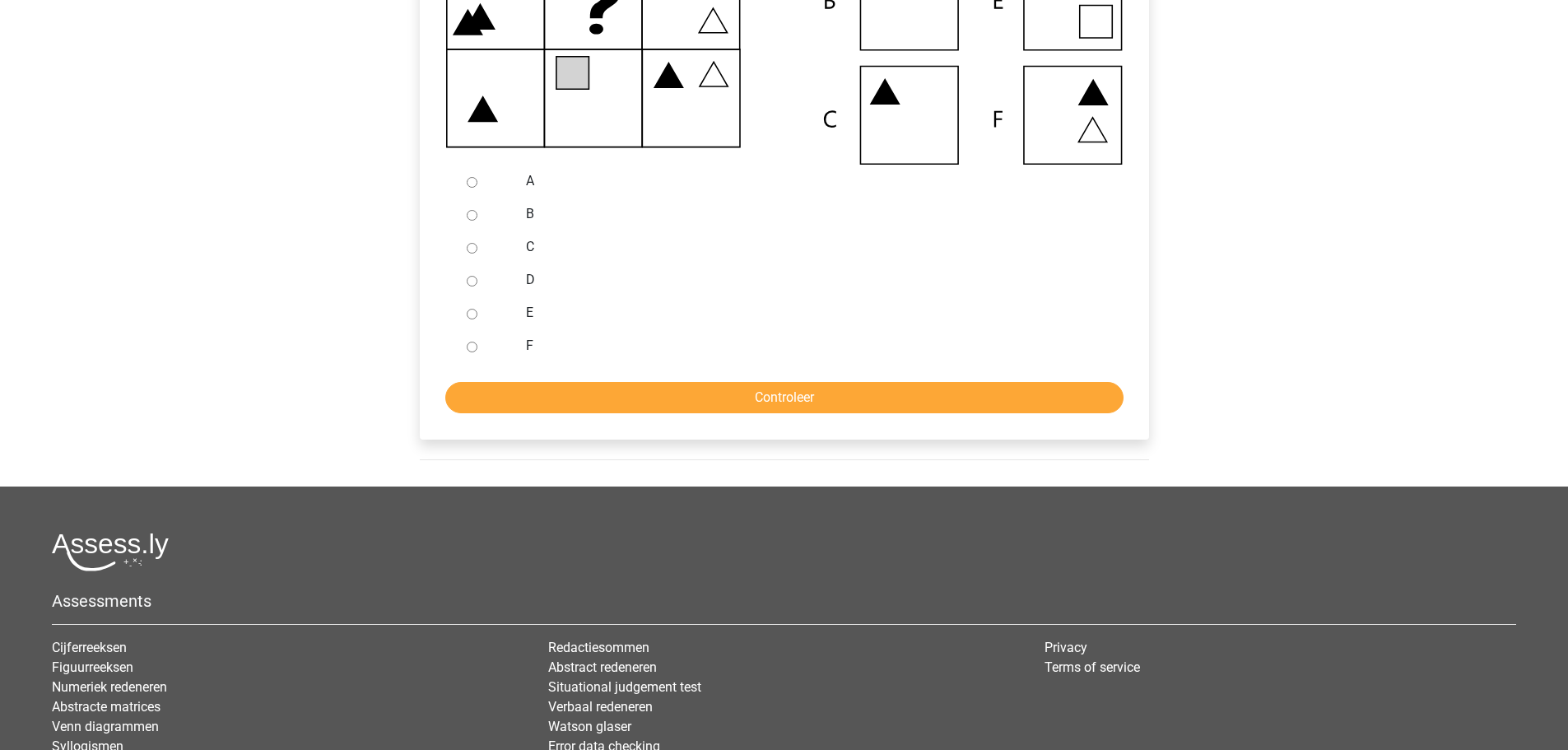
click at [478, 343] on div at bounding box center [487, 345] width 55 height 33
click at [464, 344] on div at bounding box center [487, 345] width 55 height 33
click at [477, 351] on div at bounding box center [487, 345] width 55 height 33
click at [467, 344] on input "F" at bounding box center [471, 346] width 10 height 10
radio input "true"
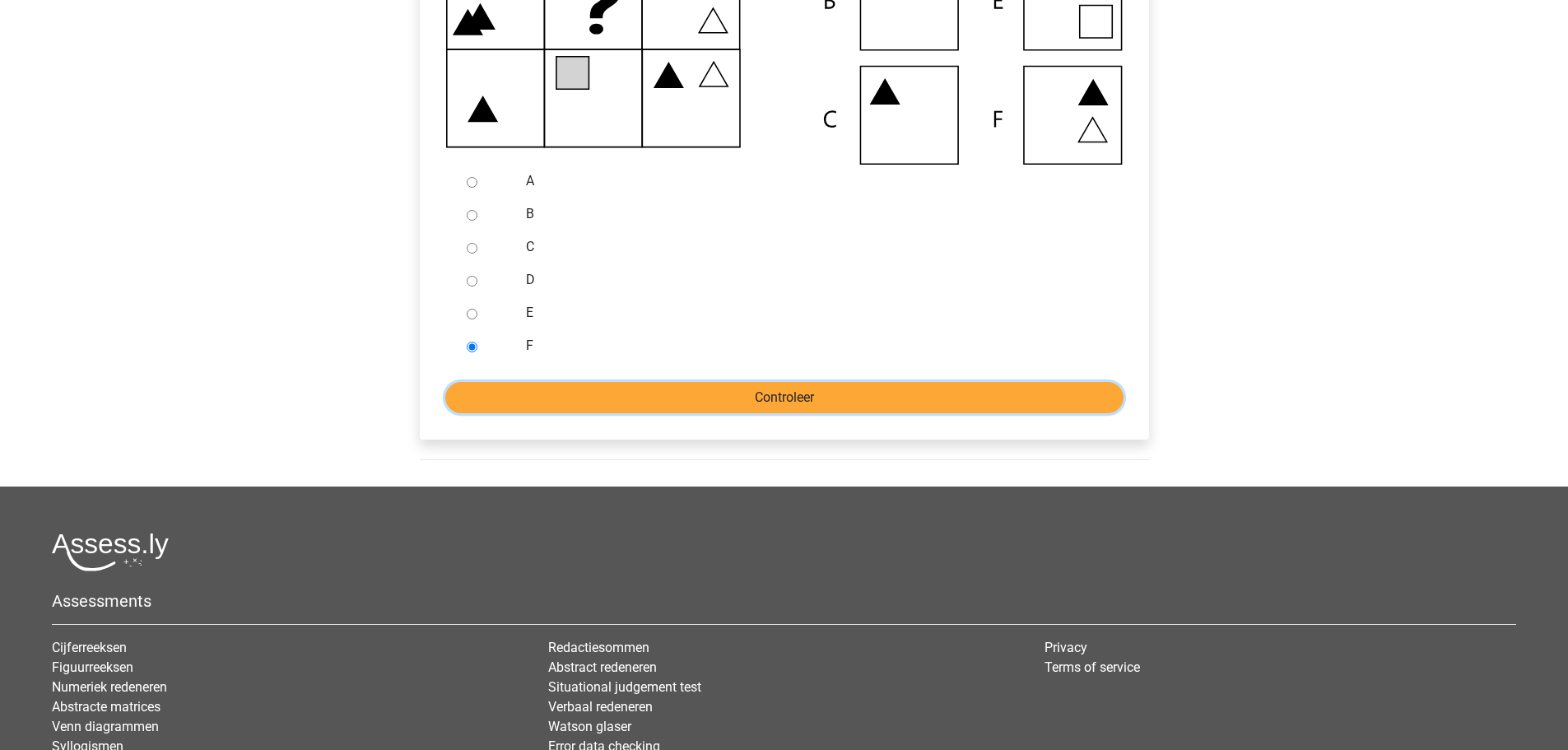
click at [680, 385] on input "Controleer" at bounding box center [784, 397] width 678 height 31
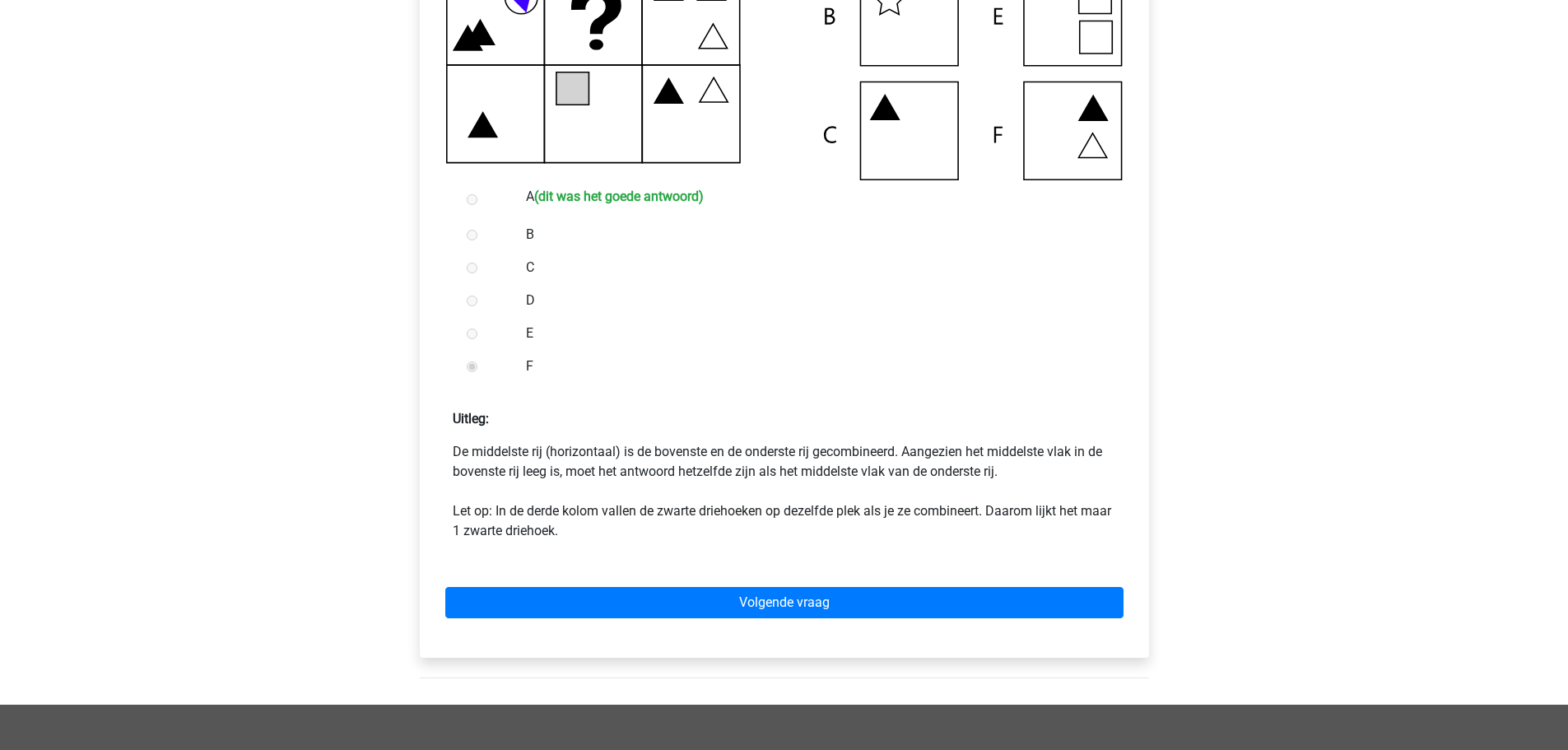
scroll to position [549, 0]
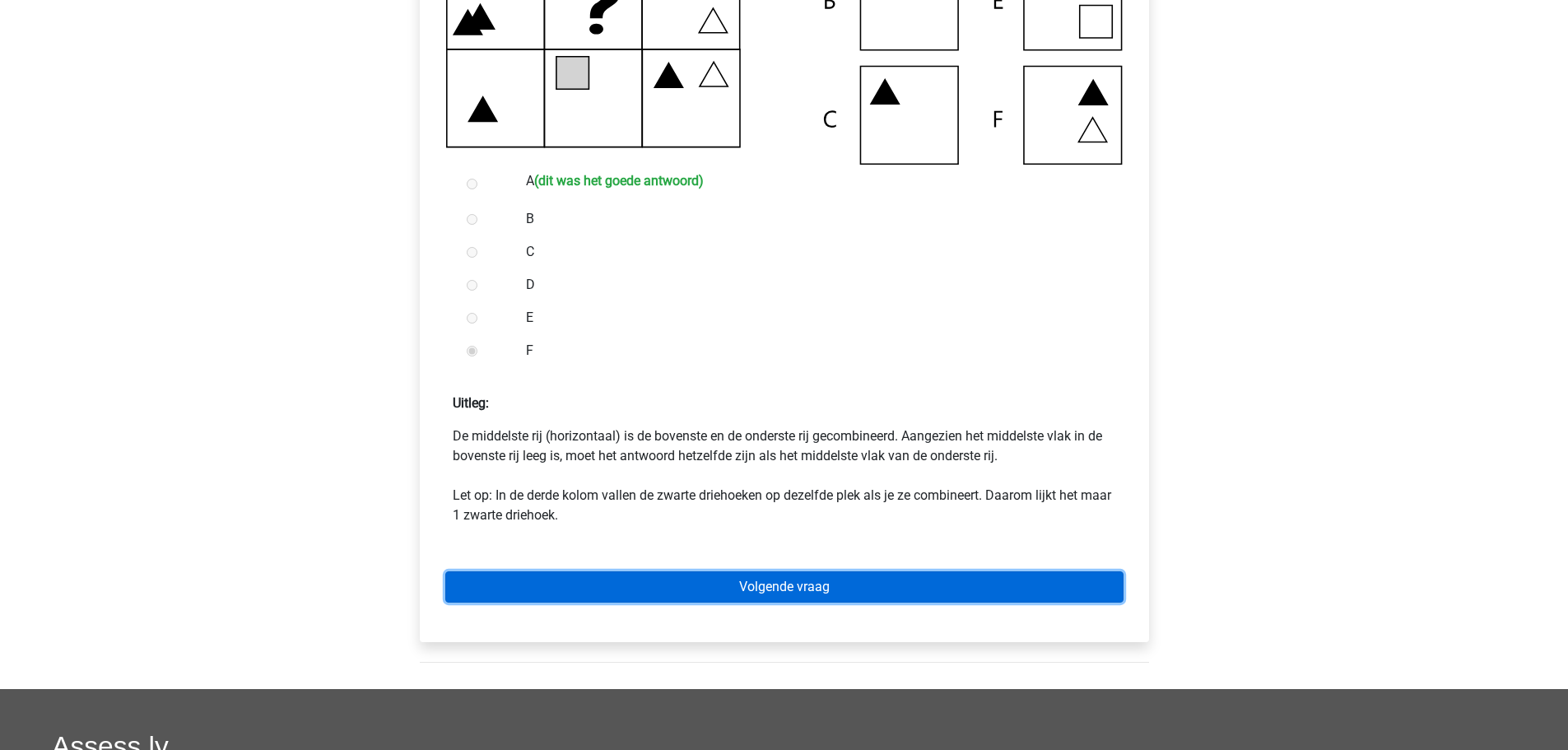
click at [750, 592] on link "Volgende vraag" at bounding box center [784, 587] width 678 height 31
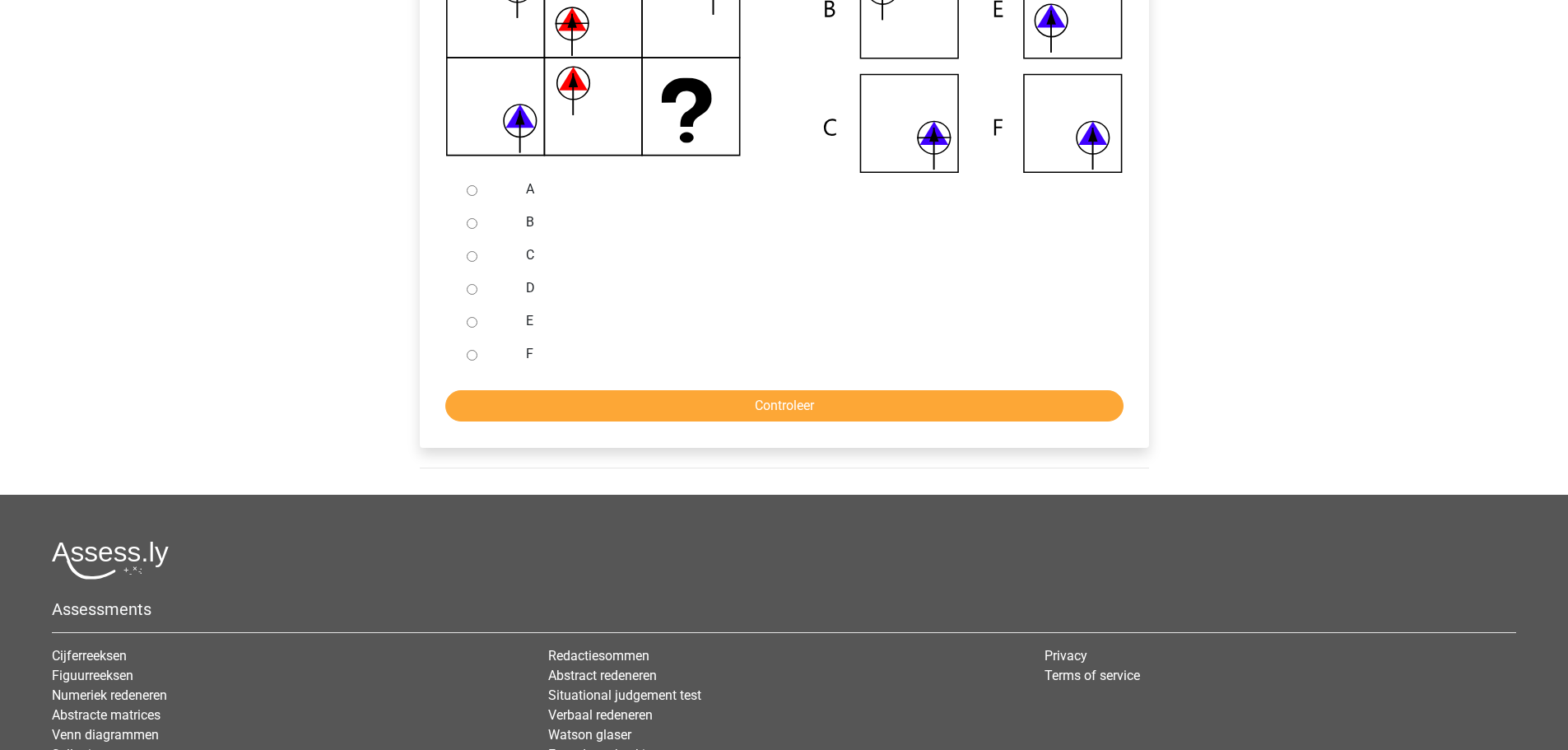
scroll to position [549, 0]
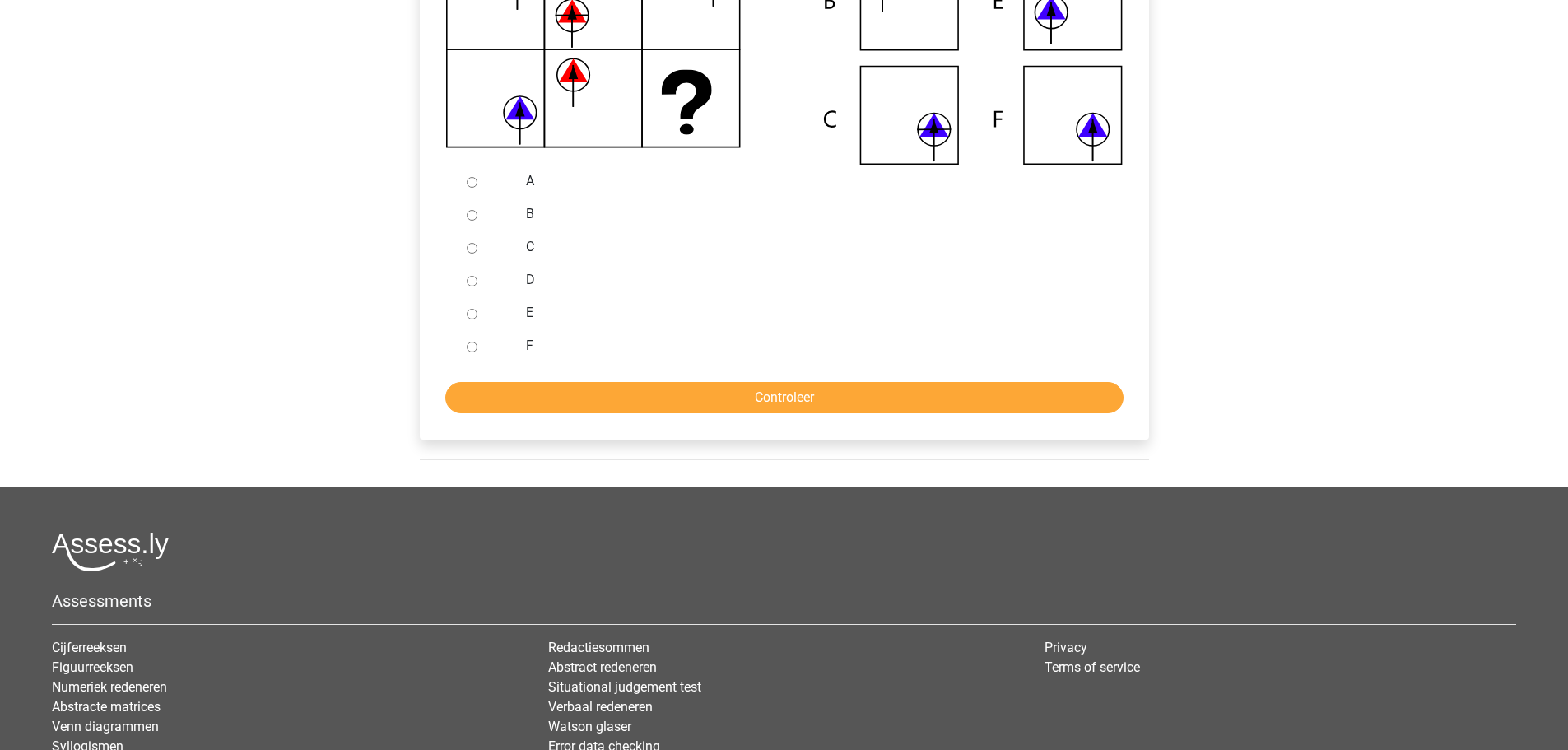
click at [530, 208] on label "B" at bounding box center [811, 214] width 569 height 20
click at [477, 210] on input "B" at bounding box center [471, 215] width 10 height 10
radio input "true"
click at [605, 402] on input "Controleer" at bounding box center [784, 397] width 678 height 31
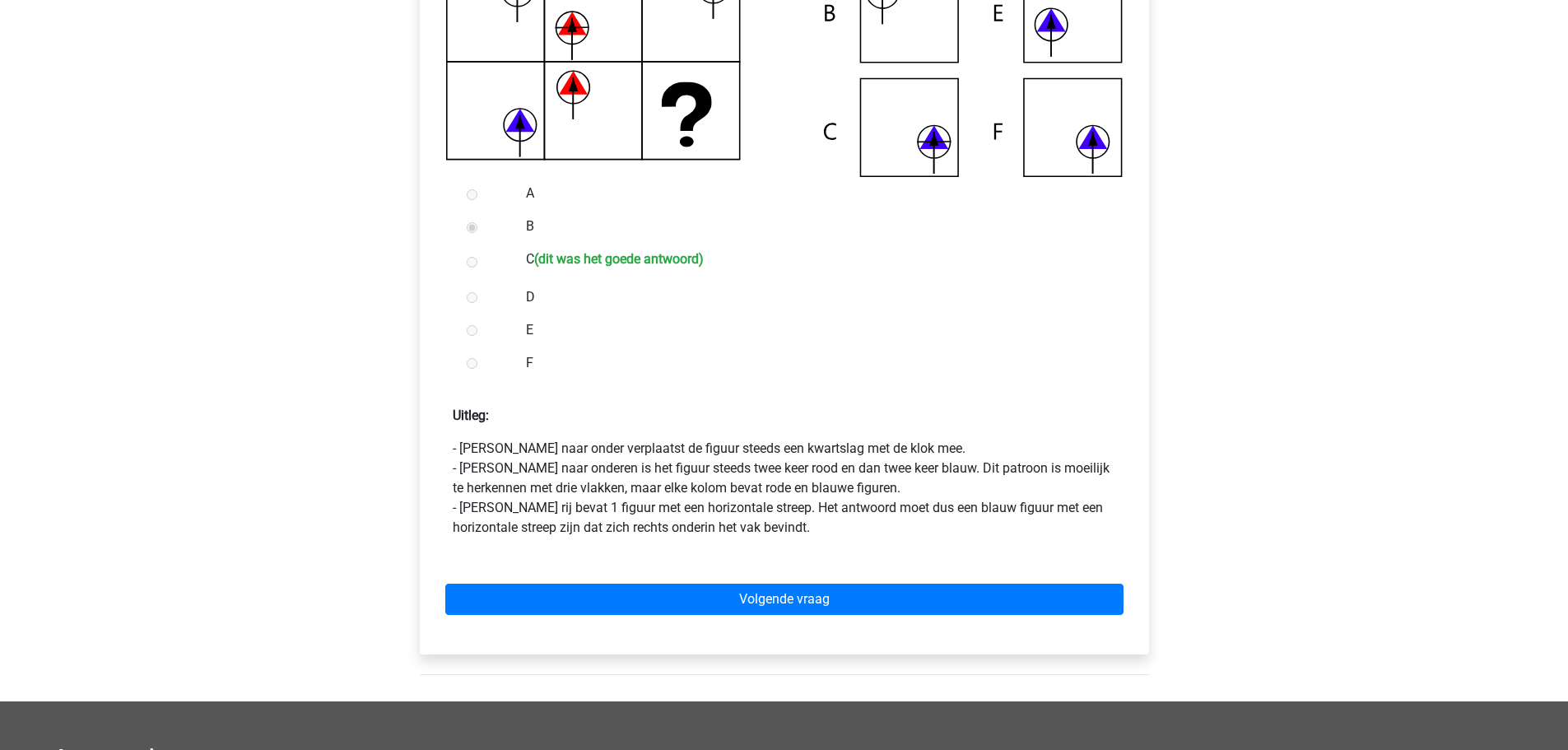
scroll to position [549, 0]
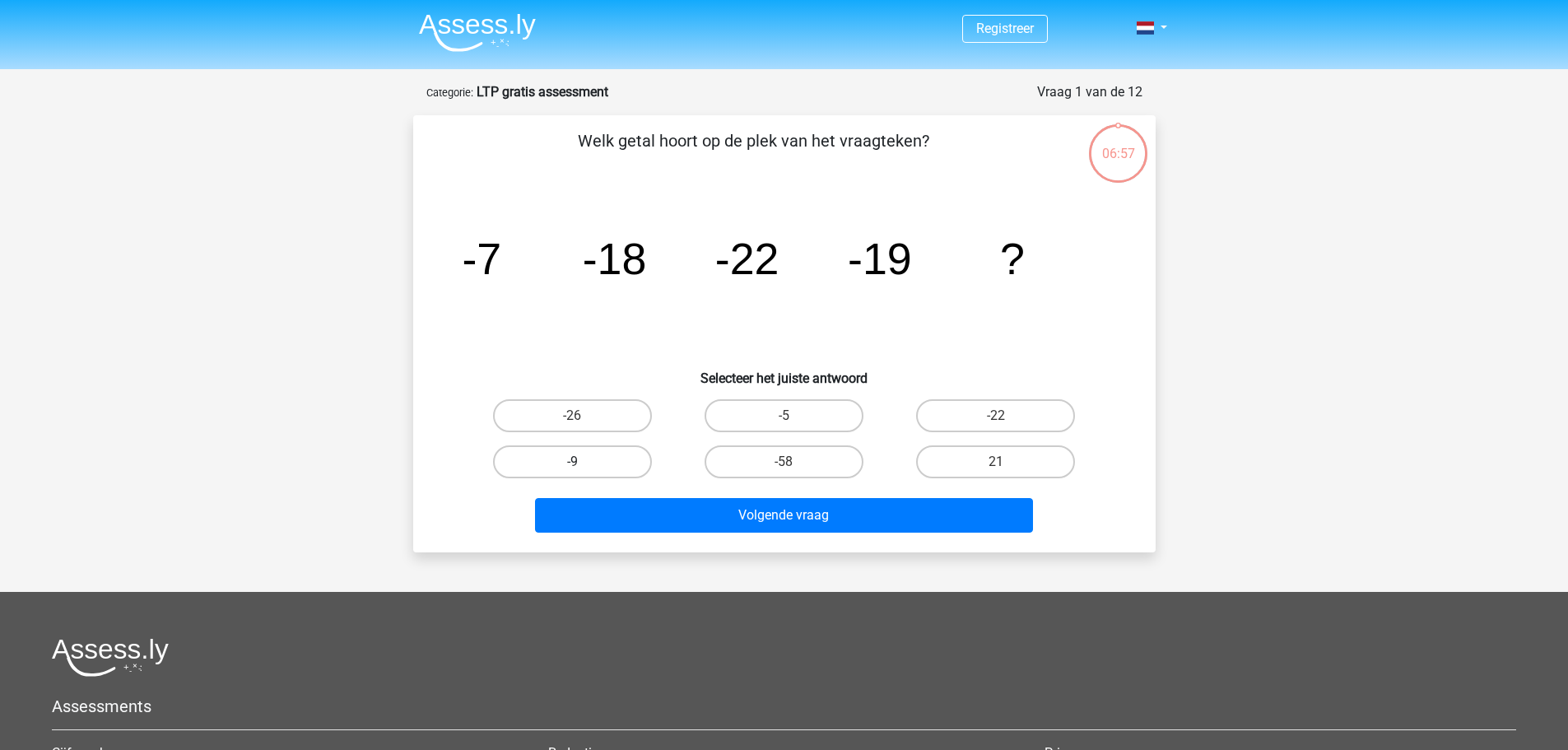
click at [625, 469] on label "-9" at bounding box center [572, 461] width 159 height 33
click at [583, 469] on input "-9" at bounding box center [577, 467] width 10 height 10
radio input "true"
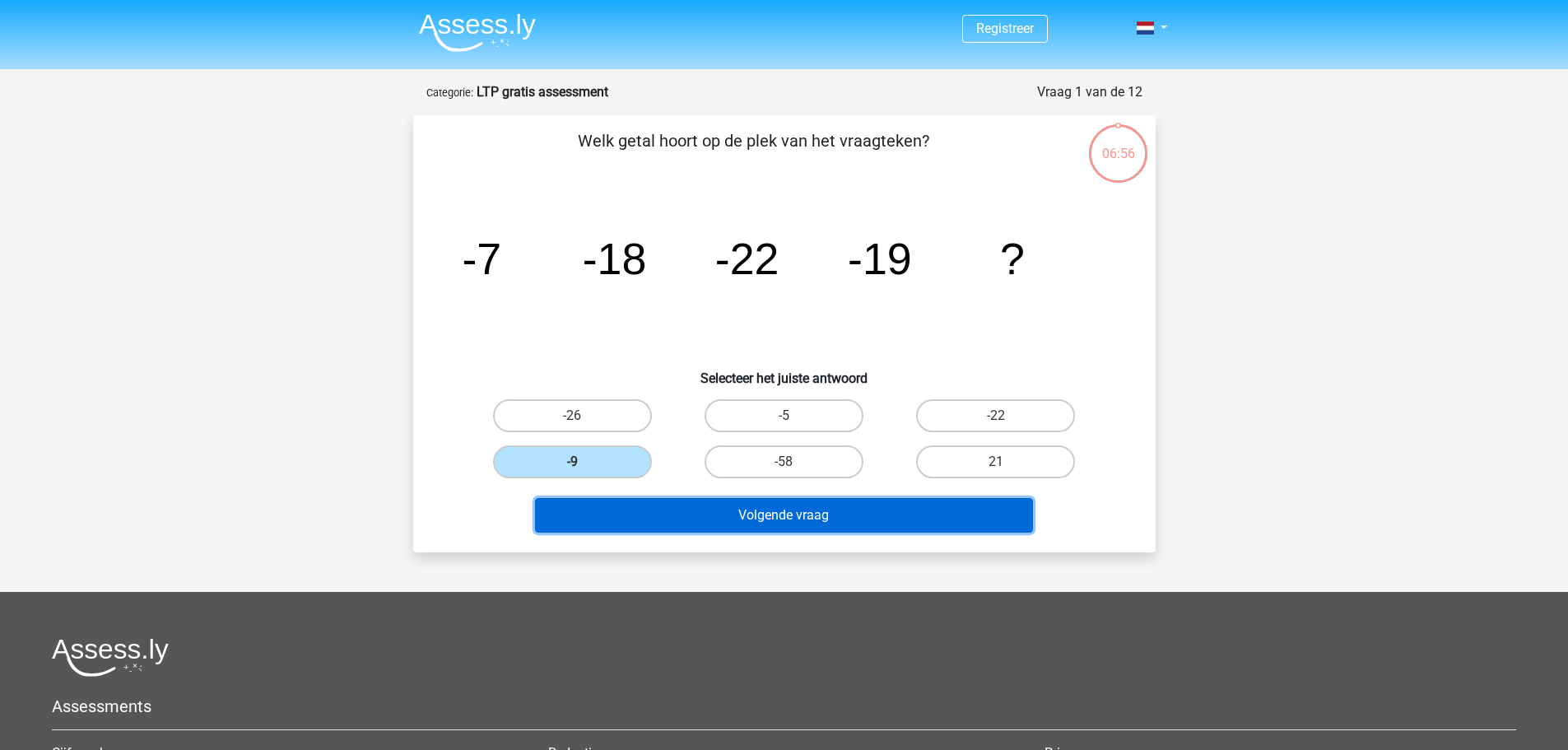
click at [678, 505] on button "Volgende vraag" at bounding box center [784, 515] width 498 height 35
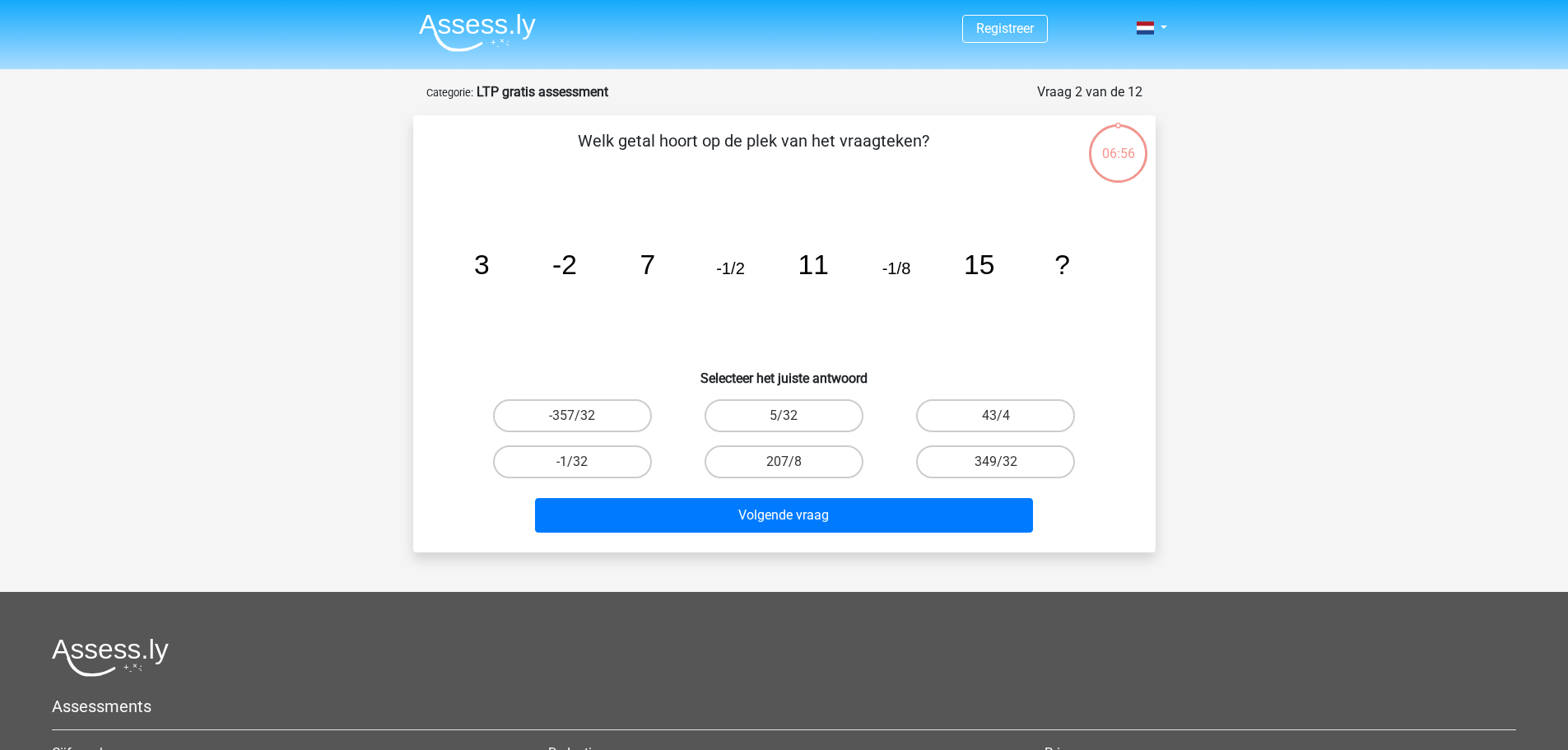
scroll to position [82, 0]
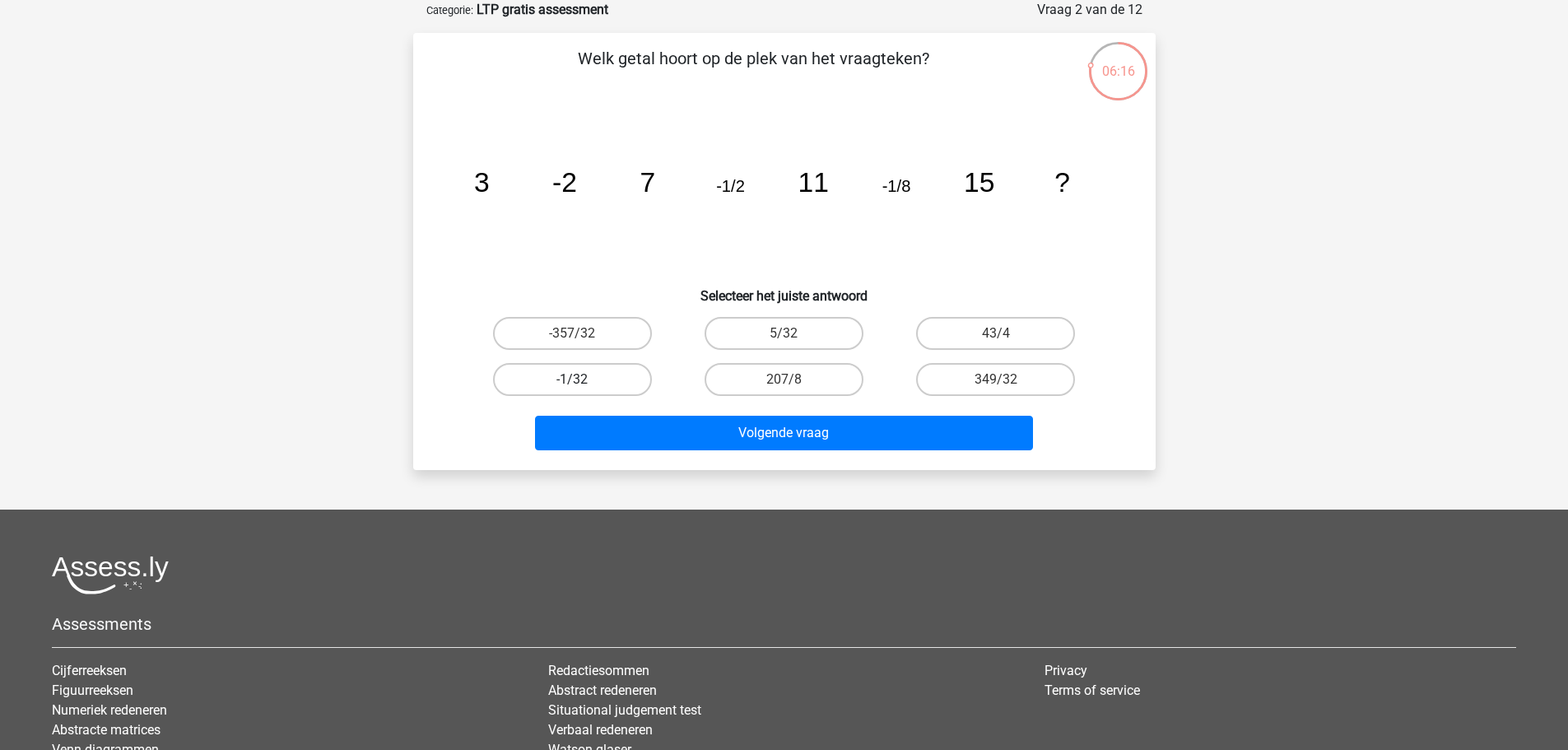
click at [619, 374] on label "-1/32" at bounding box center [572, 379] width 159 height 33
click at [583, 380] on input "-1/32" at bounding box center [577, 385] width 10 height 10
radio input "true"
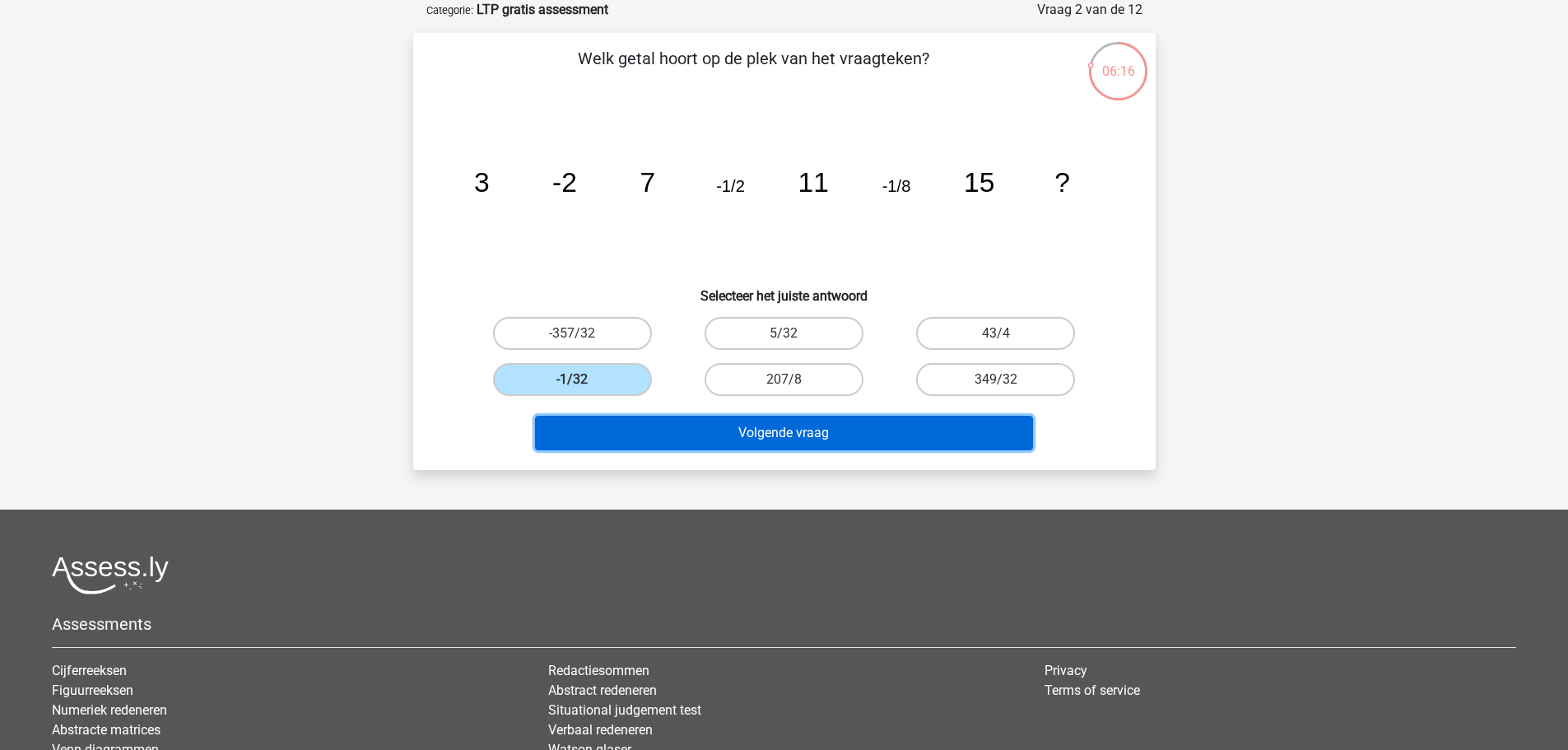
click at [672, 424] on button "Volgende vraag" at bounding box center [784, 433] width 498 height 35
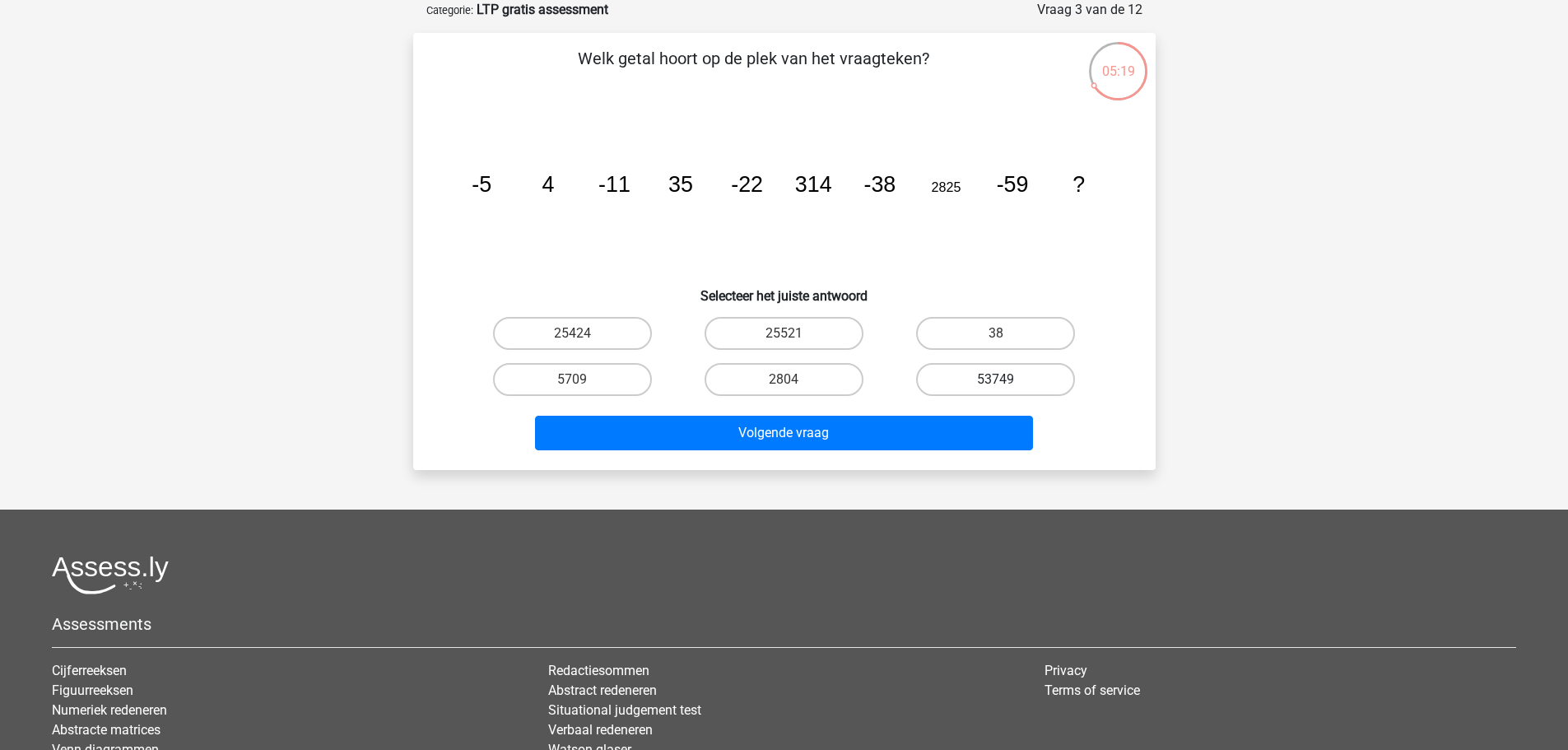
click at [1048, 392] on label "53749" at bounding box center [996, 379] width 159 height 33
click at [1007, 391] on input "53749" at bounding box center [1001, 385] width 10 height 10
radio input "true"
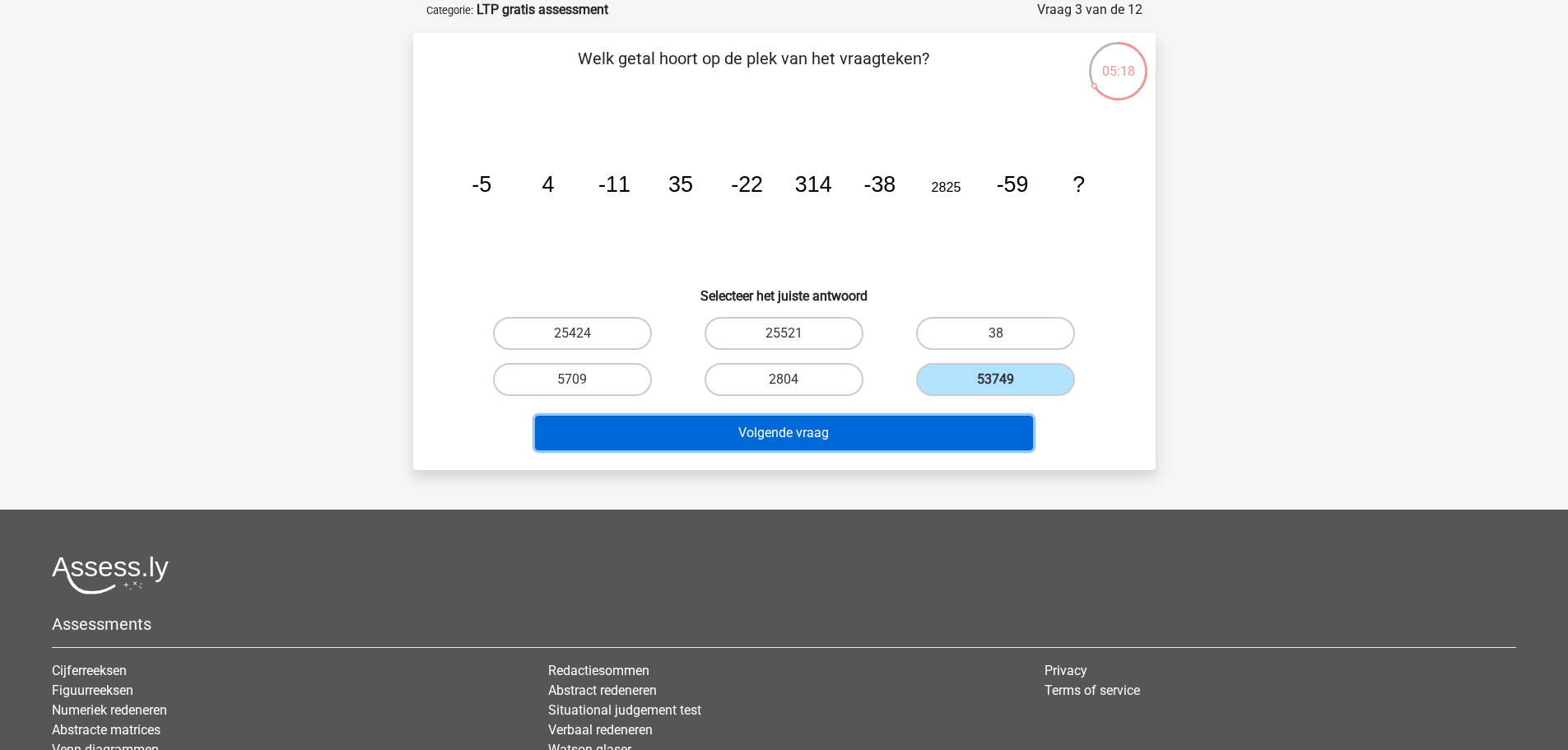
click at [944, 435] on button "Volgende vraag" at bounding box center [784, 433] width 498 height 35
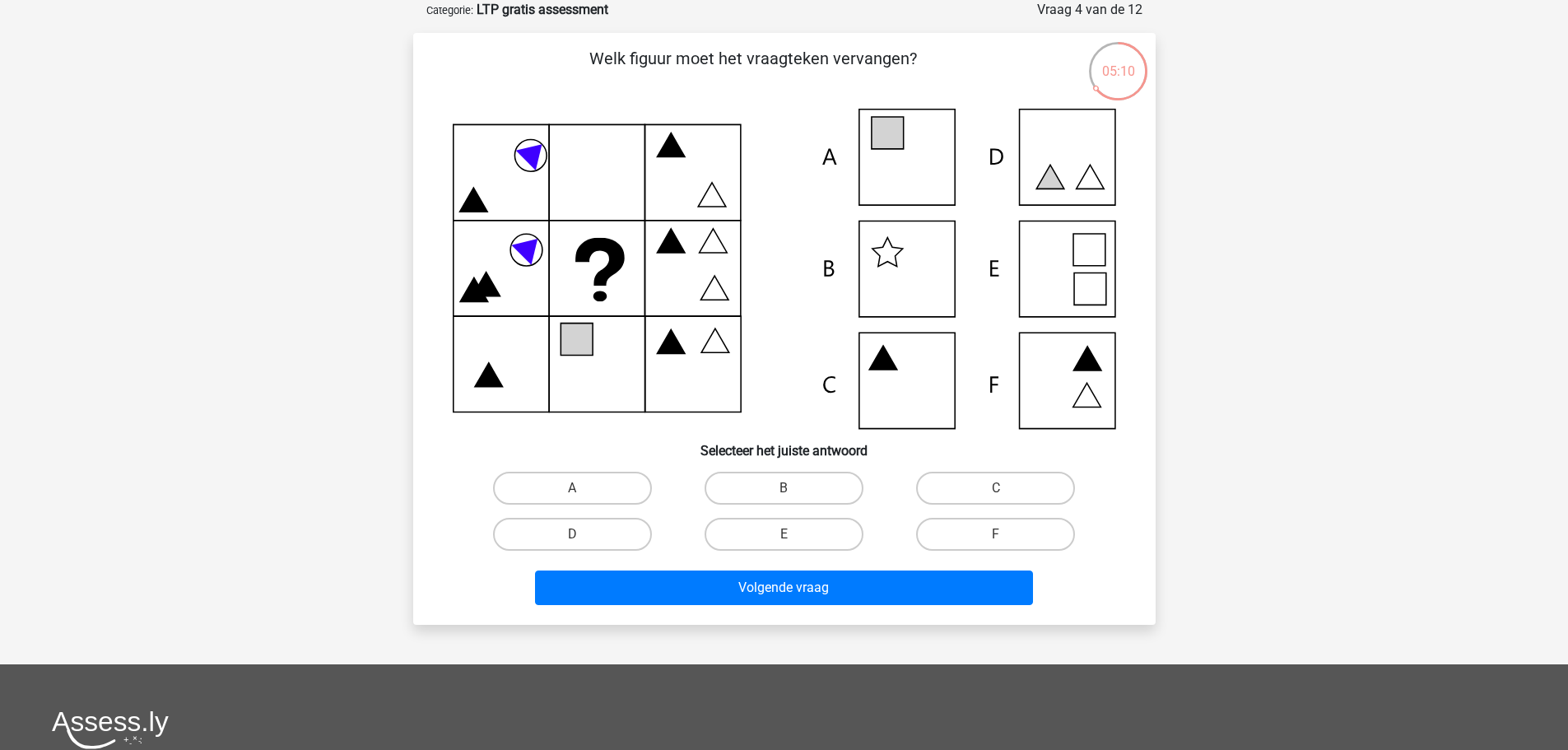
click at [576, 491] on input "A" at bounding box center [577, 493] width 10 height 10
radio input "true"
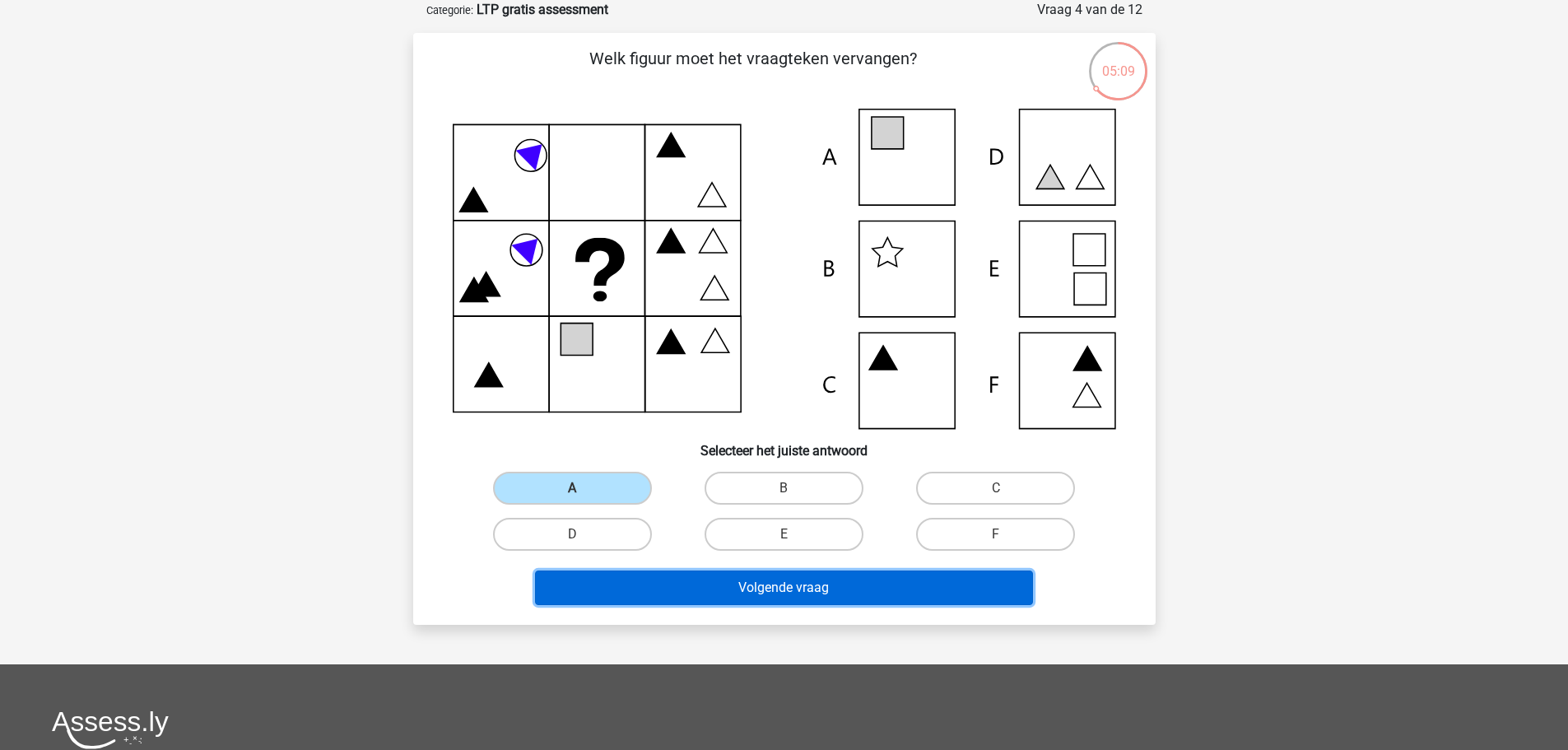
click at [686, 590] on button "Volgende vraag" at bounding box center [784, 588] width 498 height 35
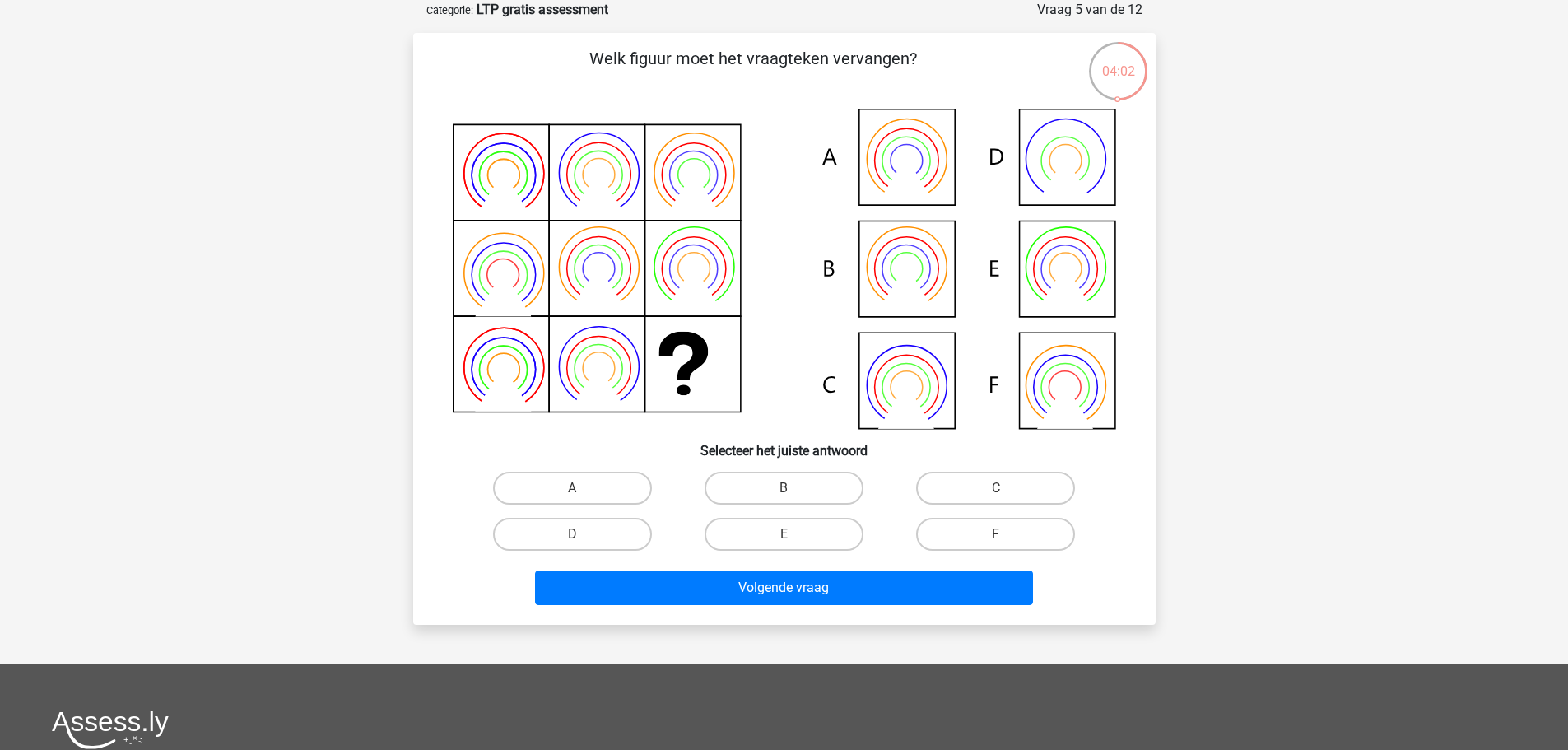
click at [916, 263] on icon at bounding box center [784, 269] width 664 height 321
click at [773, 494] on label "B" at bounding box center [784, 488] width 159 height 33
click at [784, 494] on input "B" at bounding box center [788, 493] width 10 height 10
radio input "true"
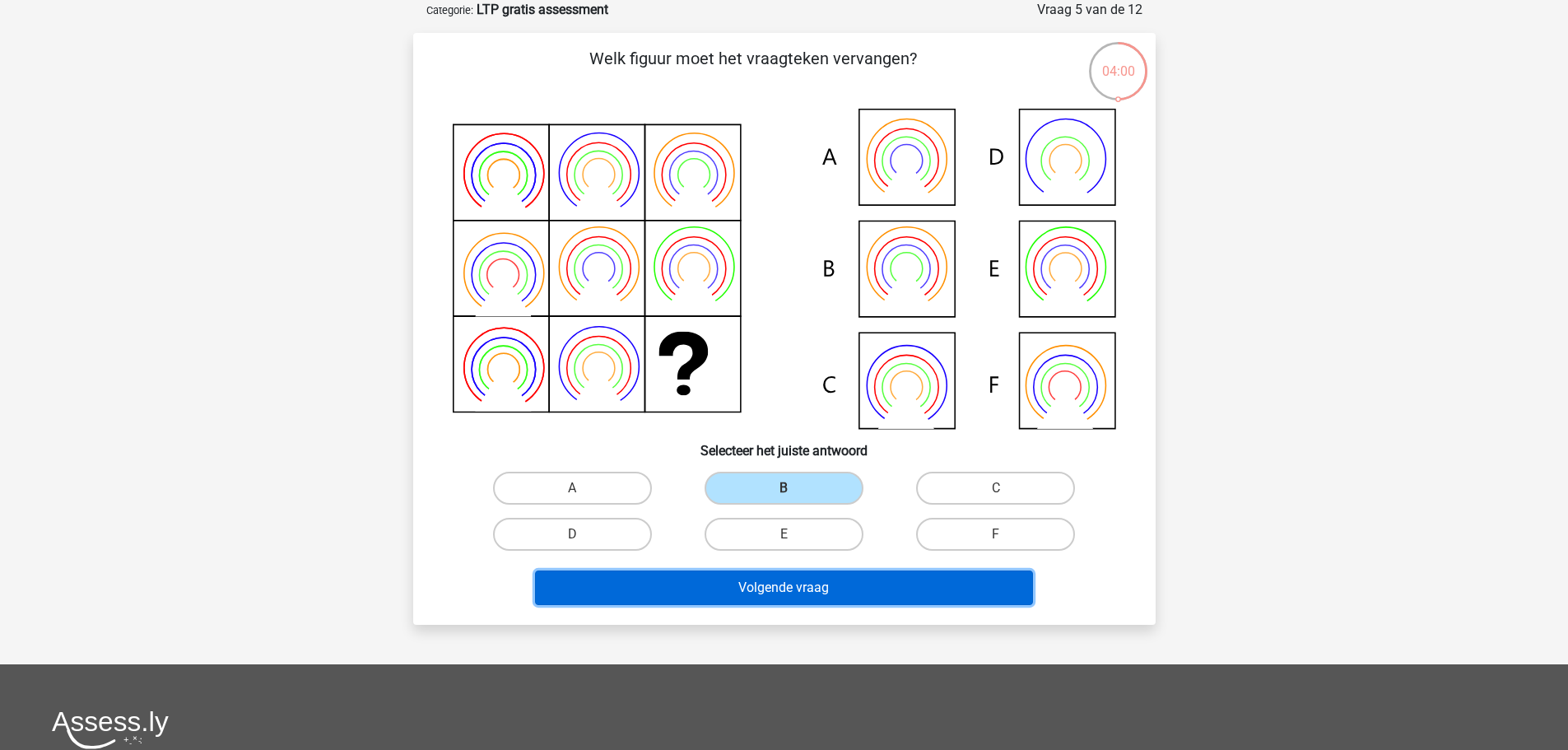
click at [756, 591] on button "Volgende vraag" at bounding box center [784, 588] width 498 height 35
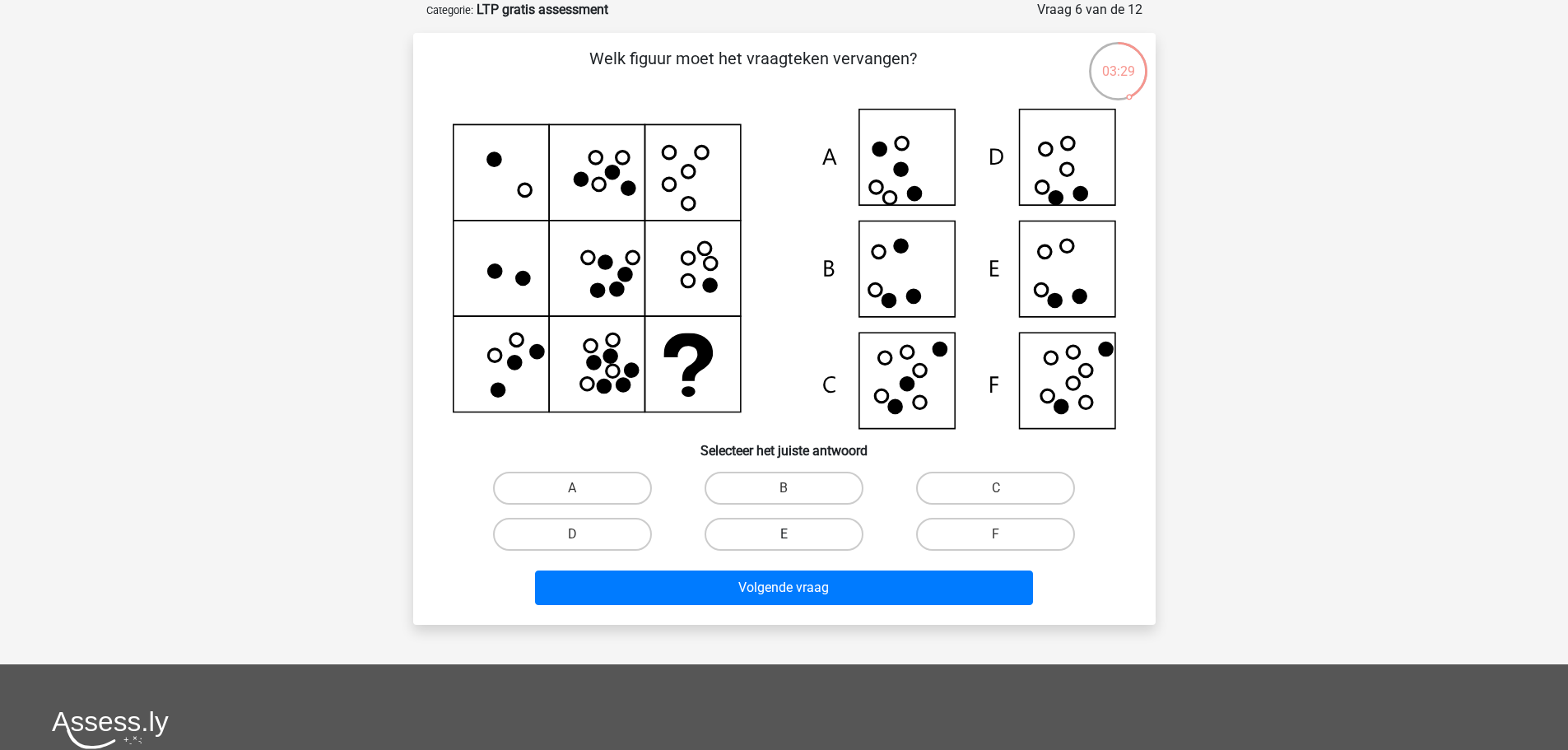
drag, startPoint x: 814, startPoint y: 487, endPoint x: 824, endPoint y: 533, distance: 47.1
click at [814, 486] on label "B" at bounding box center [784, 488] width 159 height 33
click at [795, 489] on input "B" at bounding box center [788, 493] width 10 height 10
radio input "true"
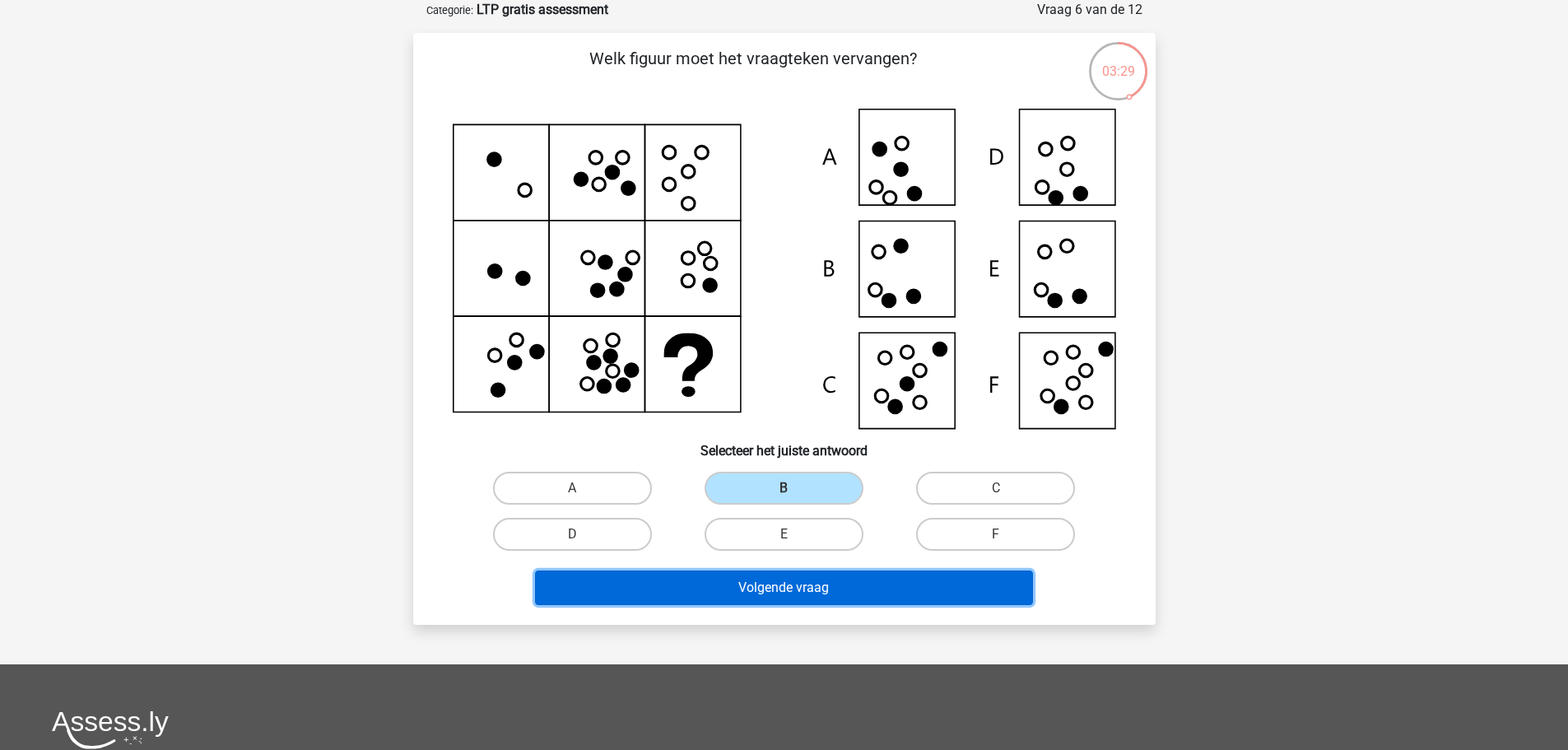
click at [831, 589] on button "Volgende vraag" at bounding box center [784, 588] width 498 height 35
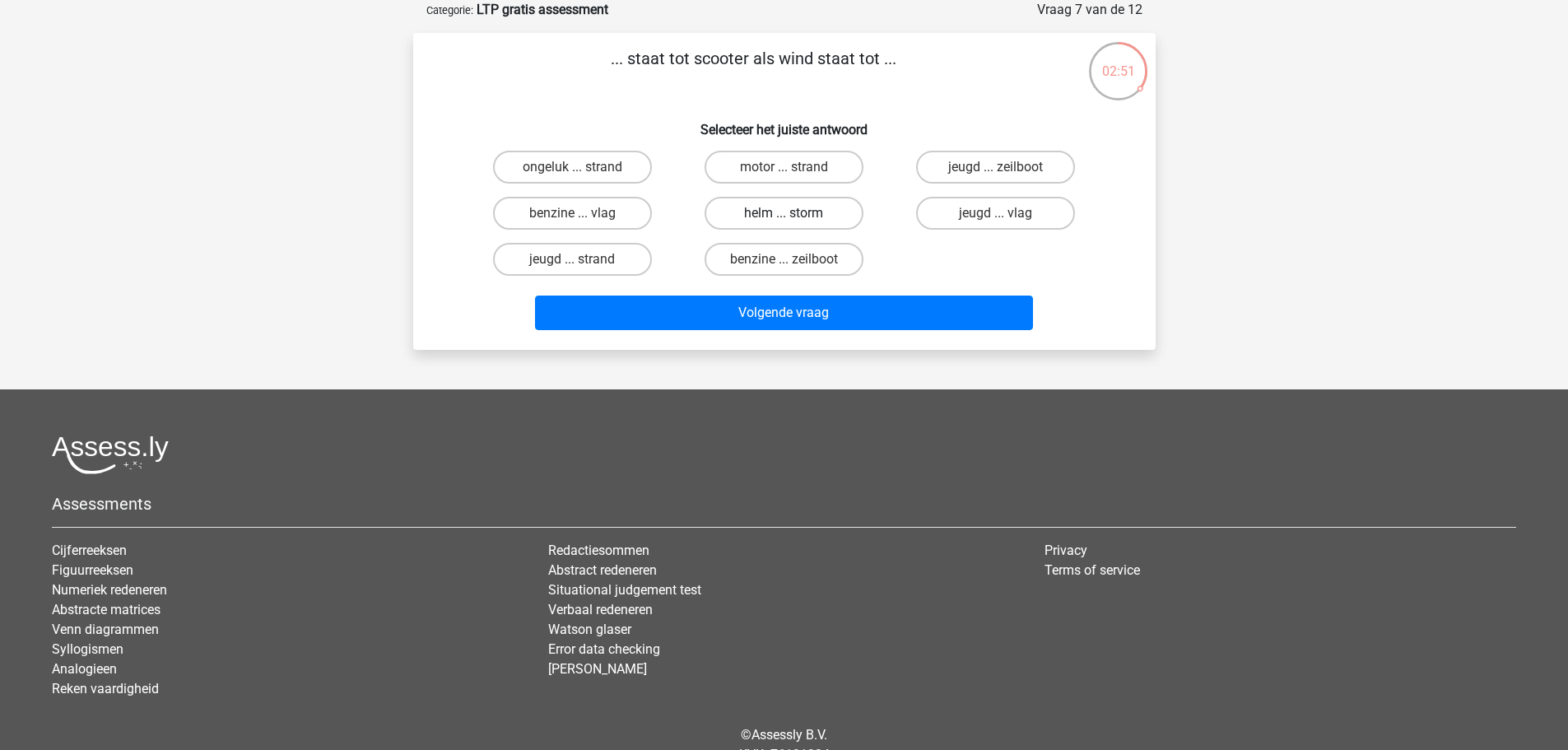
click at [841, 205] on label "helm ... storm" at bounding box center [784, 213] width 159 height 33
click at [795, 213] on input "helm ... storm" at bounding box center [788, 218] width 10 height 10
radio input "true"
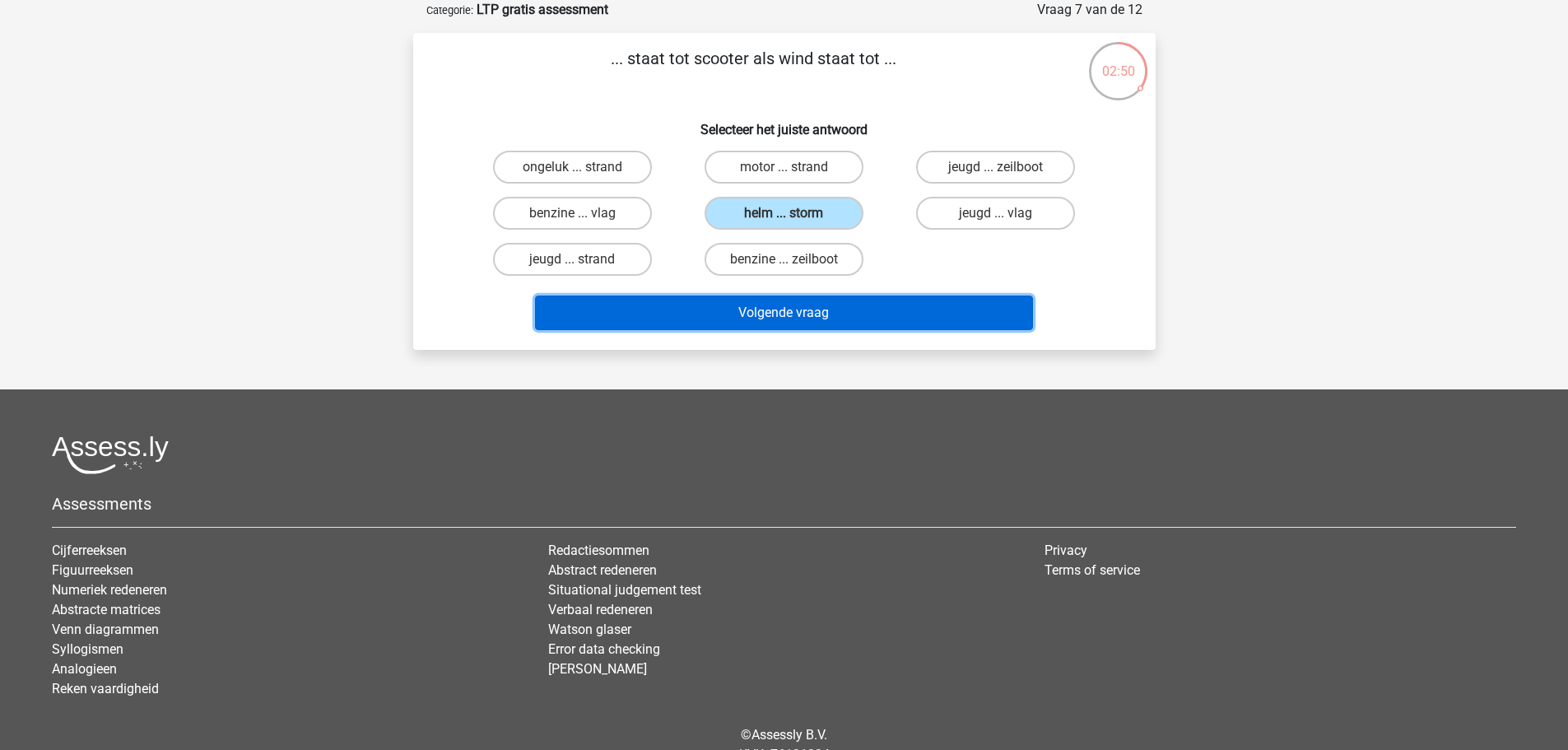
click at [845, 315] on button "Volgende vraag" at bounding box center [784, 312] width 498 height 35
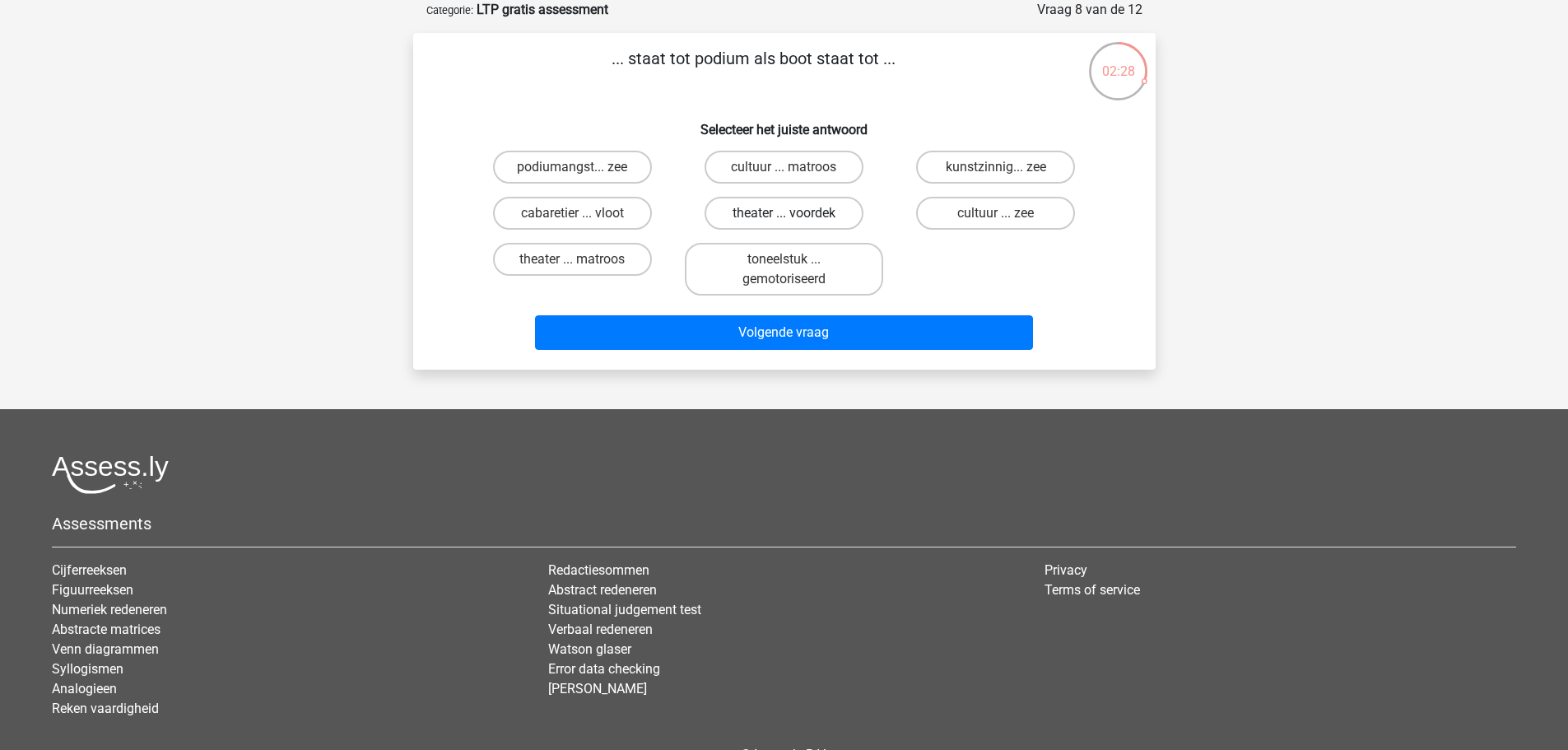
click at [825, 211] on label "theater ... voordek" at bounding box center [784, 213] width 159 height 33
click at [795, 213] on input "theater ... voordek" at bounding box center [788, 218] width 10 height 10
radio input "true"
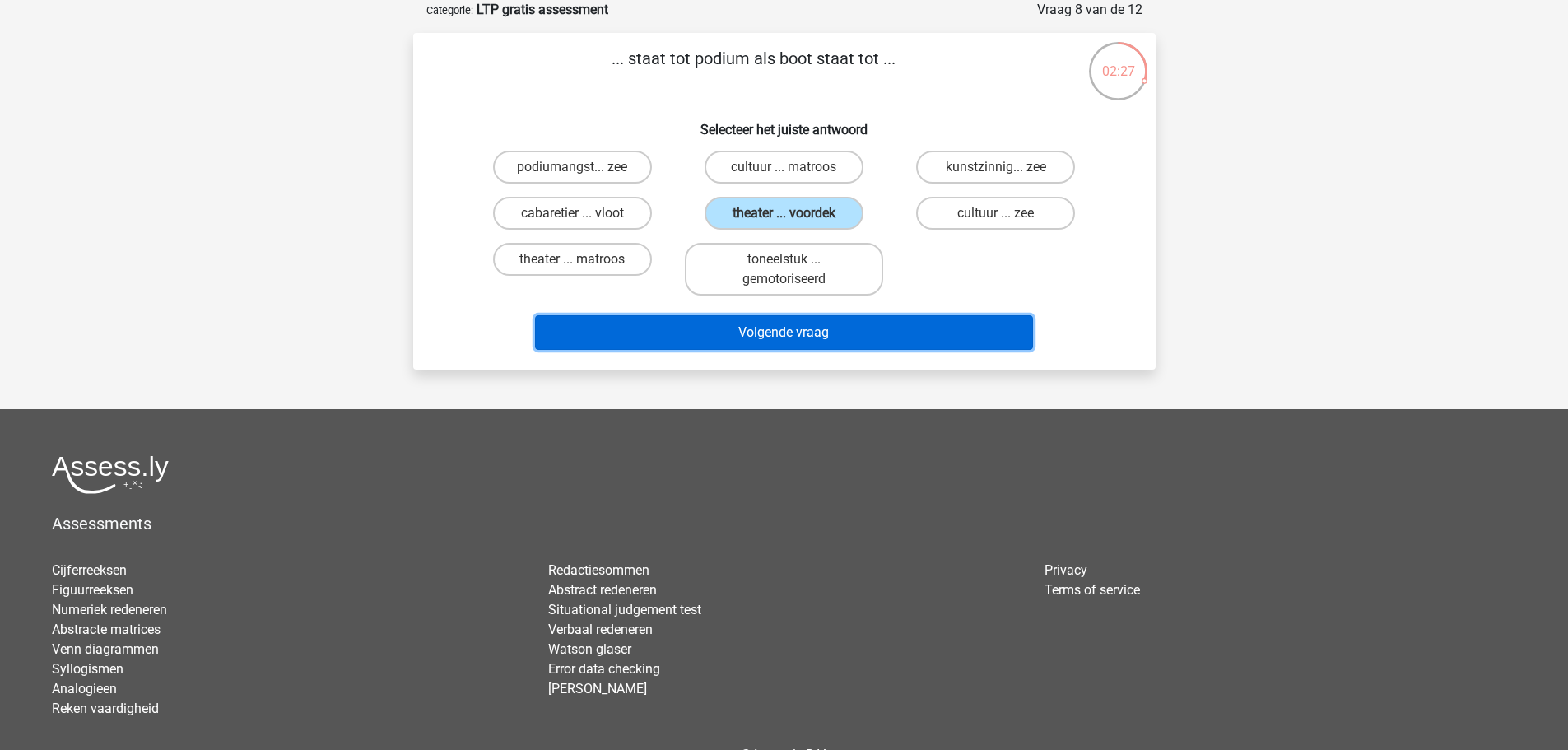
click at [817, 334] on button "Volgende vraag" at bounding box center [784, 332] width 498 height 35
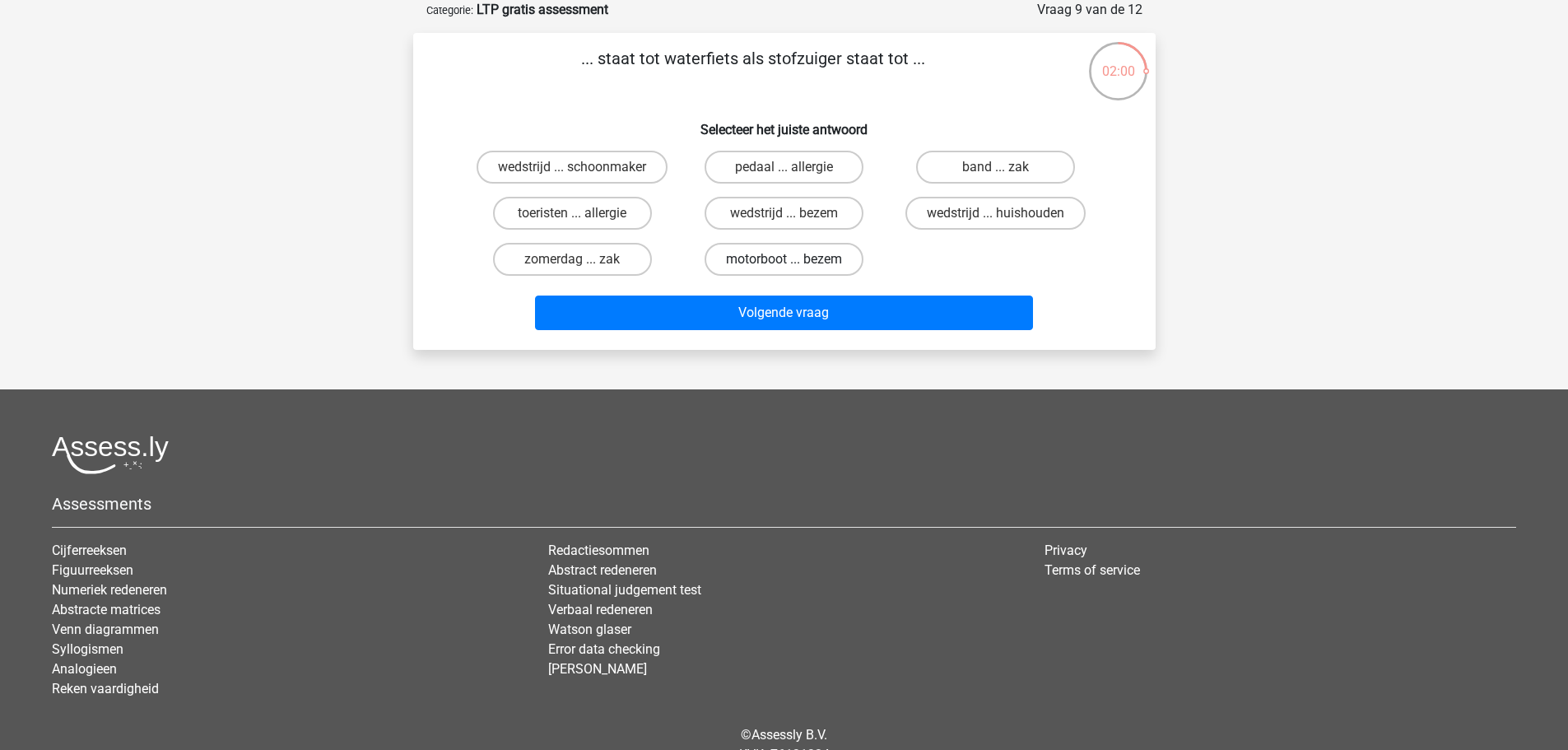
click at [813, 261] on label "motorboot ... bezem" at bounding box center [784, 259] width 159 height 33
click at [795, 261] on input "motorboot ... bezem" at bounding box center [788, 264] width 10 height 10
radio input "true"
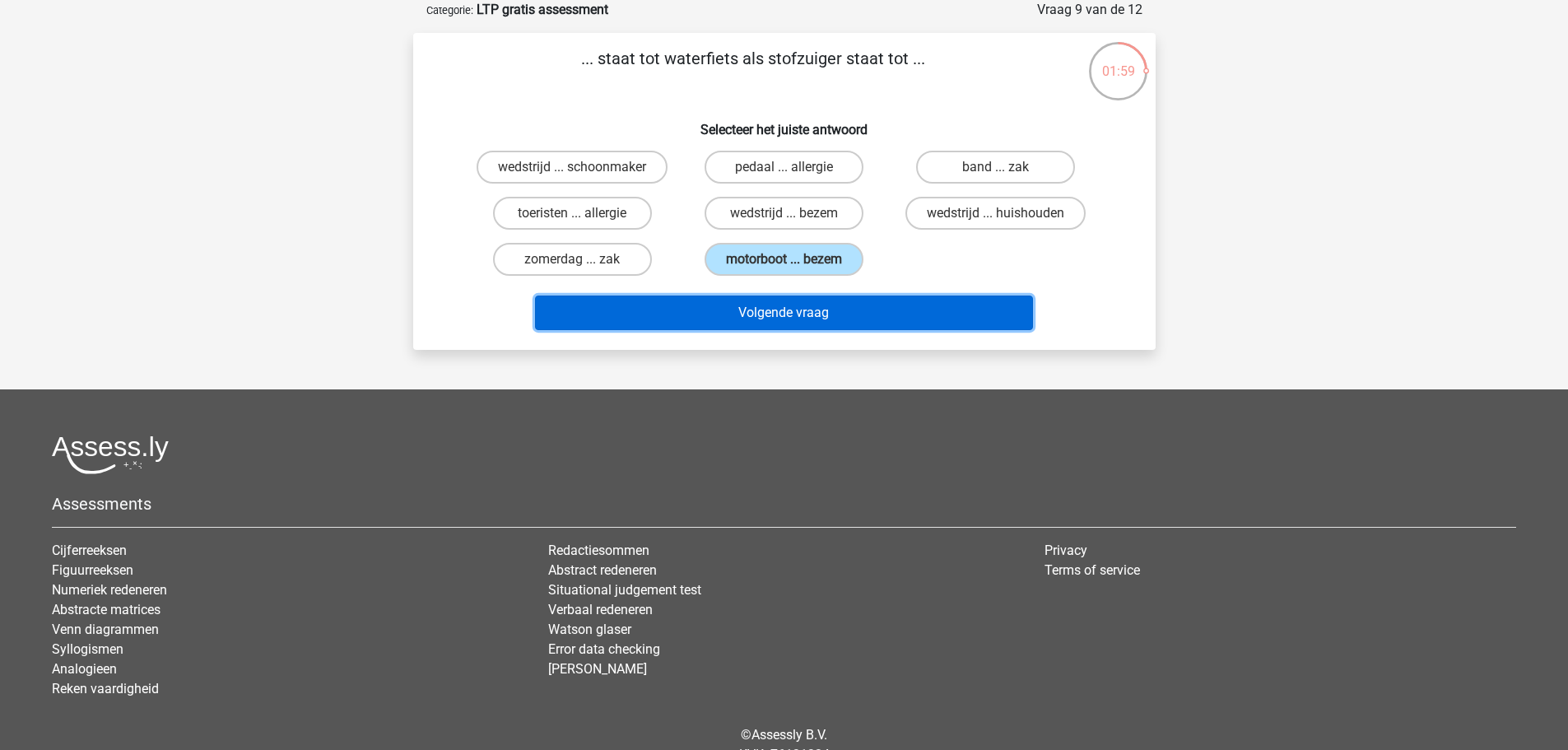
click at [823, 309] on button "Volgende vraag" at bounding box center [784, 312] width 498 height 35
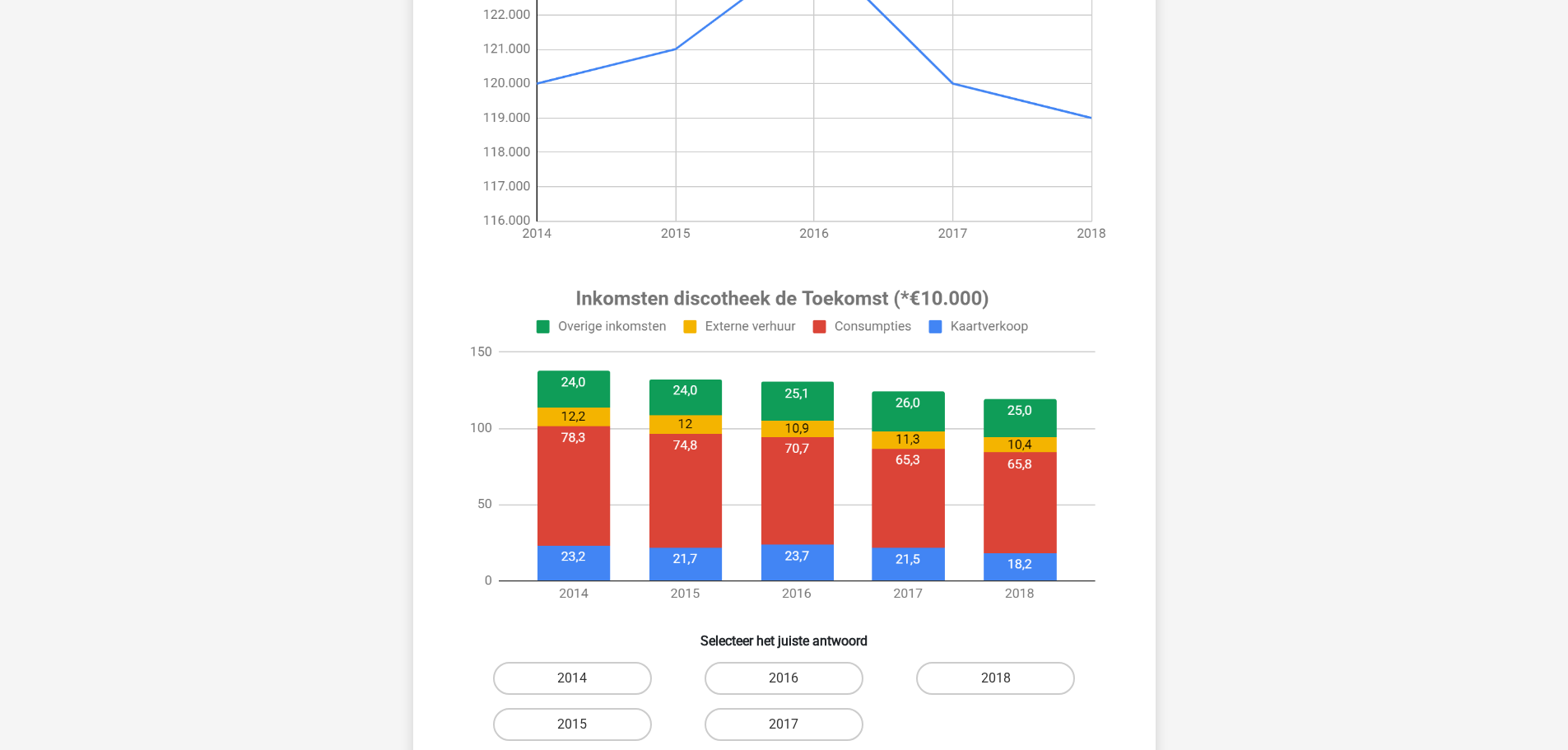
scroll to position [358, 0]
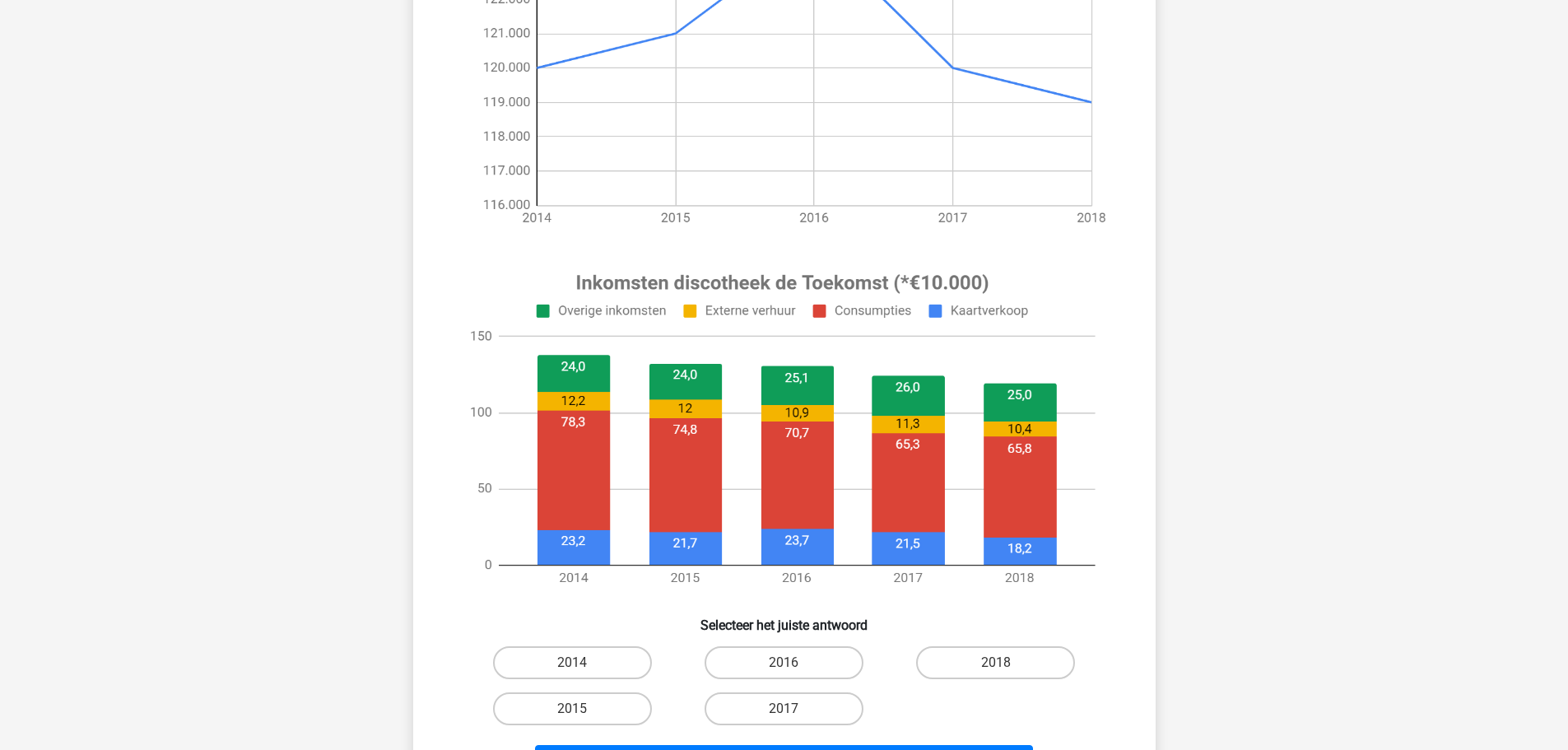
click at [583, 667] on input "2014" at bounding box center [577, 668] width 10 height 10
radio input "true"
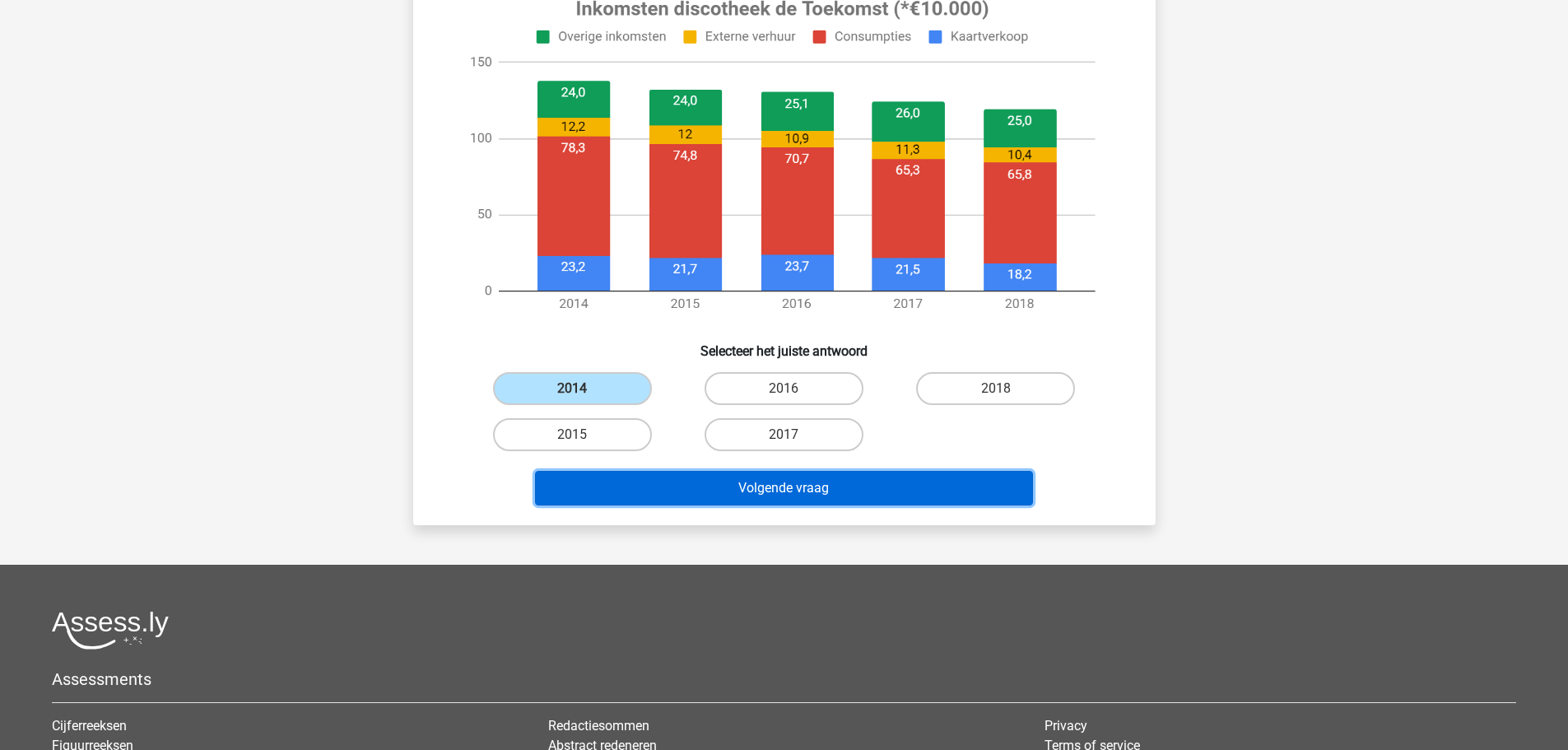
click at [792, 493] on button "Volgende vraag" at bounding box center [784, 488] width 498 height 35
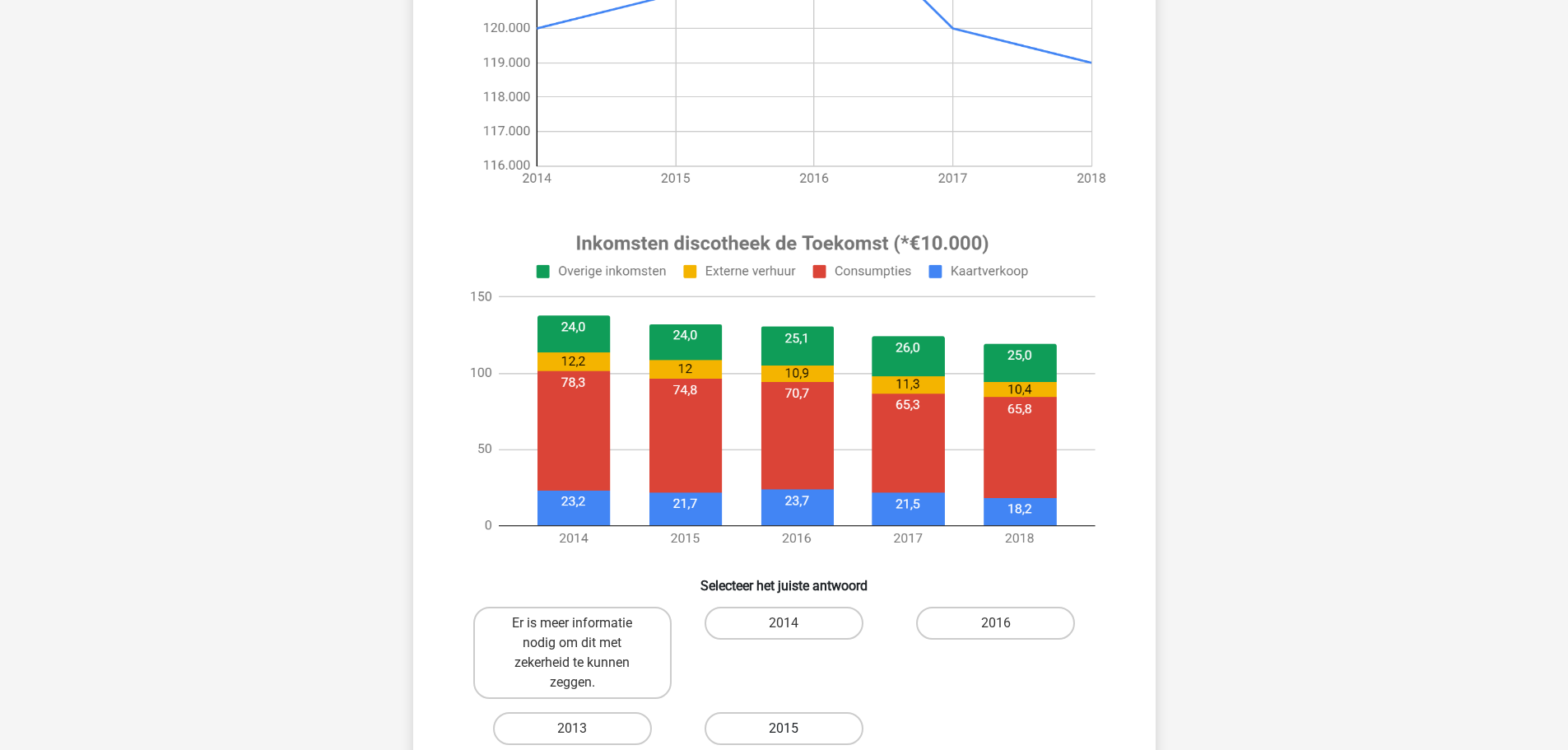
scroll to position [549, 0]
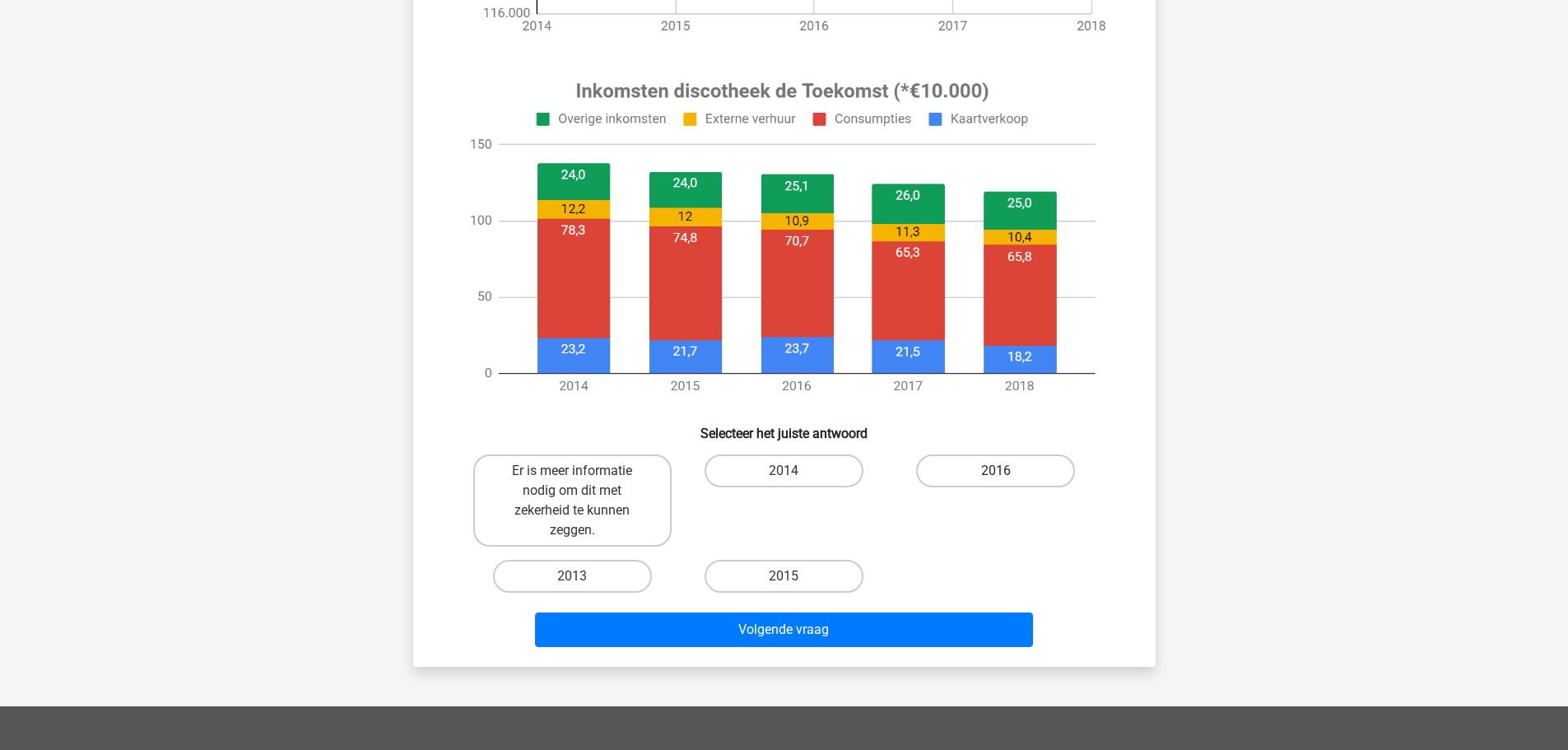
click at [956, 470] on label "2016" at bounding box center [996, 471] width 159 height 33
click at [997, 471] on input "2016" at bounding box center [1001, 475] width 10 height 10
radio input "true"
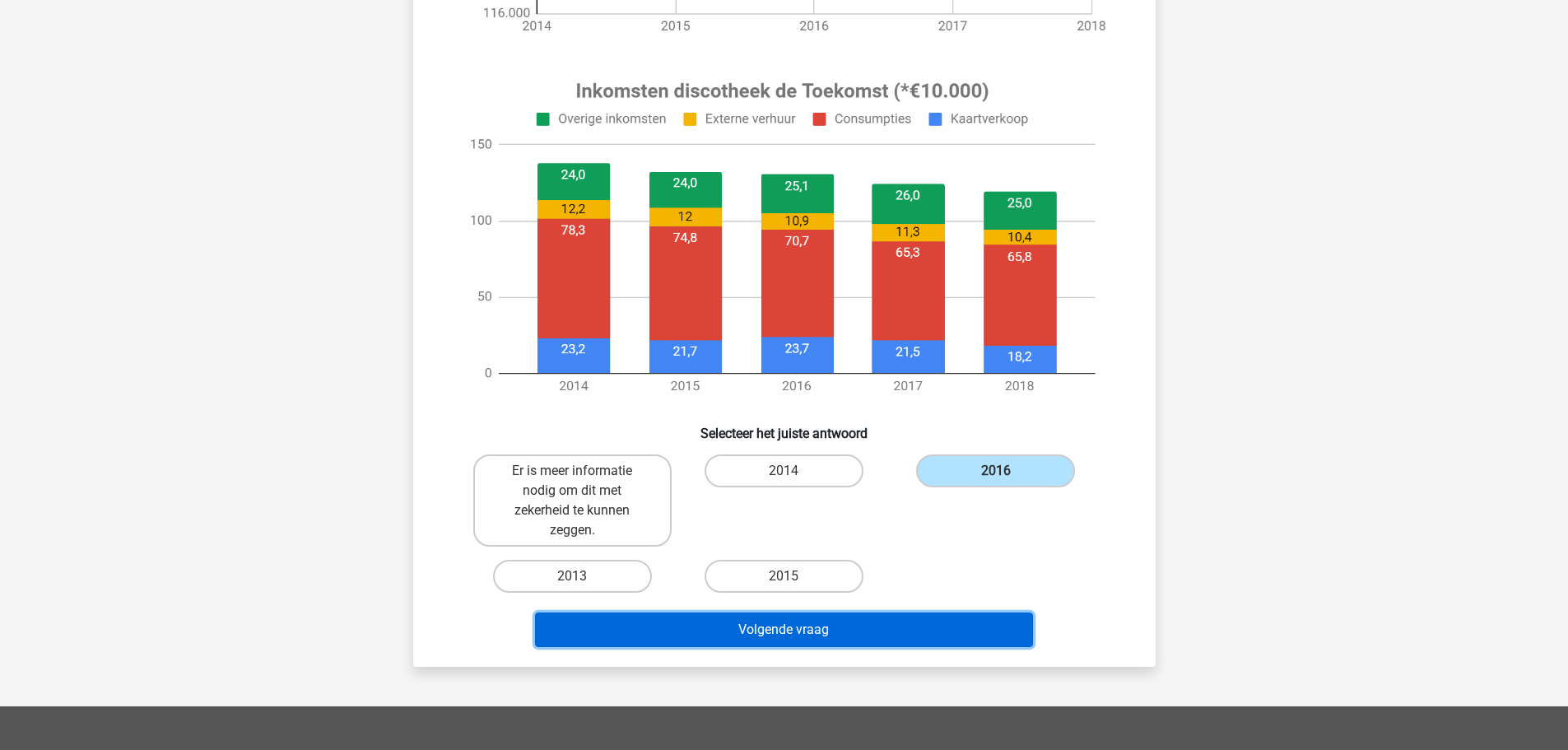
click at [701, 625] on button "Volgende vraag" at bounding box center [784, 630] width 498 height 35
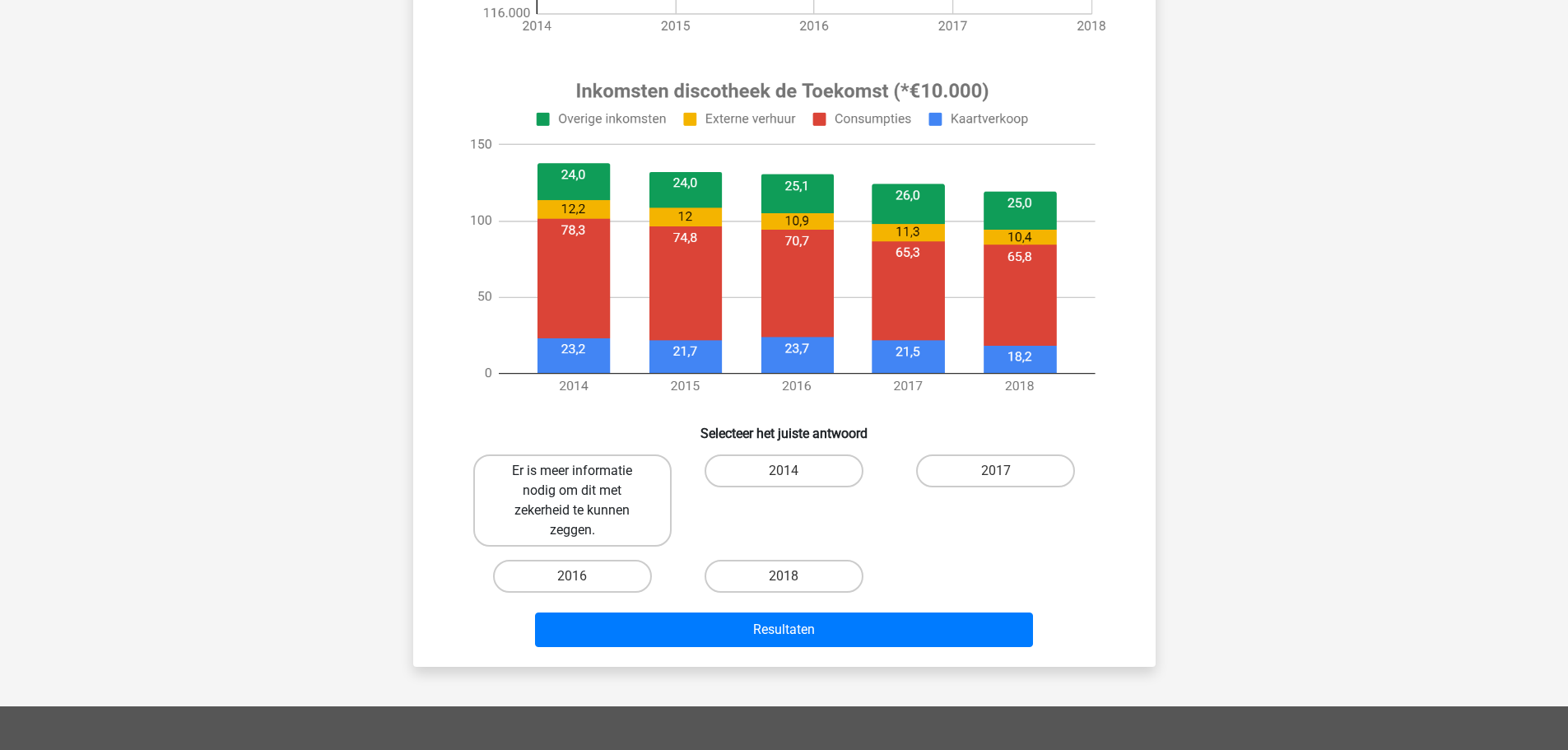
click at [597, 521] on label "Er is meer informatie nodig om dit met zekerheid te kunnen zeggen." at bounding box center [572, 501] width 198 height 92
click at [583, 482] on input "Er is meer informatie nodig om dit met zekerheid te kunnen zeggen." at bounding box center [577, 475] width 10 height 10
radio input "true"
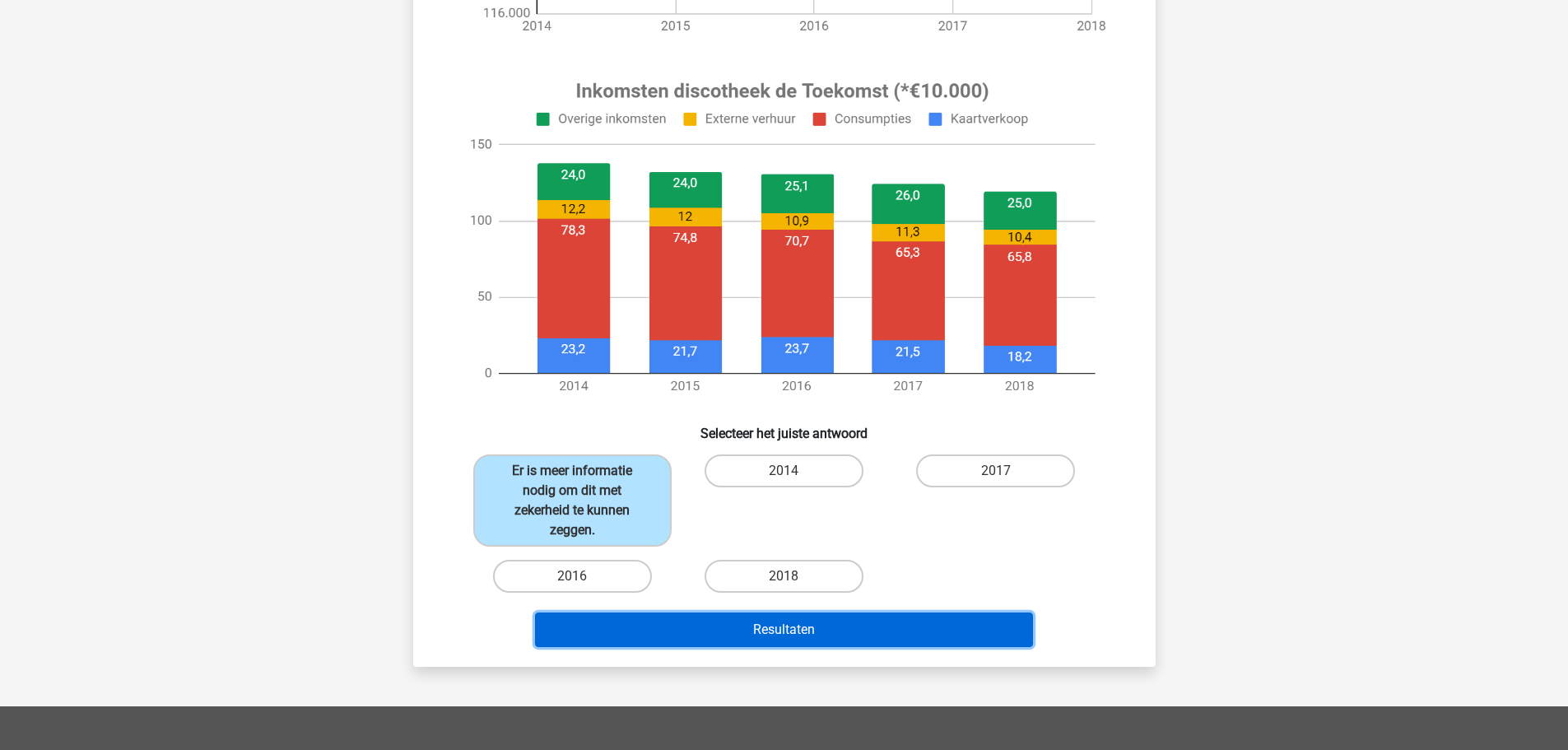
click at [684, 633] on button "Resultaten" at bounding box center [784, 630] width 498 height 35
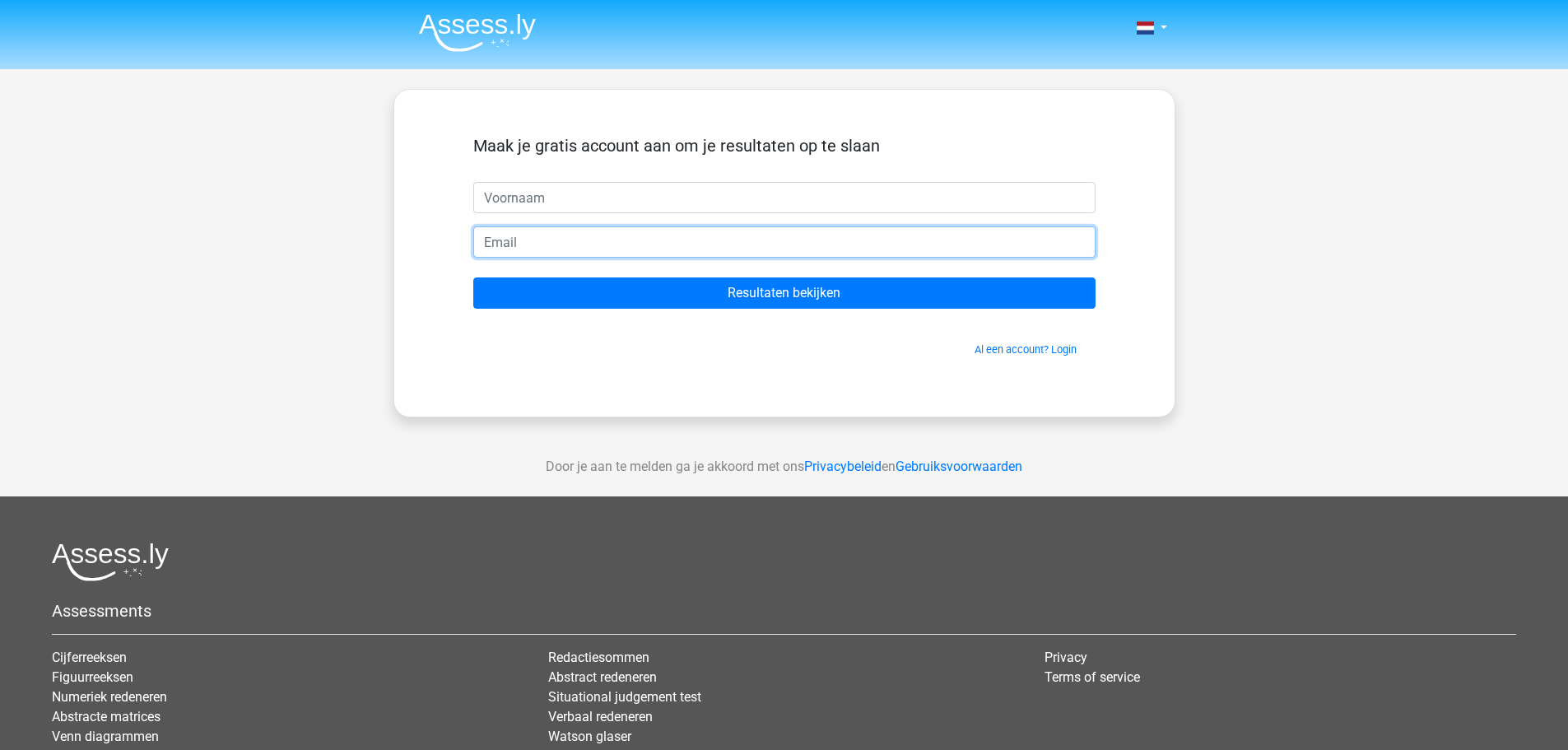
click at [561, 257] on input "email" at bounding box center [784, 242] width 622 height 31
type input "p"
type input "[EMAIL_ADDRESS][DOMAIN_NAME]"
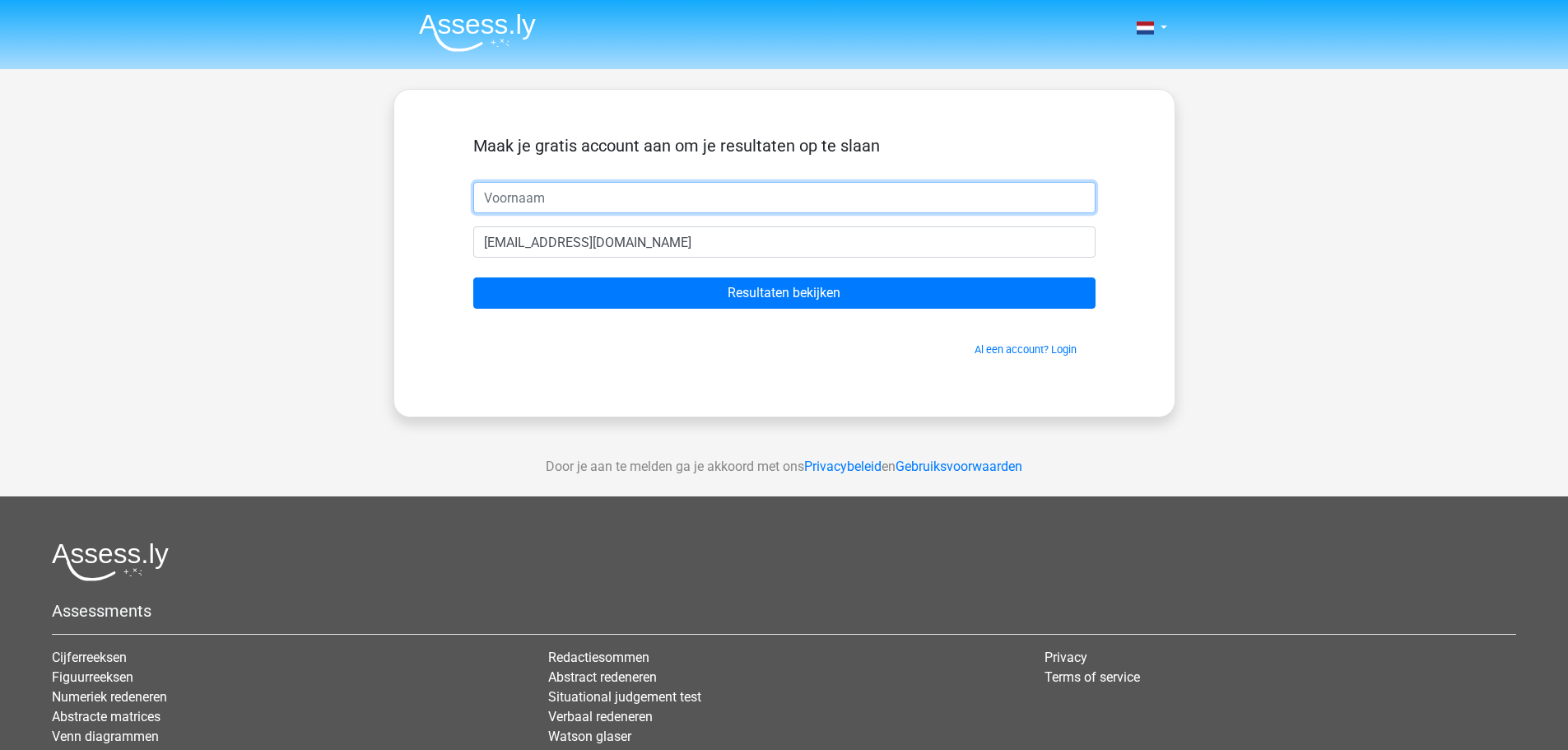
click at [525, 213] on input "text" at bounding box center [784, 197] width 622 height 31
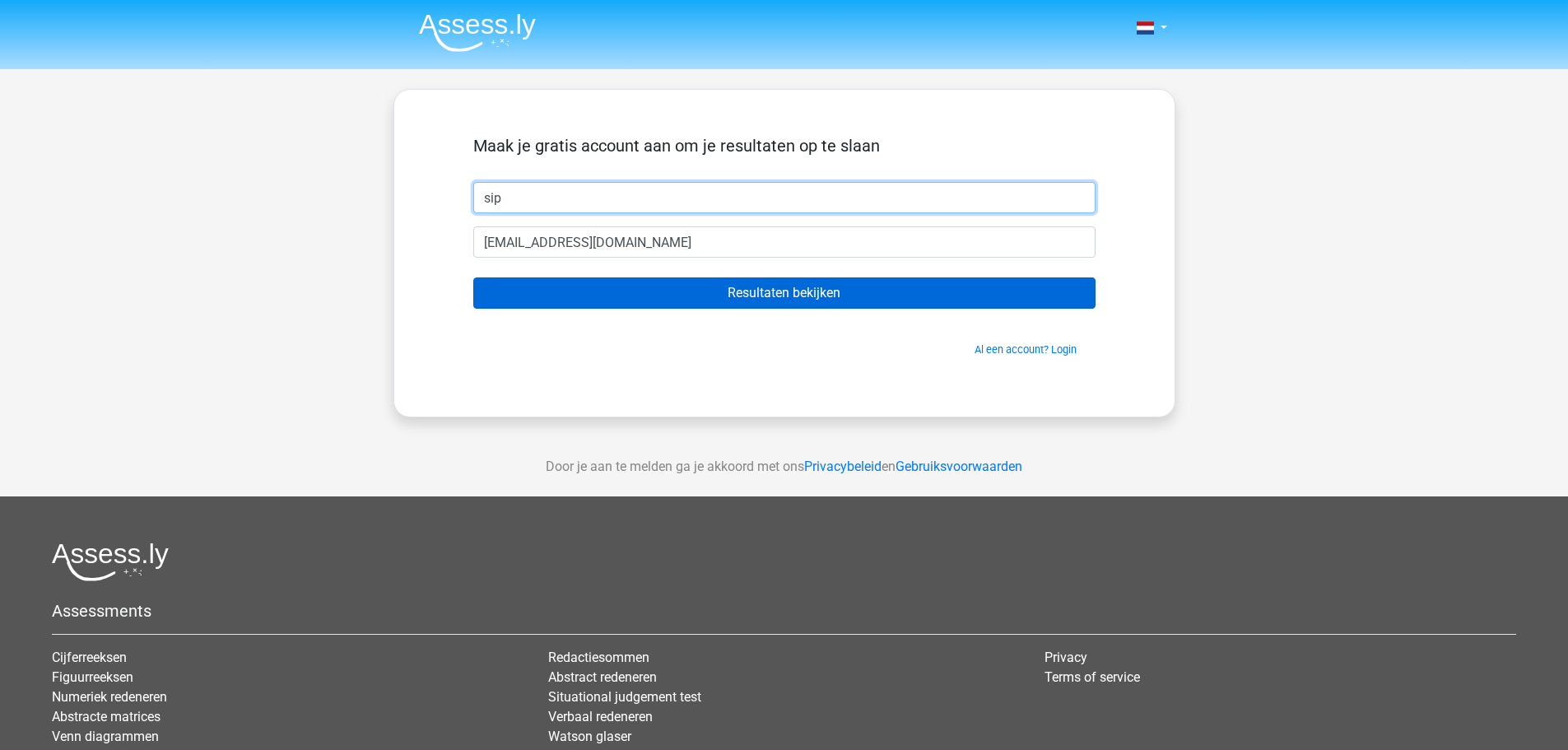
type input "sip"
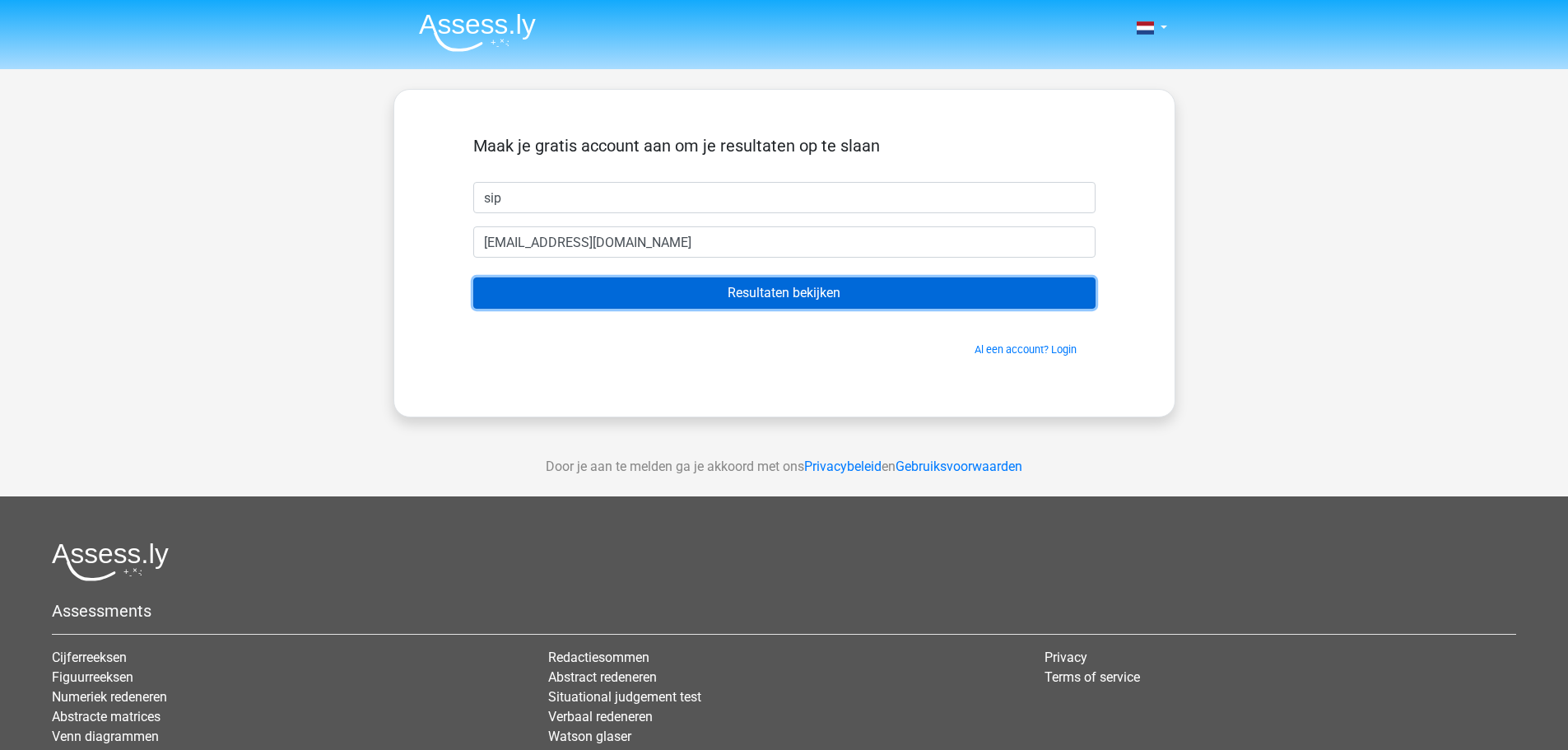
click at [718, 289] on input "Resultaten bekijken" at bounding box center [784, 292] width 622 height 31
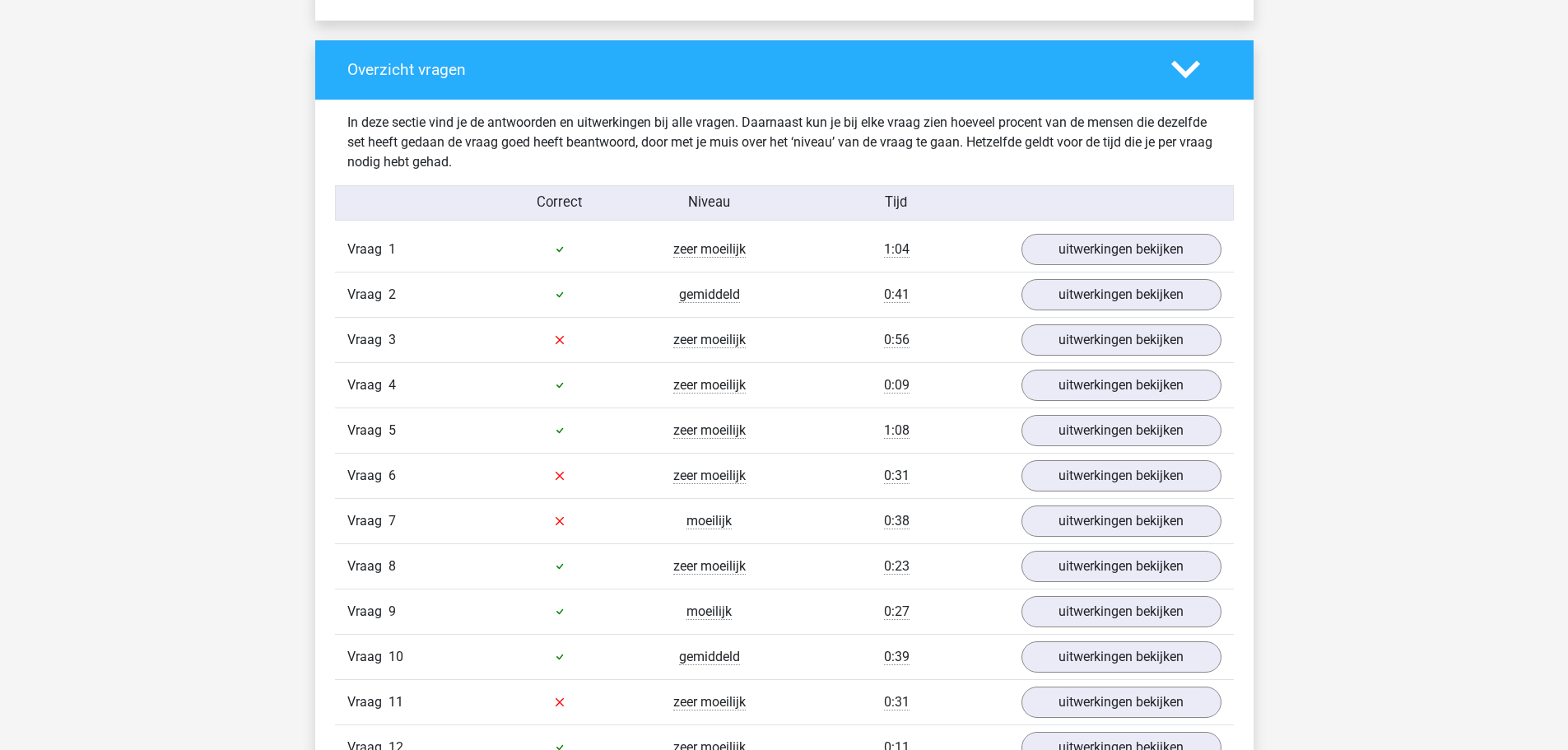
scroll to position [1647, 0]
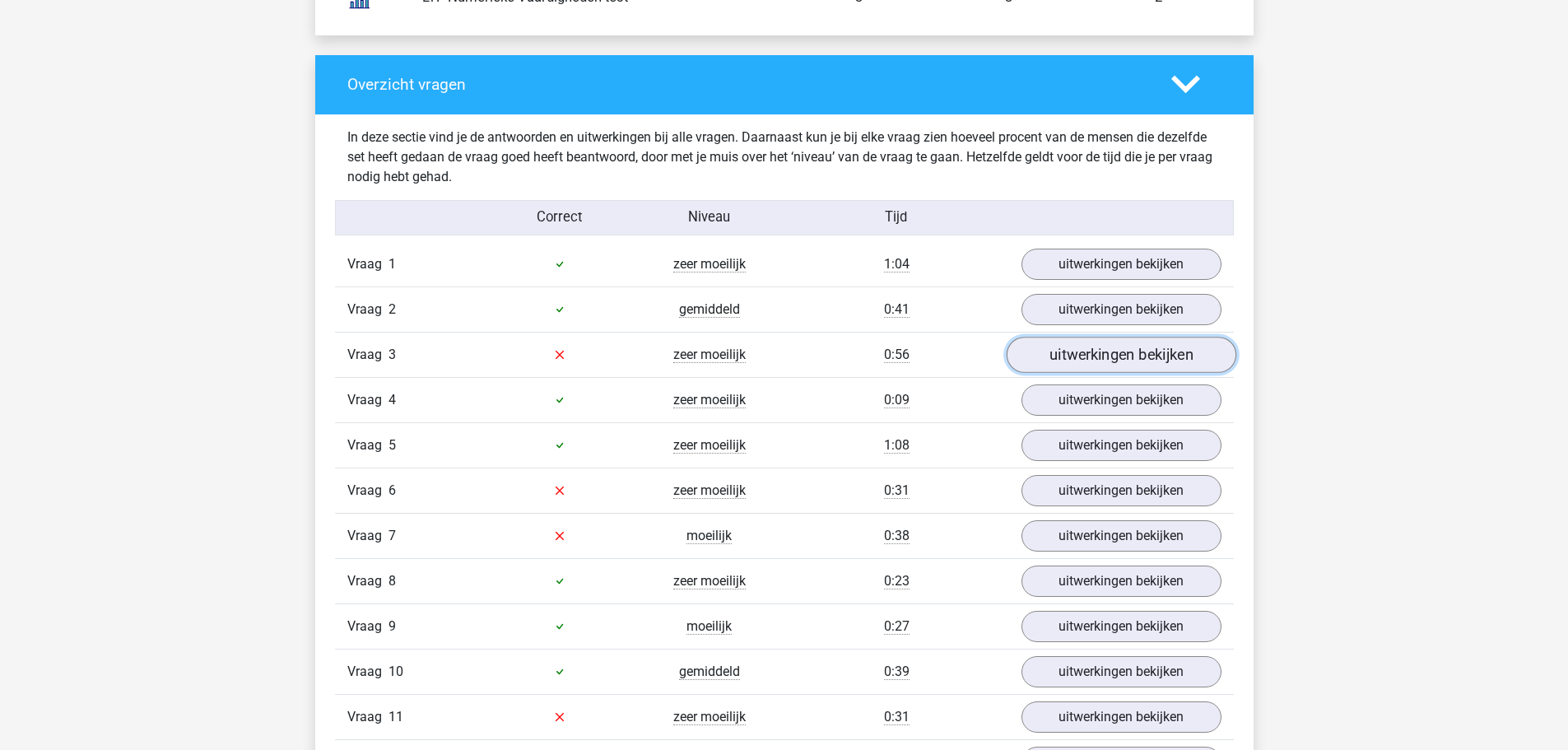
click at [1060, 357] on link "uitwerkingen bekijken" at bounding box center [1121, 355] width 230 height 36
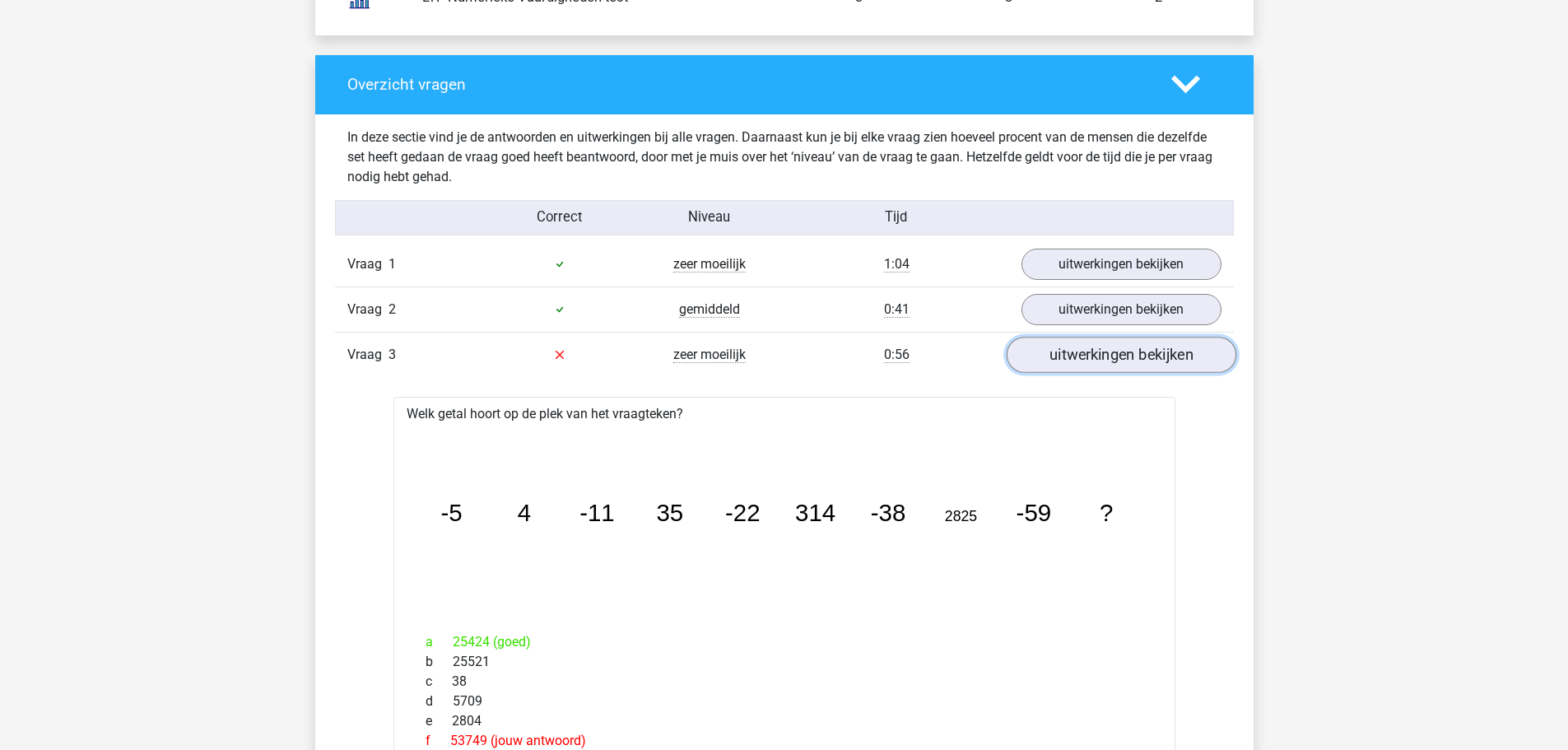
click at [1078, 365] on link "uitwerkingen bekijken" at bounding box center [1121, 355] width 230 height 36
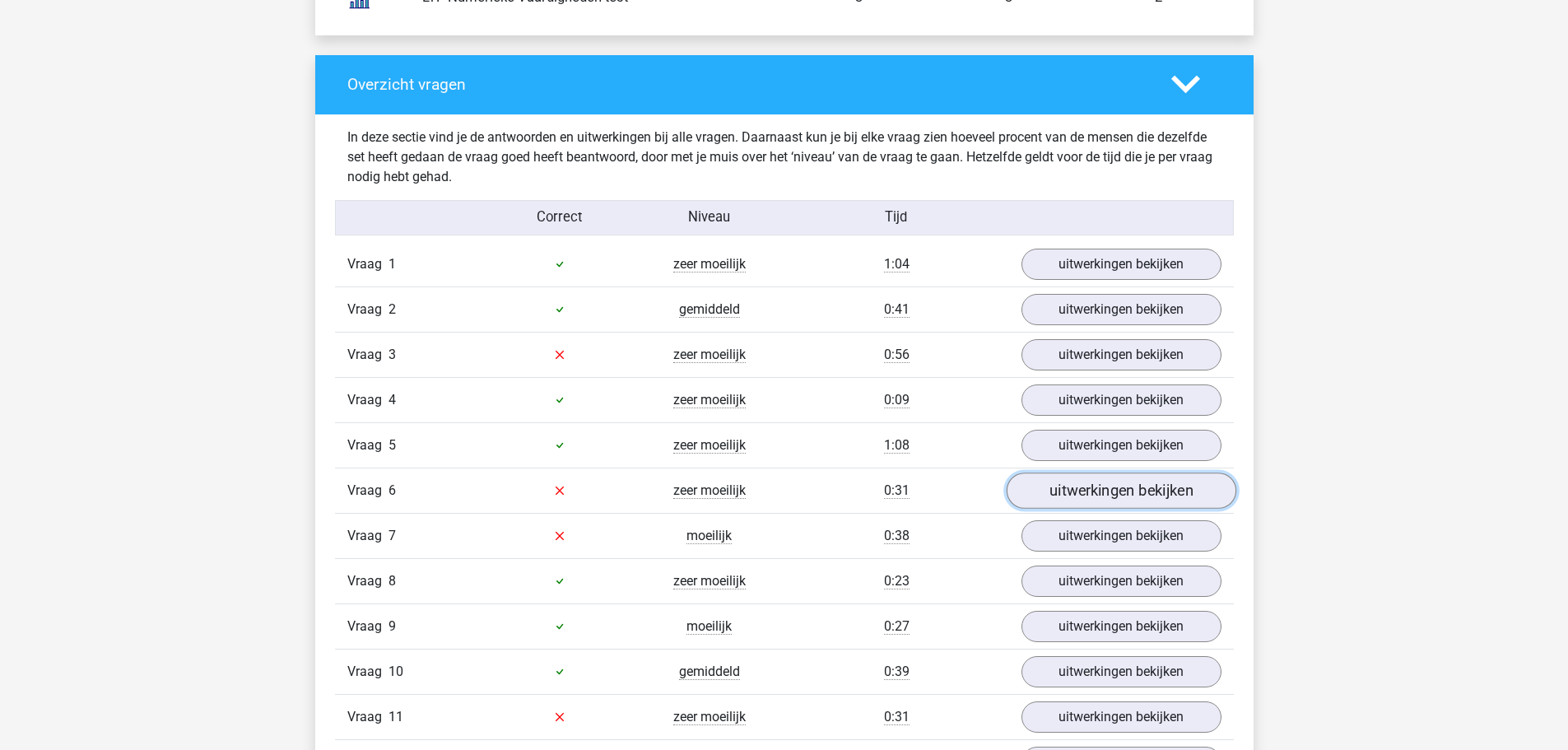
click at [1087, 488] on link "uitwerkingen bekijken" at bounding box center [1121, 491] width 230 height 36
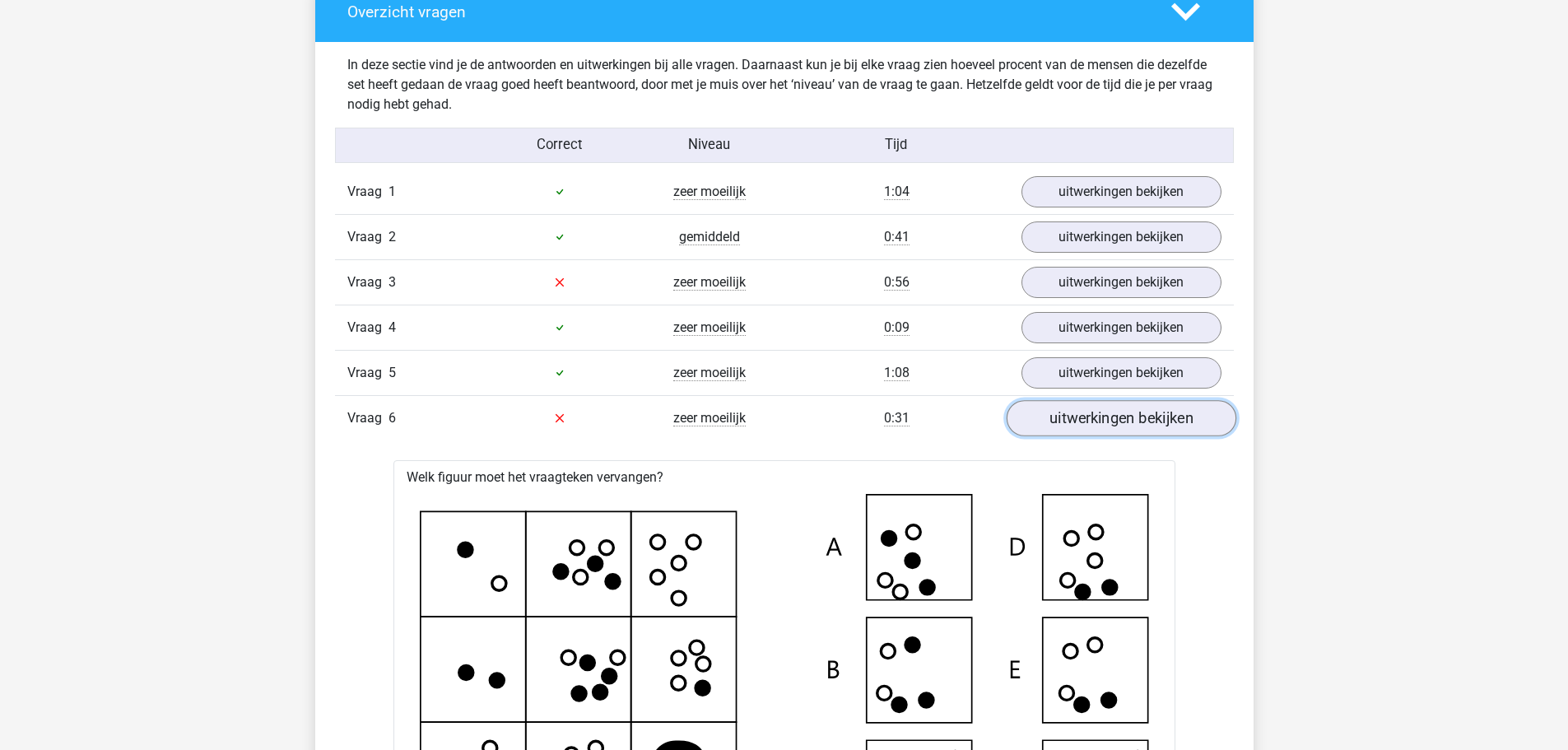
scroll to position [1922, 0]
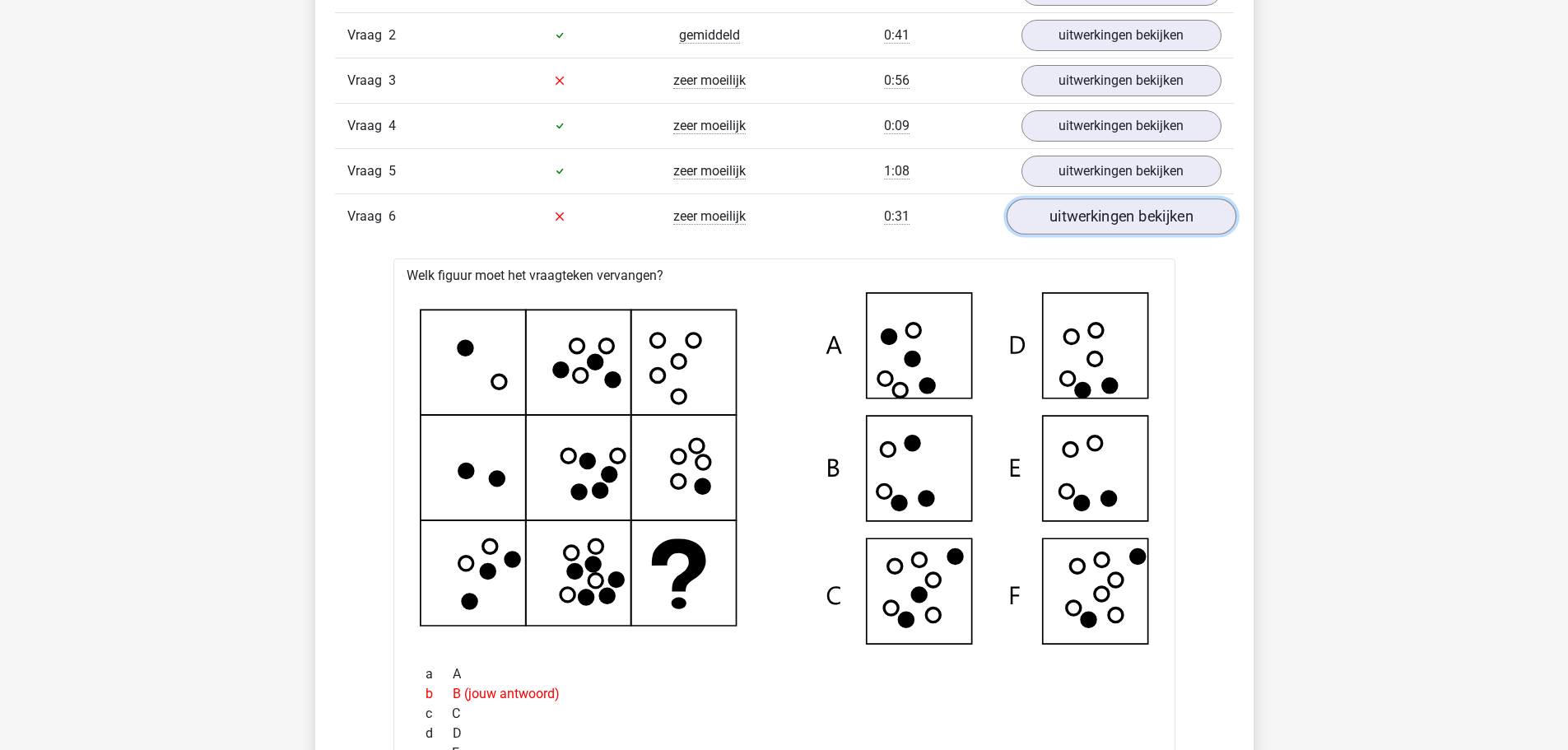
click at [1094, 205] on link "uitwerkingen bekijken" at bounding box center [1121, 216] width 230 height 36
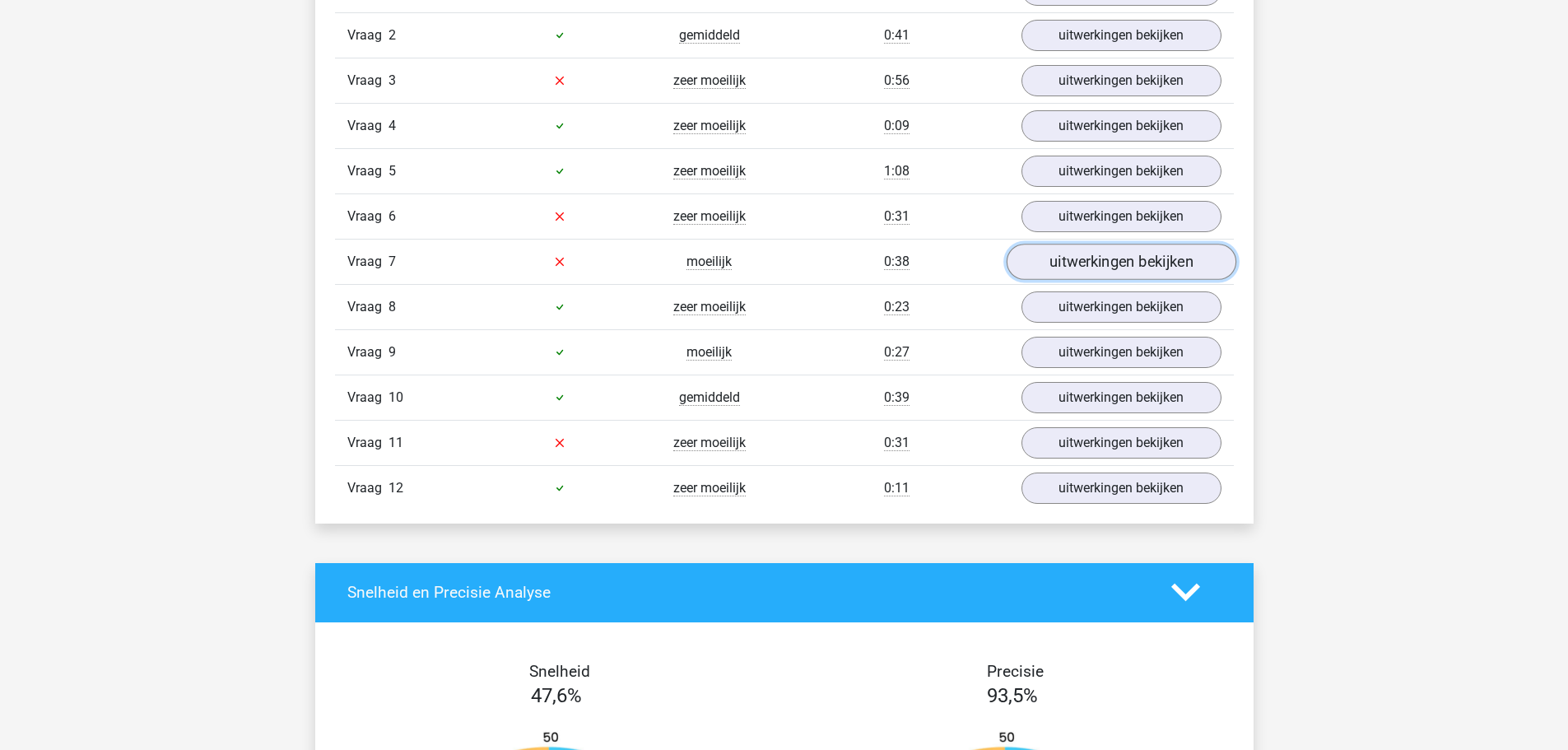
click at [1087, 272] on link "uitwerkingen bekijken" at bounding box center [1121, 261] width 230 height 36
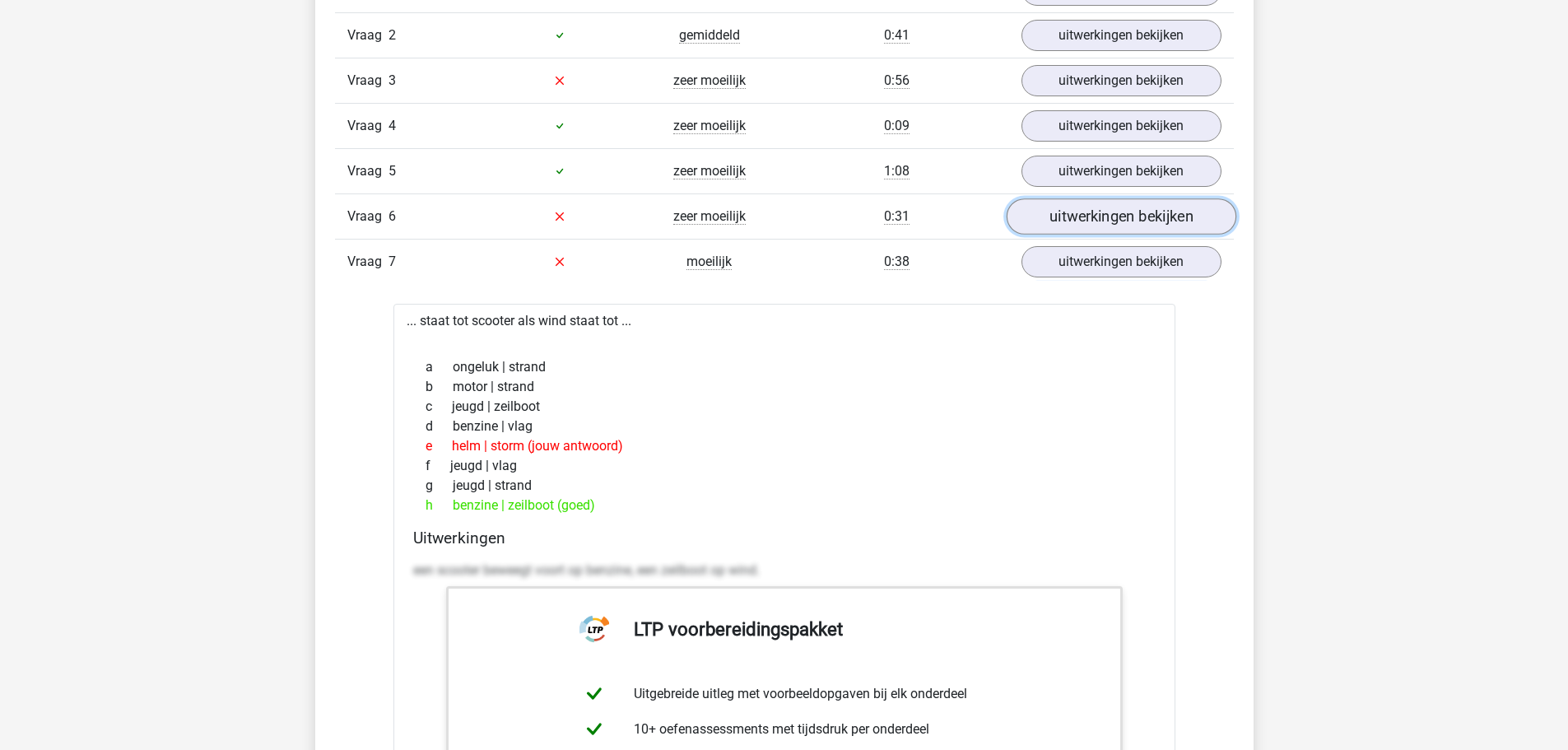
click at [1088, 209] on link "uitwerkingen bekijken" at bounding box center [1121, 216] width 230 height 36
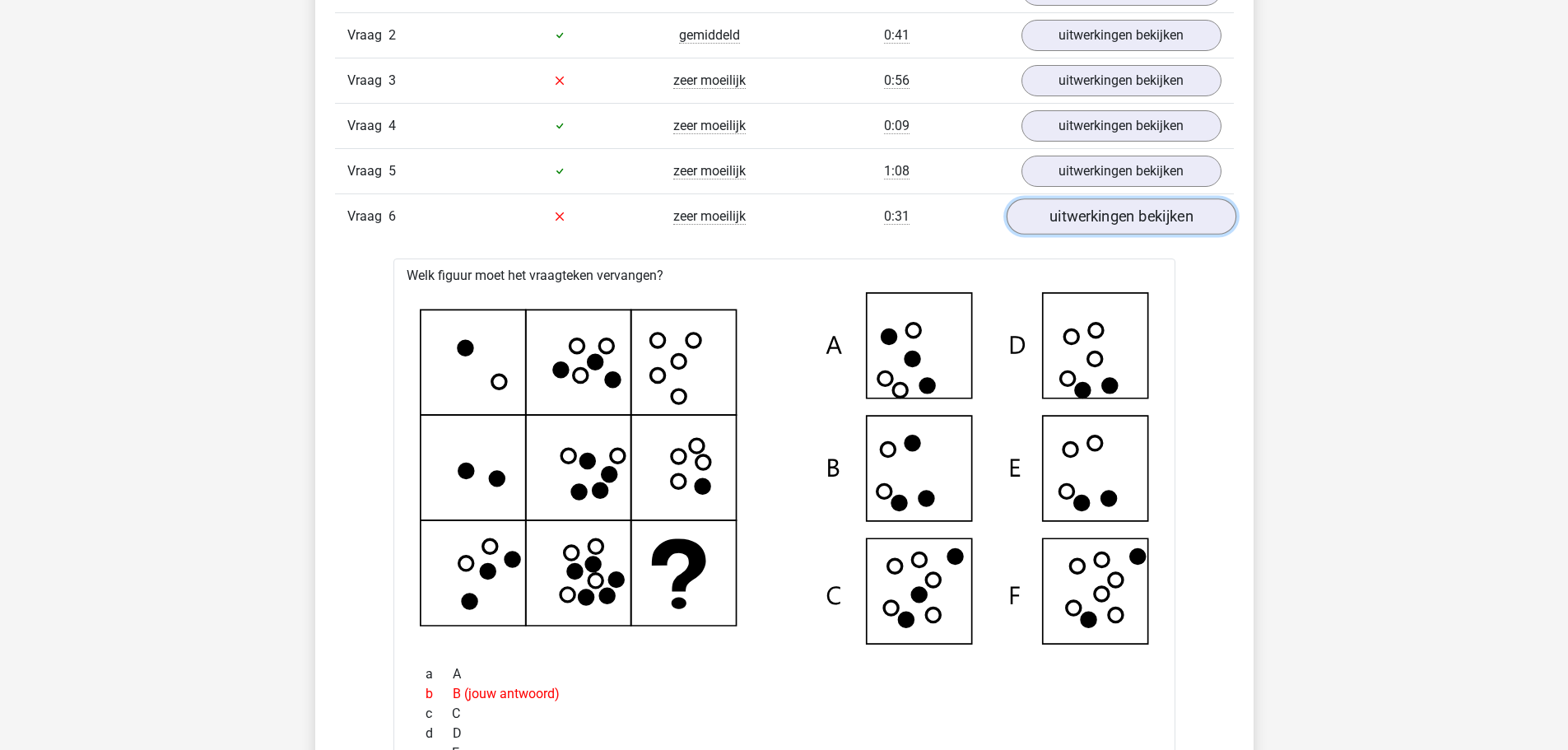
click at [1088, 209] on link "uitwerkingen bekijken" at bounding box center [1121, 216] width 230 height 36
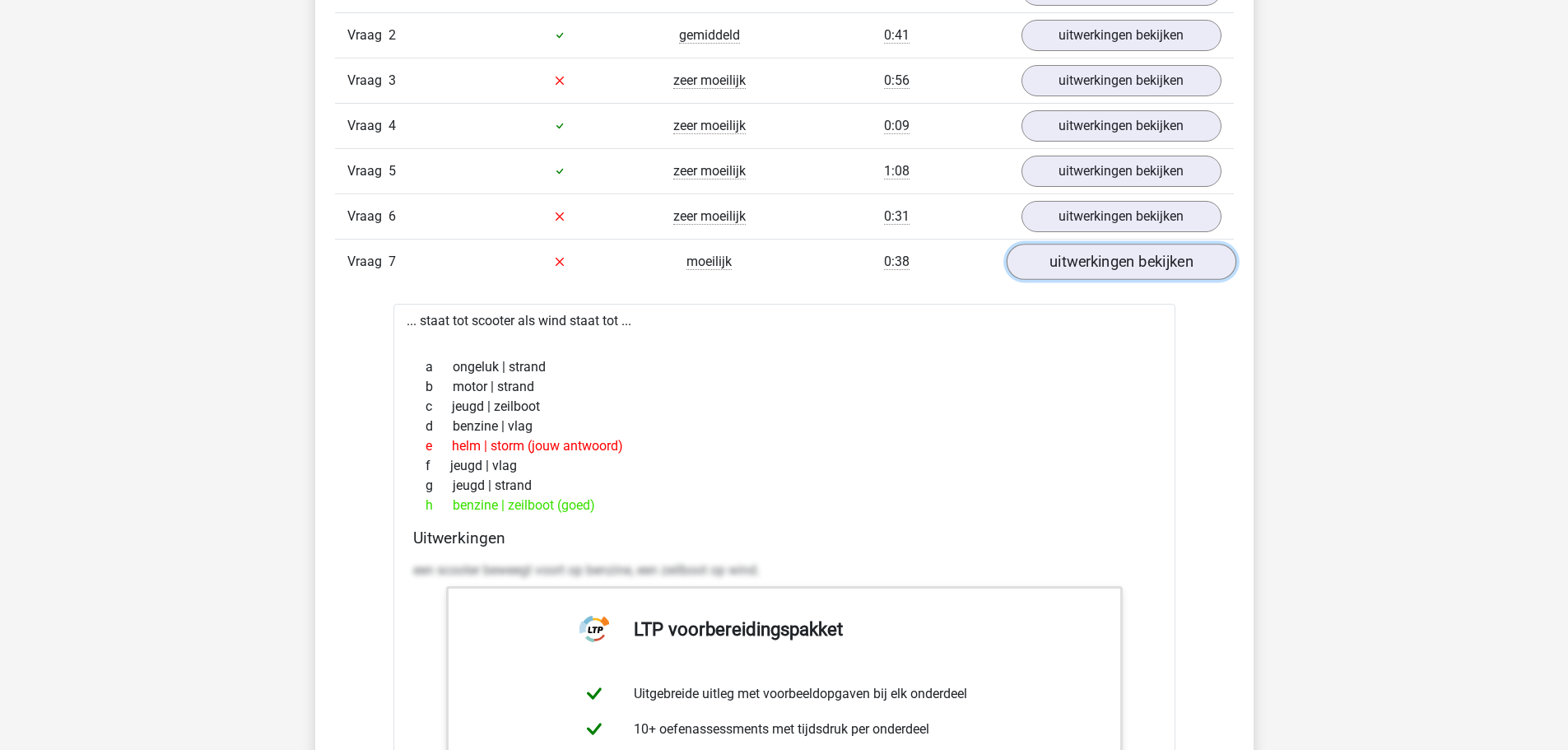
click at [1101, 262] on link "uitwerkingen bekijken" at bounding box center [1121, 261] width 230 height 36
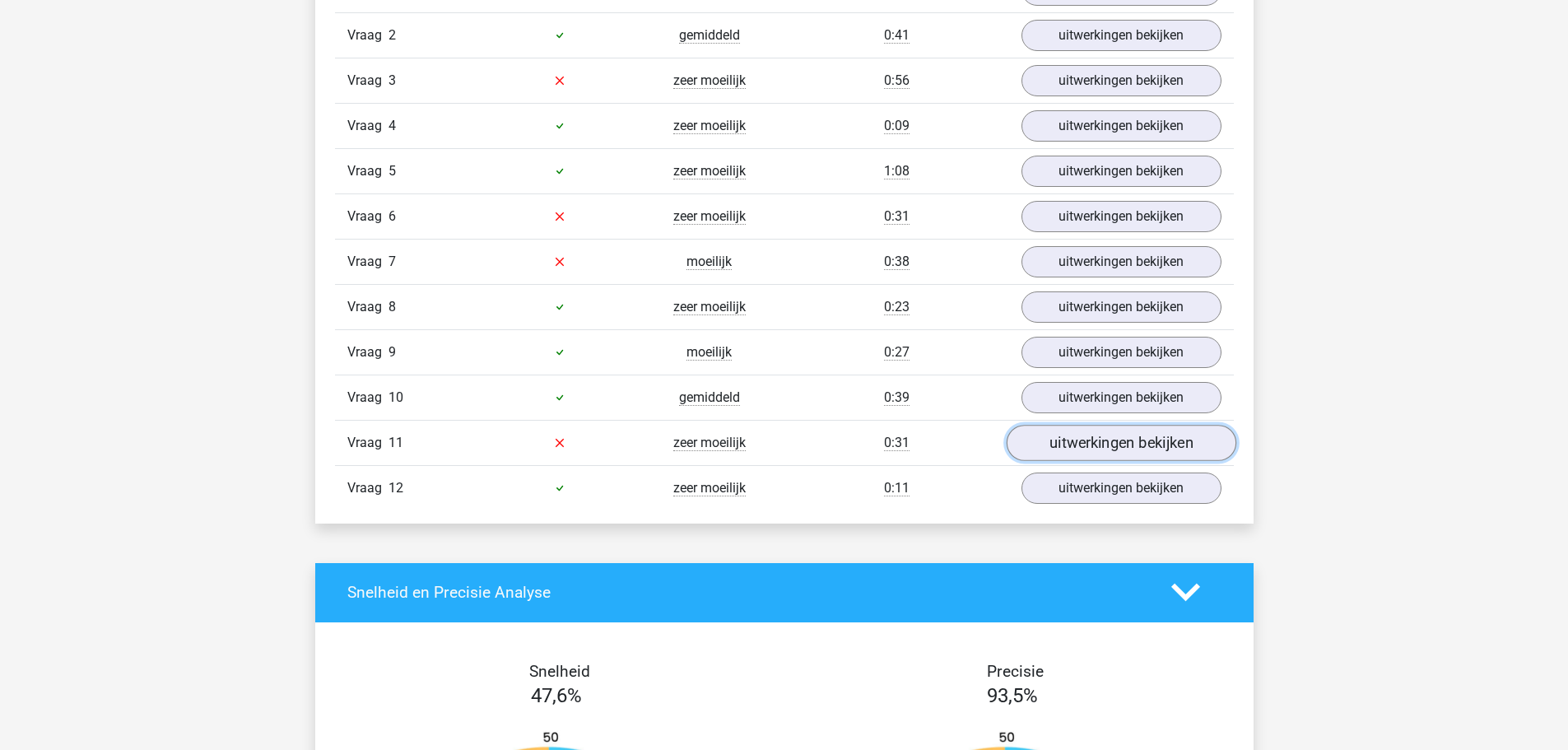
click at [1106, 442] on link "uitwerkingen bekijken" at bounding box center [1121, 443] width 230 height 36
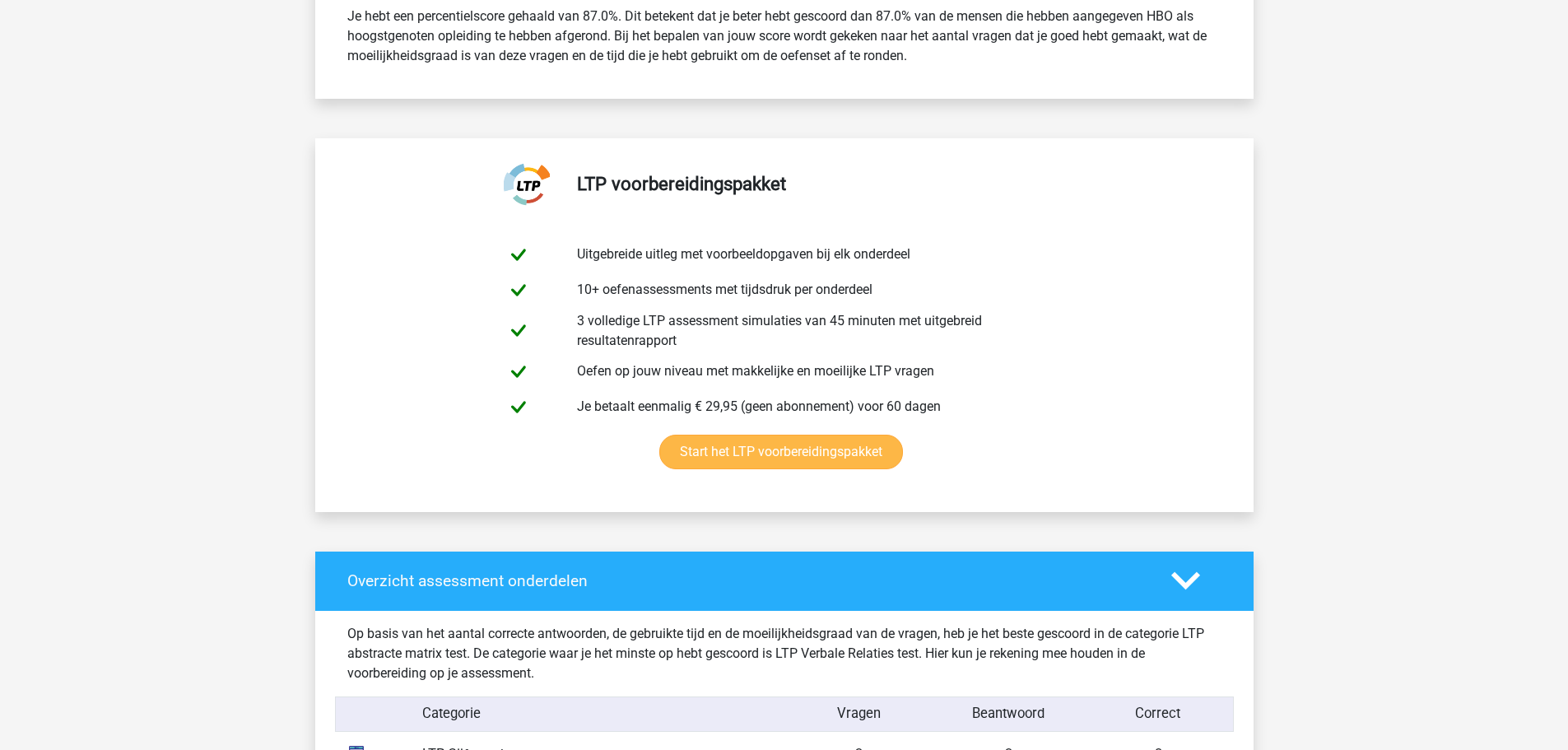
scroll to position [0, 0]
